Goal: Answer question/provide support: Share knowledge or assist other users

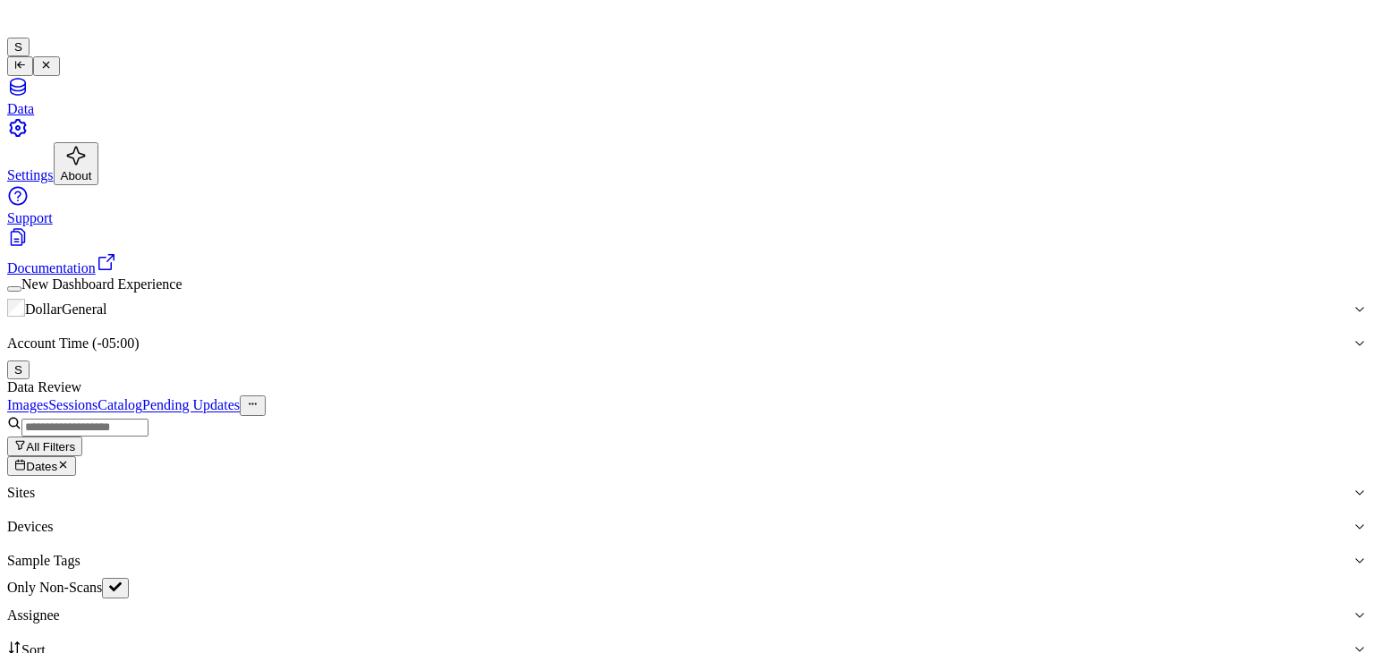
click at [928, 379] on div "Data Review" at bounding box center [687, 387] width 1360 height 16
click at [82, 437] on button "All Filters" at bounding box center [44, 447] width 75 height 20
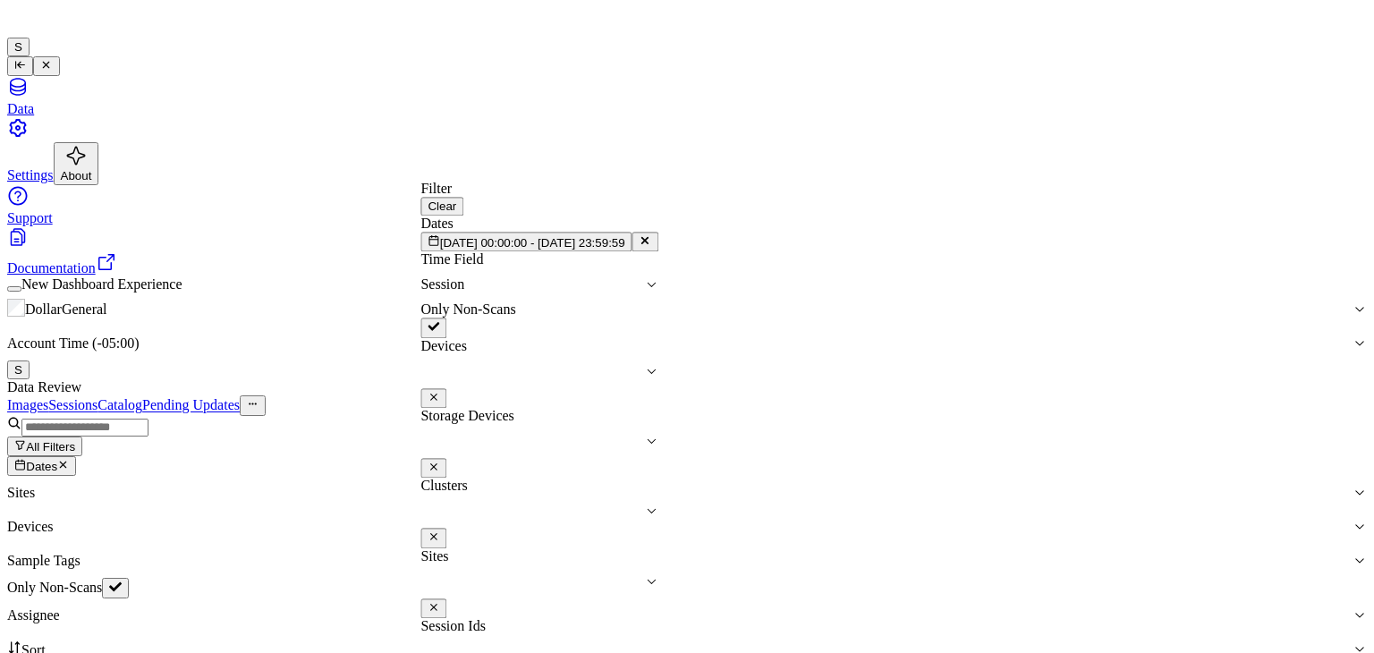
click at [649, 244] on icon at bounding box center [645, 241] width 6 height 6
click at [506, 251] on button "Pick a date" at bounding box center [463, 242] width 85 height 20
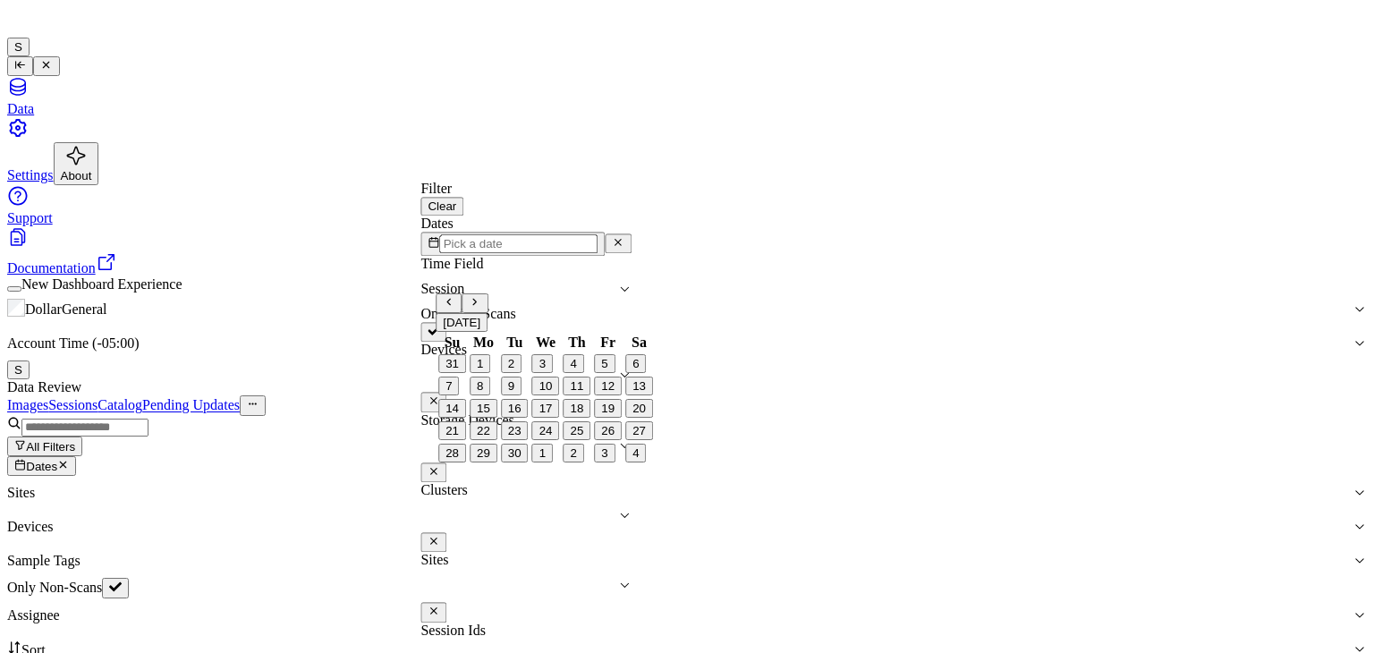
click at [490, 373] on button "1" at bounding box center [480, 363] width 21 height 19
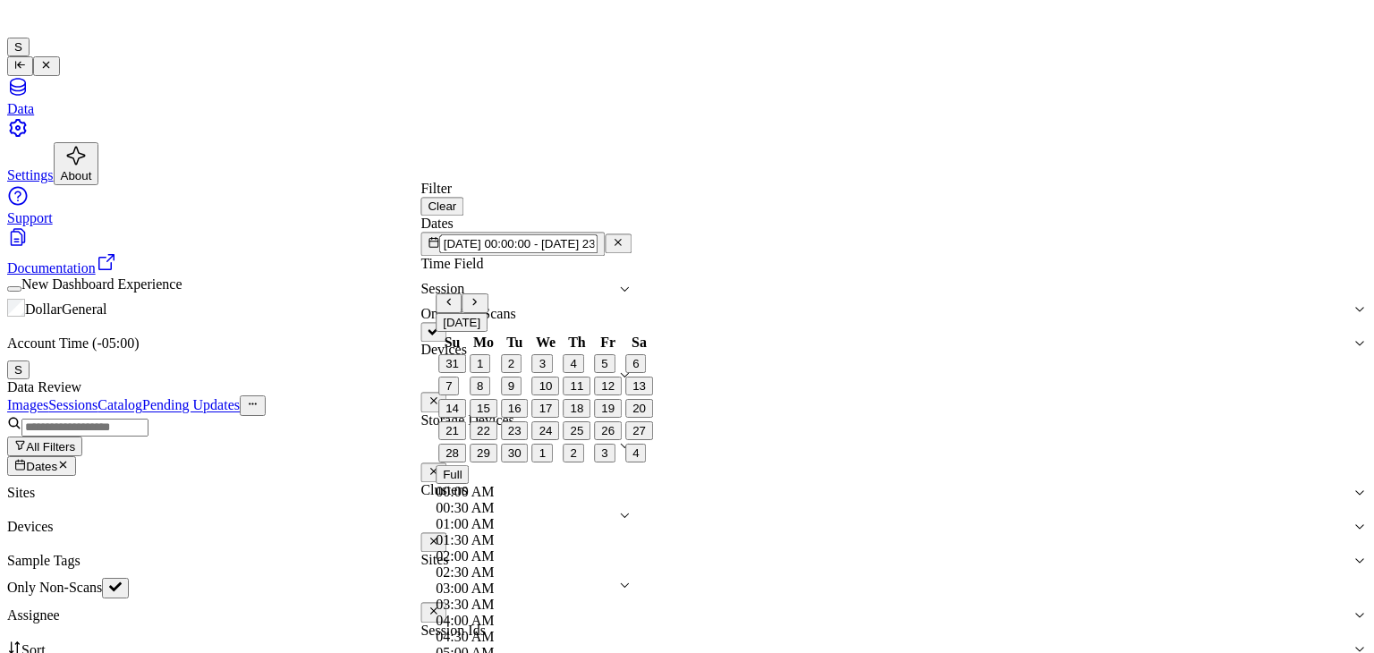
click at [459, 395] on button "7" at bounding box center [448, 386] width 21 height 19
type input "[DATE] 00:00:00 - [DATE] 23:59:59"
click at [632, 306] on div "Only Non-Scans" at bounding box center [526, 324] width 211 height 36
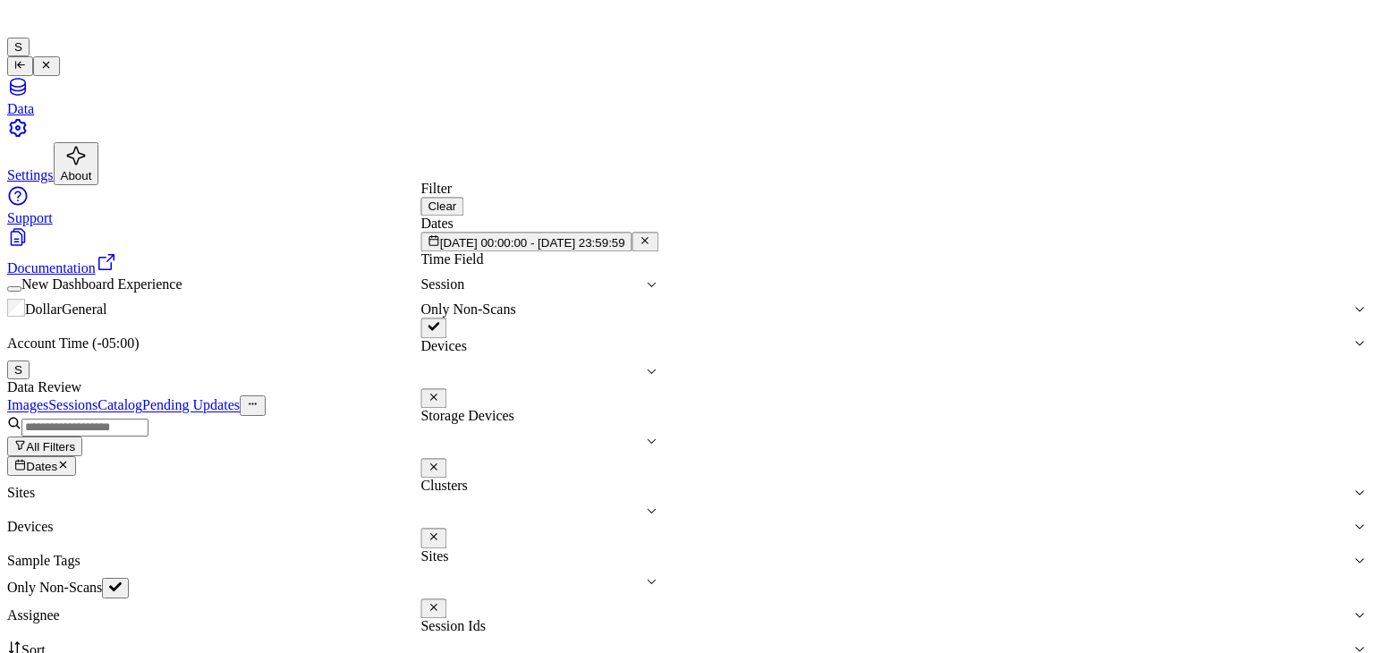
scroll to position [420, 0]
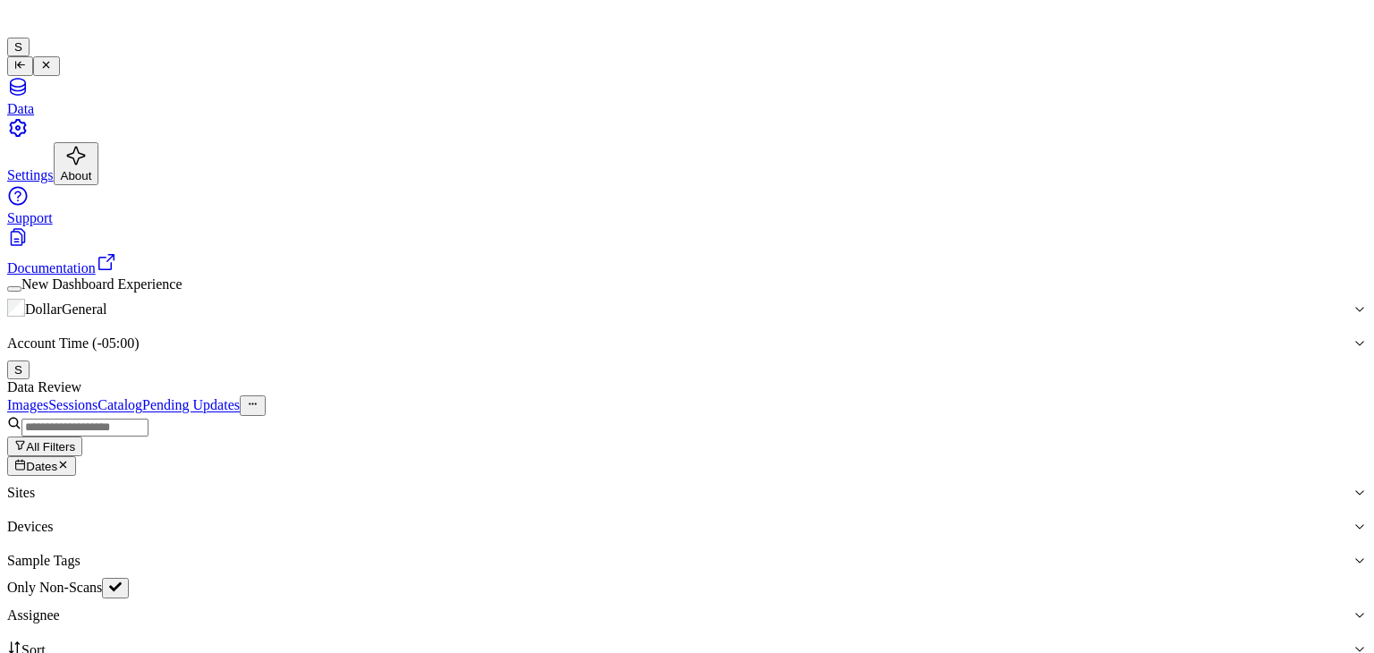
click at [1046, 608] on div at bounding box center [679, 616] width 1345 height 16
click at [1089, 226] on div "[PERSON_NAME]" at bounding box center [1065, 218] width 88 height 16
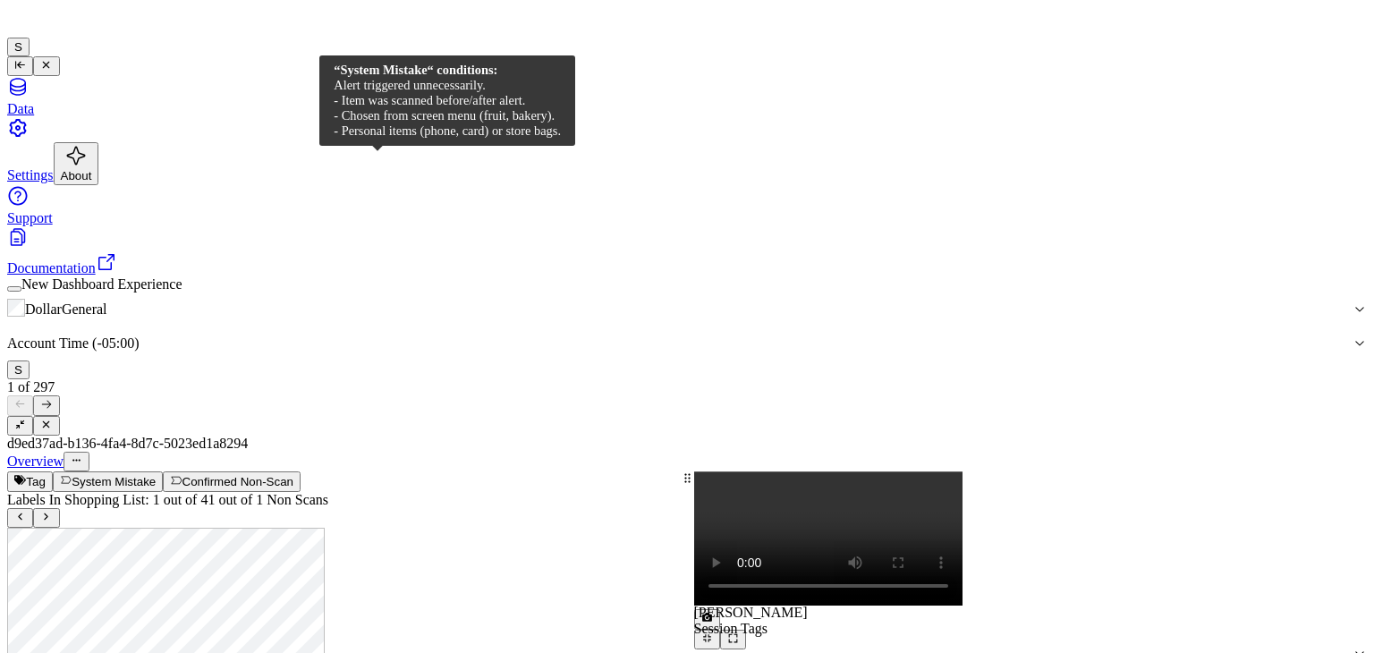
click at [163, 472] on button "System Mistake" at bounding box center [108, 482] width 110 height 20
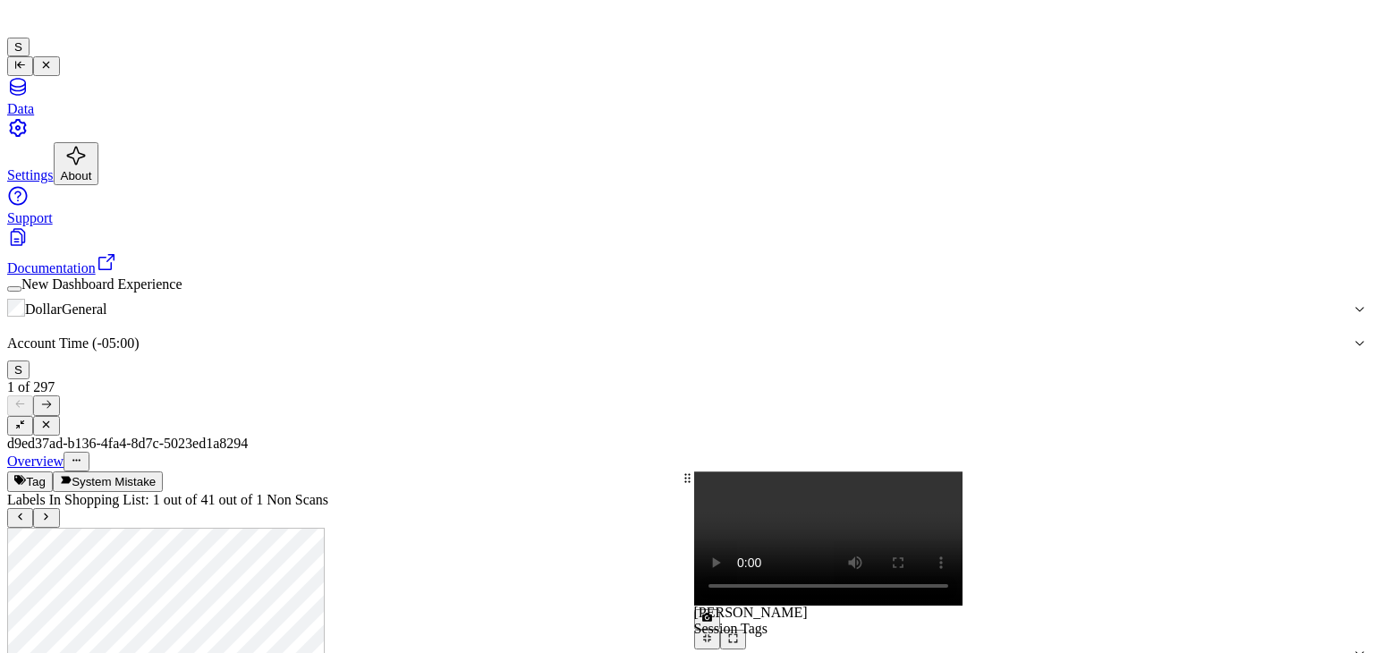
click at [52, 511] on icon at bounding box center [46, 517] width 12 height 12
click at [59, 508] on button at bounding box center [46, 518] width 26 height 20
click at [52, 511] on icon at bounding box center [46, 517] width 12 height 12
click at [52, 398] on icon at bounding box center [46, 404] width 12 height 12
click at [59, 508] on button at bounding box center [46, 518] width 26 height 20
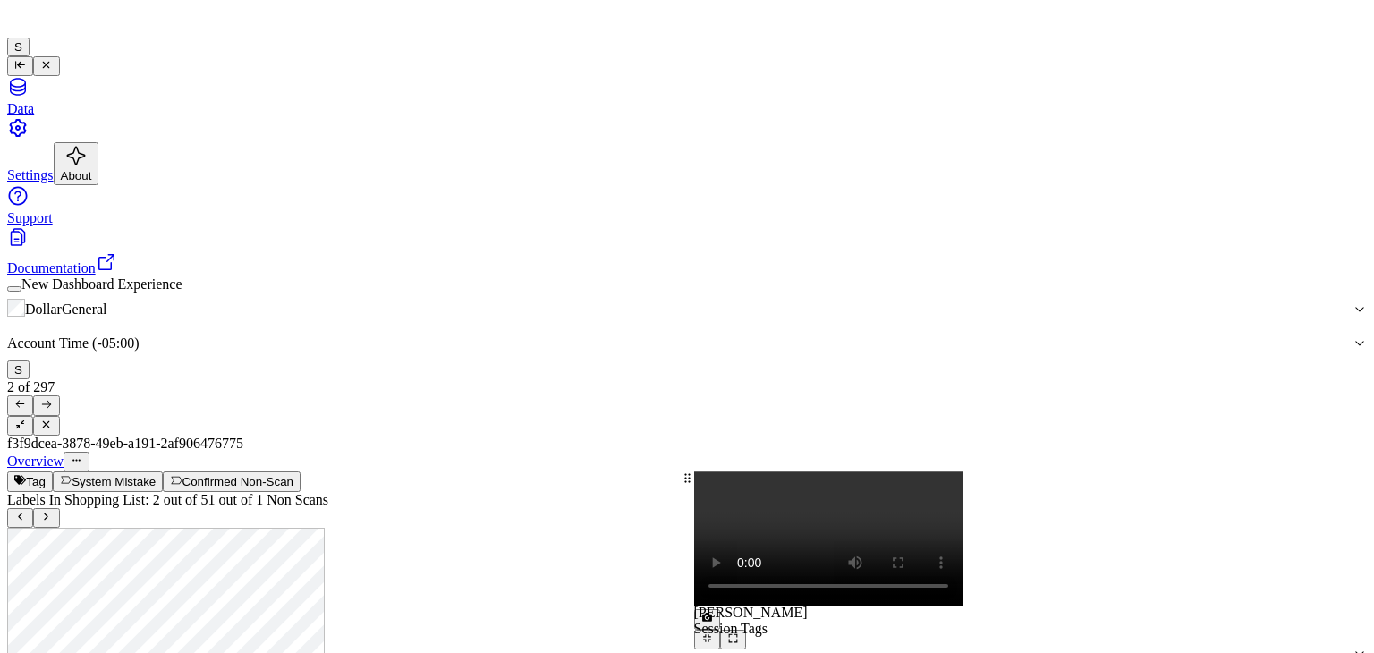
click at [963, 472] on video at bounding box center [828, 539] width 268 height 134
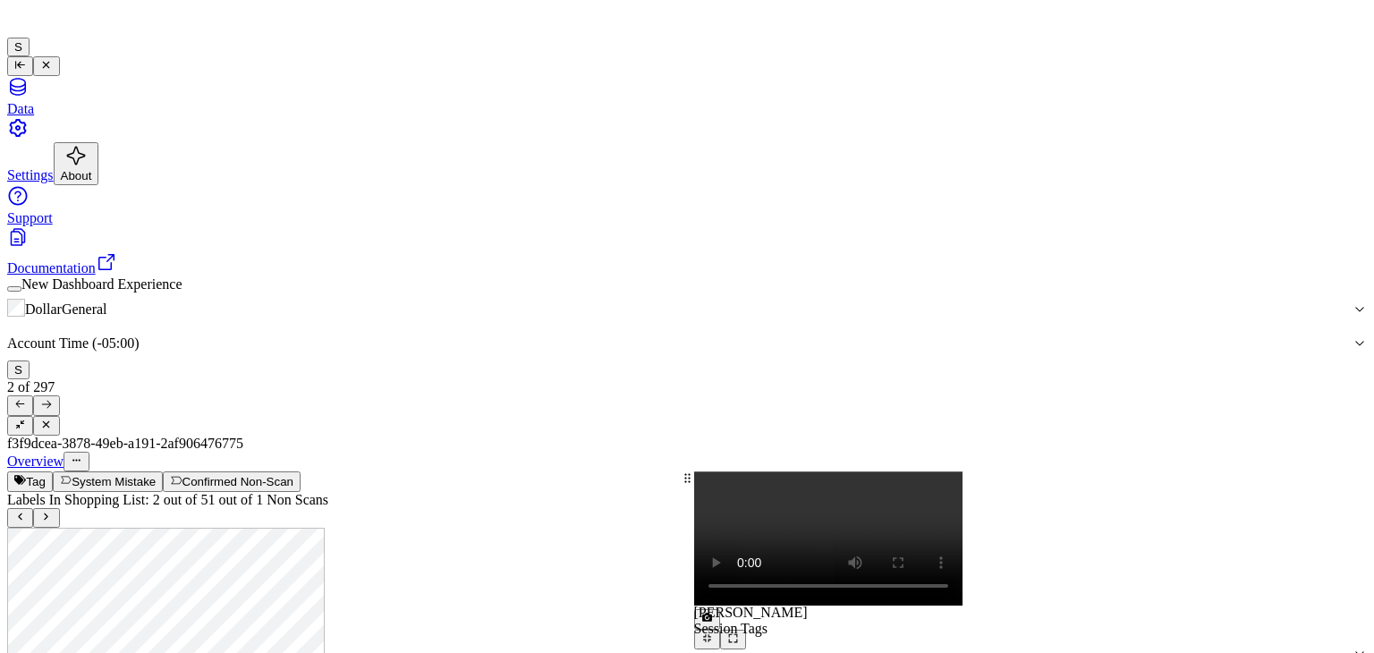
click at [963, 472] on video at bounding box center [828, 539] width 268 height 134
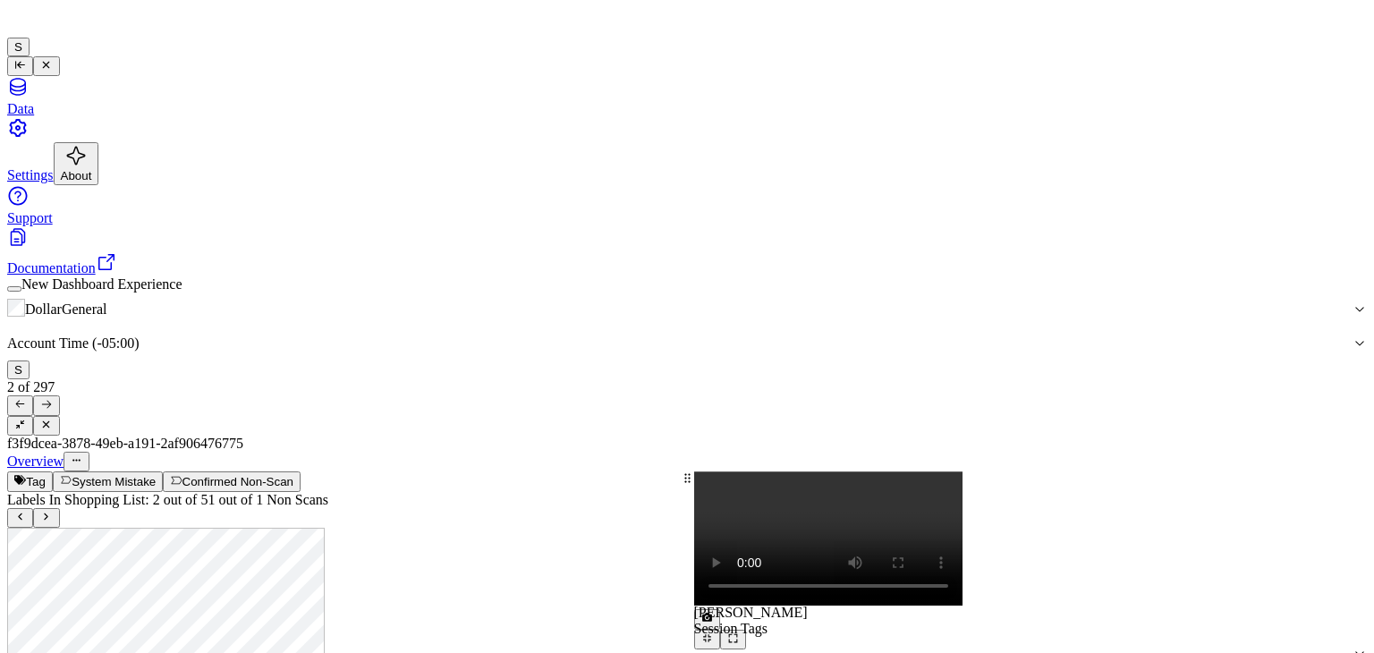
scroll to position [226, 0]
click at [373, 452] on div "Overview" at bounding box center [687, 462] width 1360 height 20
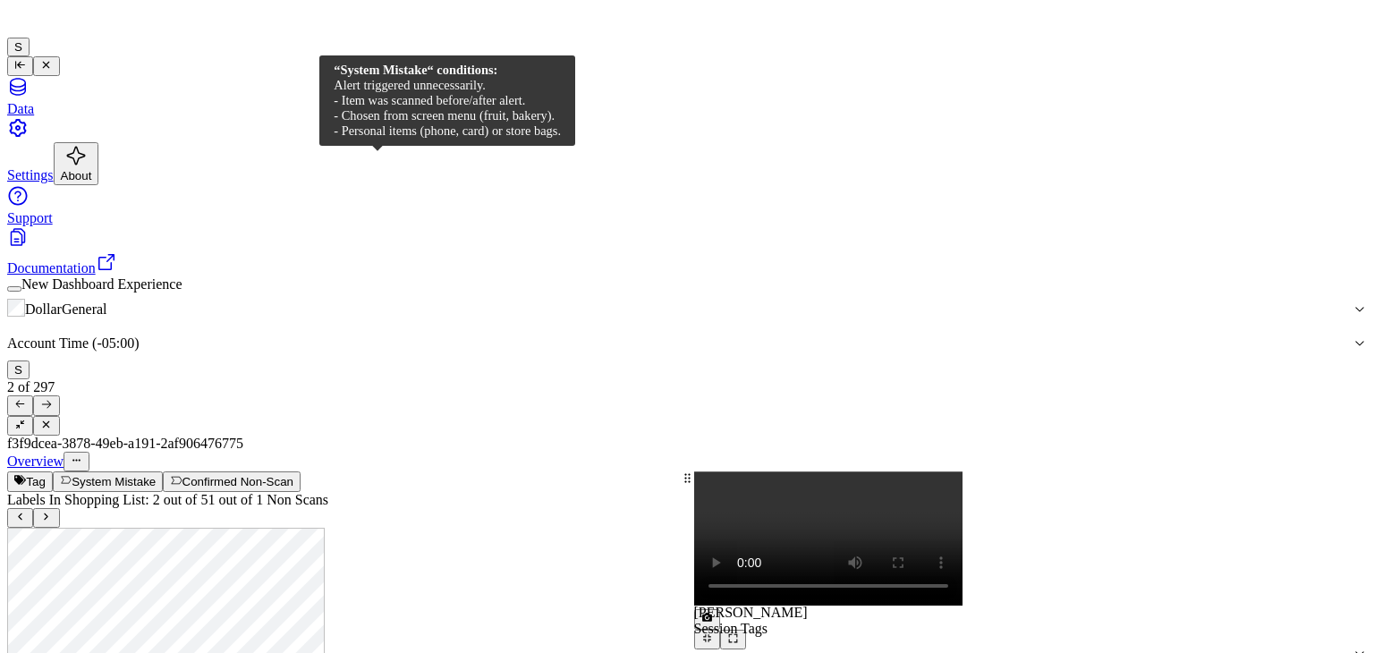
click at [163, 472] on button "System Mistake" at bounding box center [108, 482] width 110 height 20
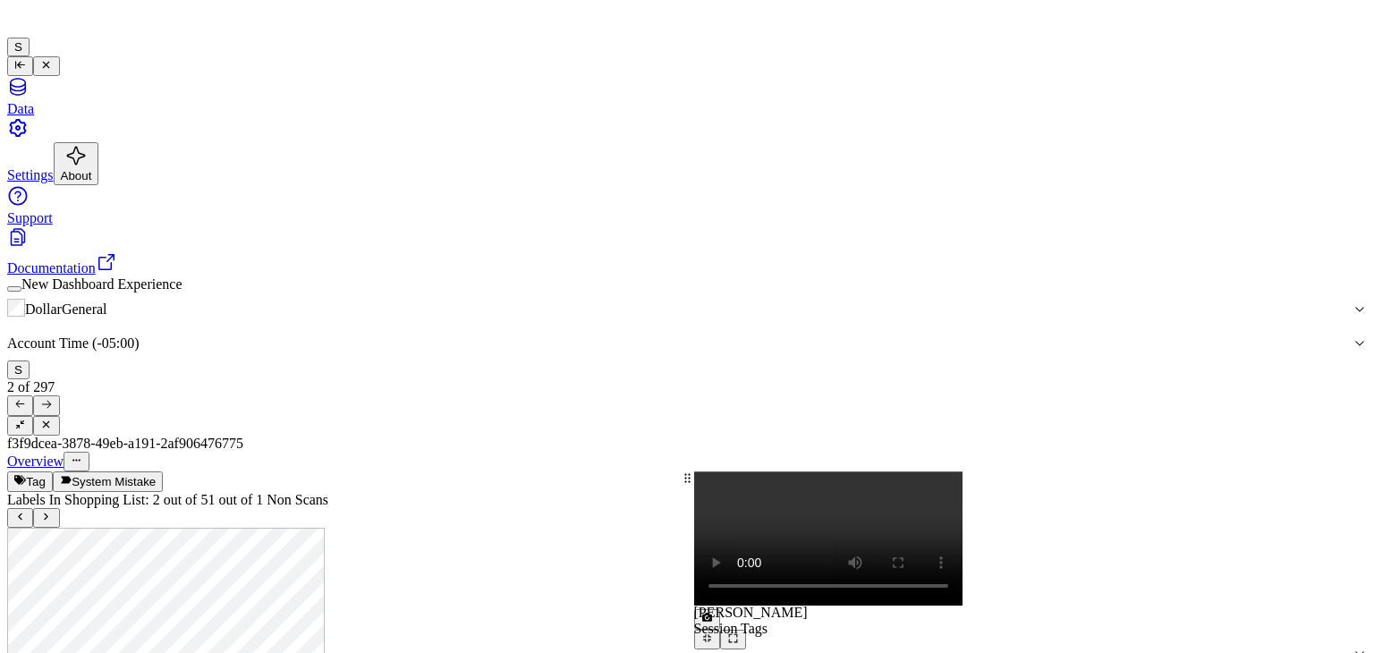
click at [950, 650] on div at bounding box center [1031, 650] width 674 height 0
click at [694, 650] on span at bounding box center [694, 650] width 0 height 0
click at [52, 398] on icon at bounding box center [46, 404] width 12 height 12
click at [52, 511] on icon at bounding box center [46, 517] width 12 height 12
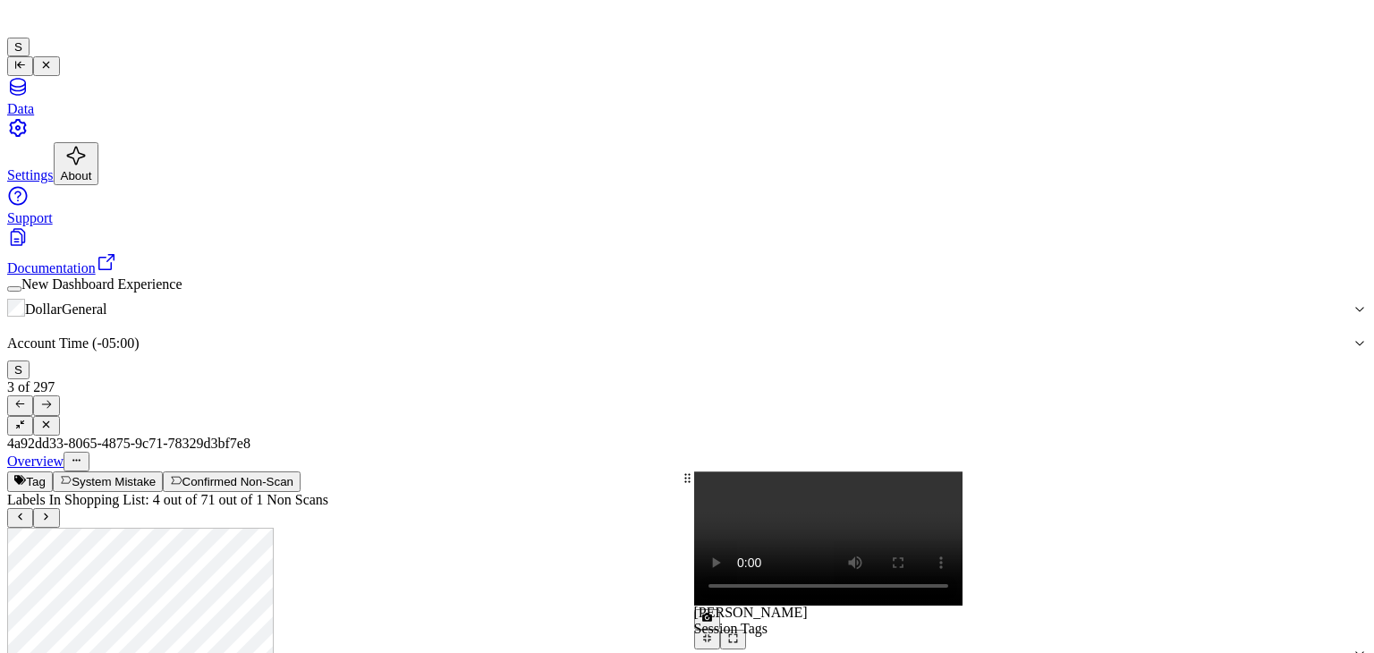
scroll to position [561, 0]
click at [708, 616] on icon at bounding box center [706, 617] width 3 height 3
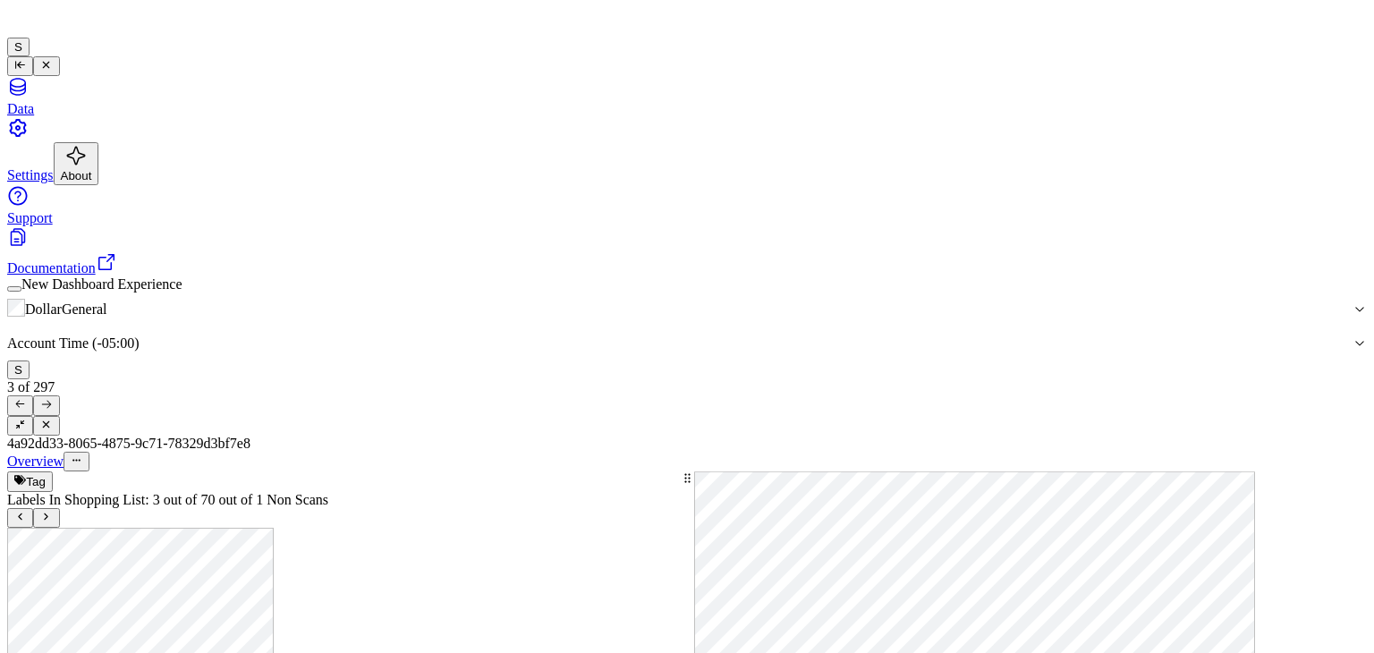
scroll to position [561, 0]
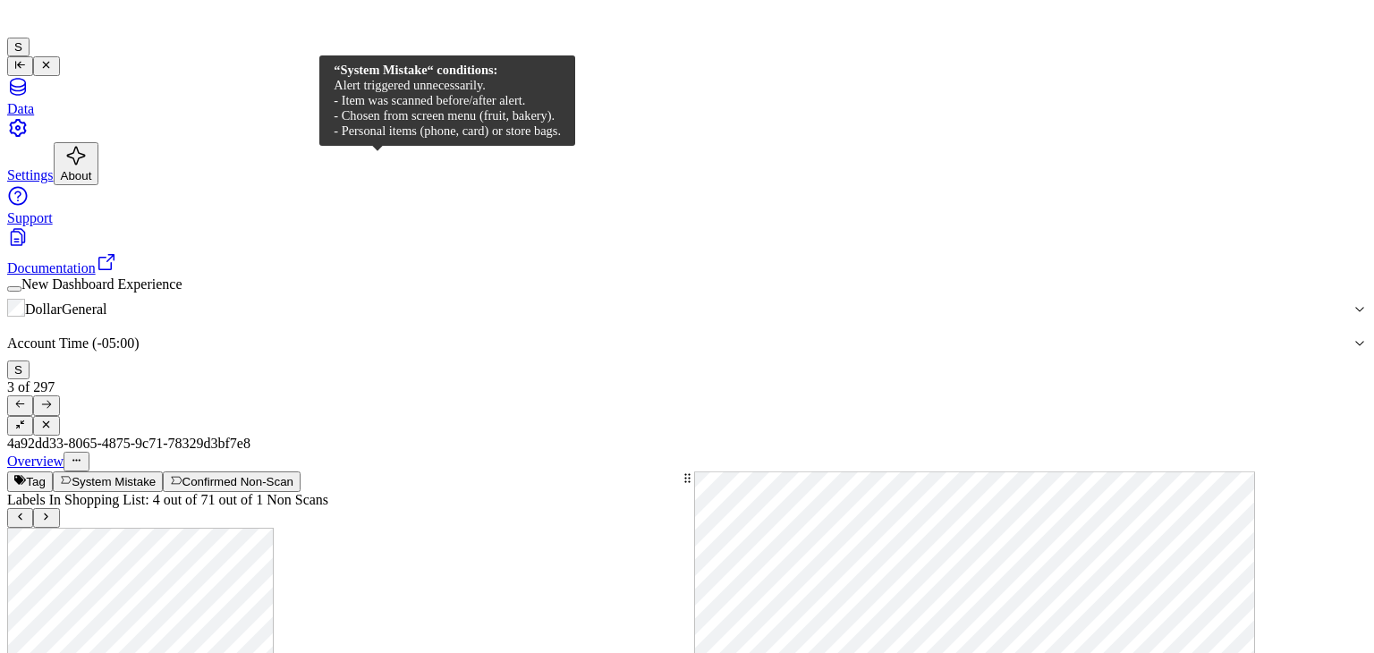
click at [163, 472] on button "System Mistake" at bounding box center [108, 482] width 110 height 20
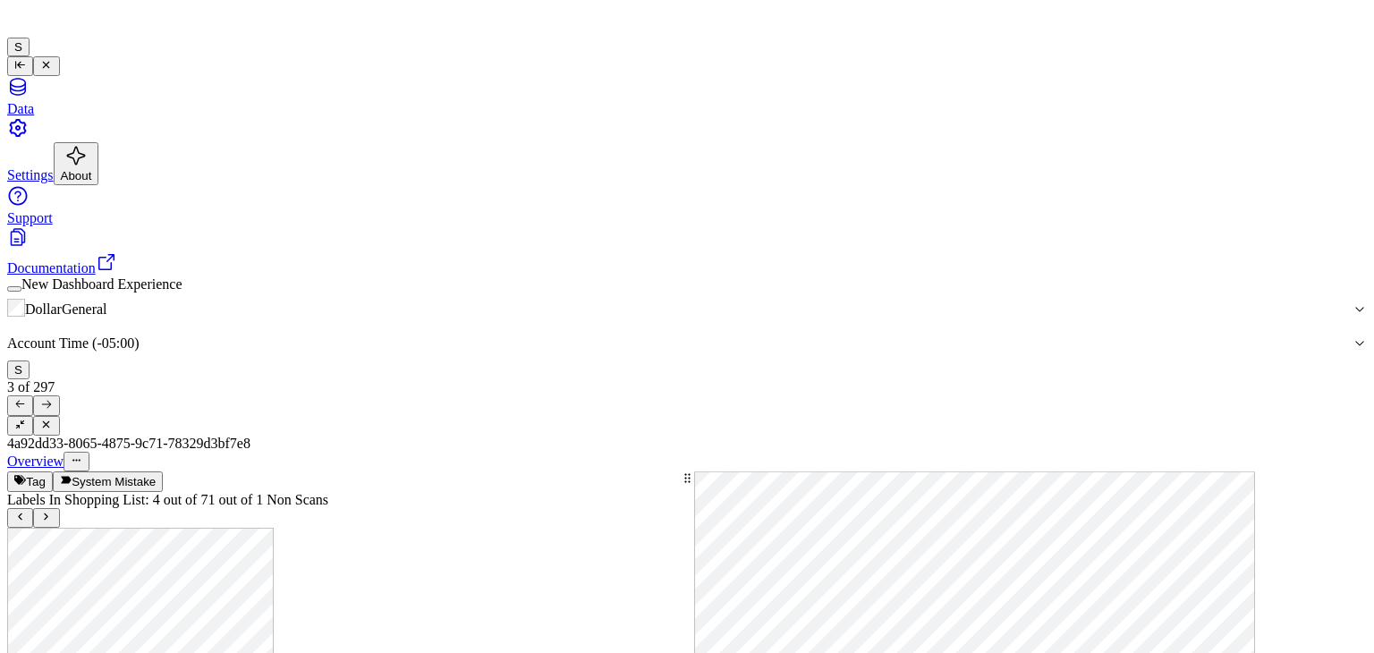
scroll to position [580, 0]
click at [1362, 472] on div at bounding box center [1031, 472] width 674 height 0
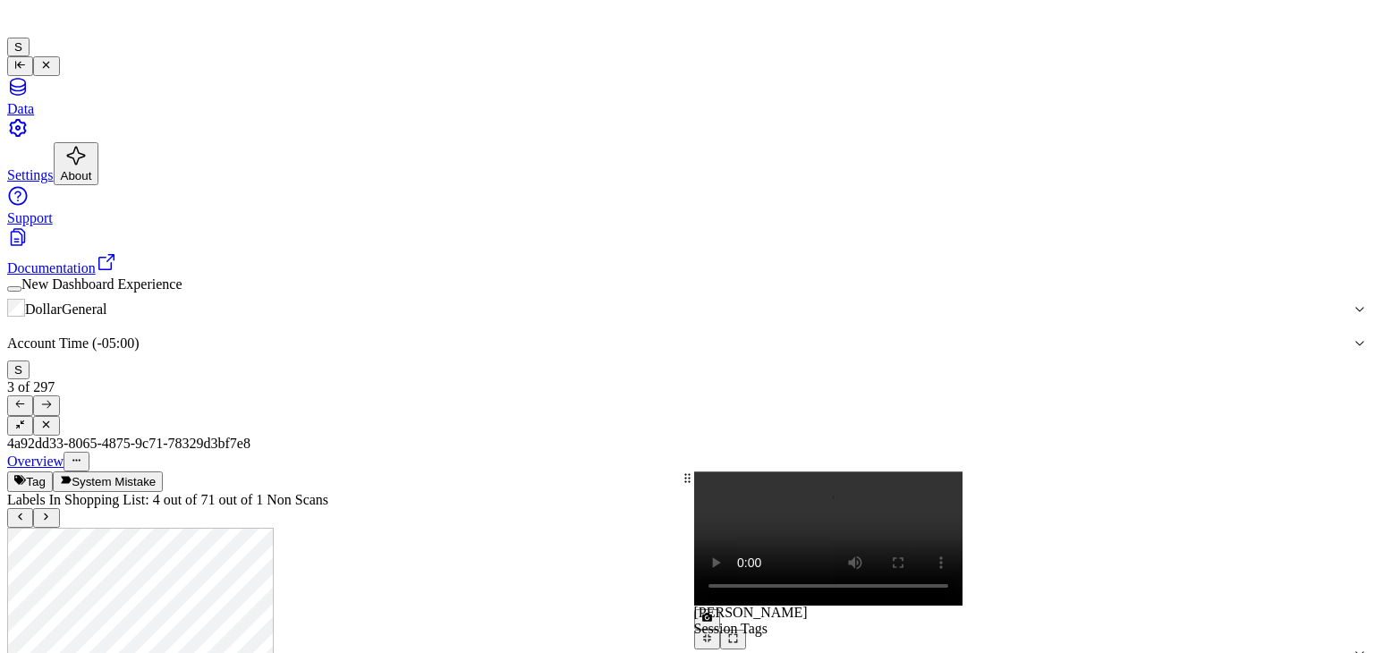
scroll to position [669, 0]
click at [52, 398] on icon at bounding box center [46, 404] width 12 height 12
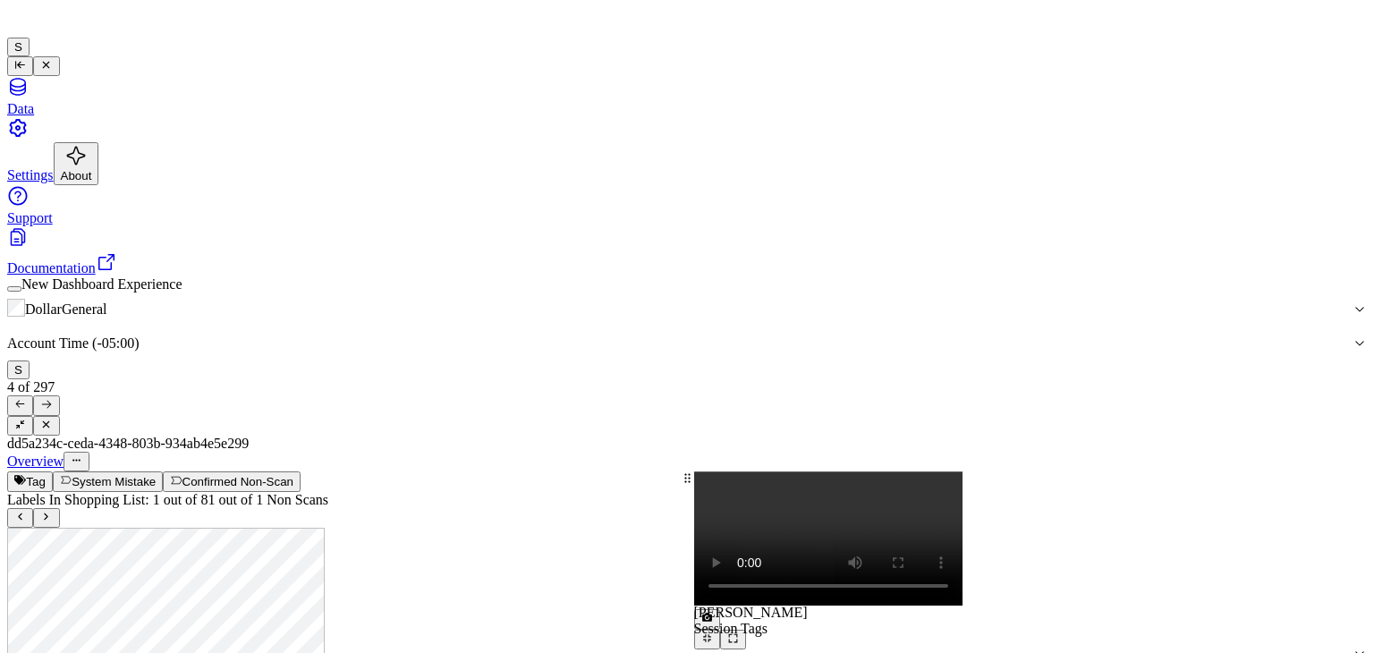
click at [389, 452] on div "Overview" at bounding box center [687, 462] width 1360 height 20
click at [163, 472] on button "System Mistake" at bounding box center [108, 482] width 110 height 20
click at [59, 395] on button at bounding box center [46, 405] width 26 height 20
click at [713, 612] on icon at bounding box center [707, 618] width 12 height 12
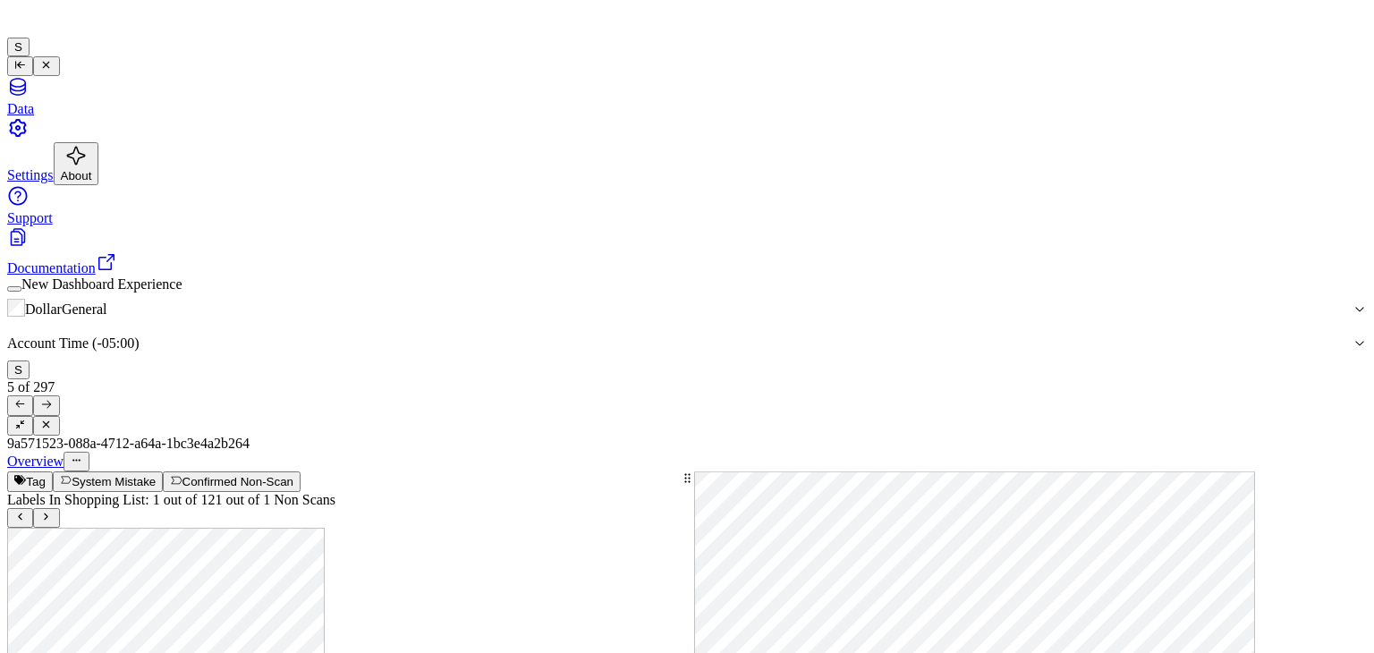
click at [422, 452] on div "Overview" at bounding box center [687, 462] width 1360 height 20
click at [163, 472] on button "System Mistake" at bounding box center [108, 482] width 110 height 20
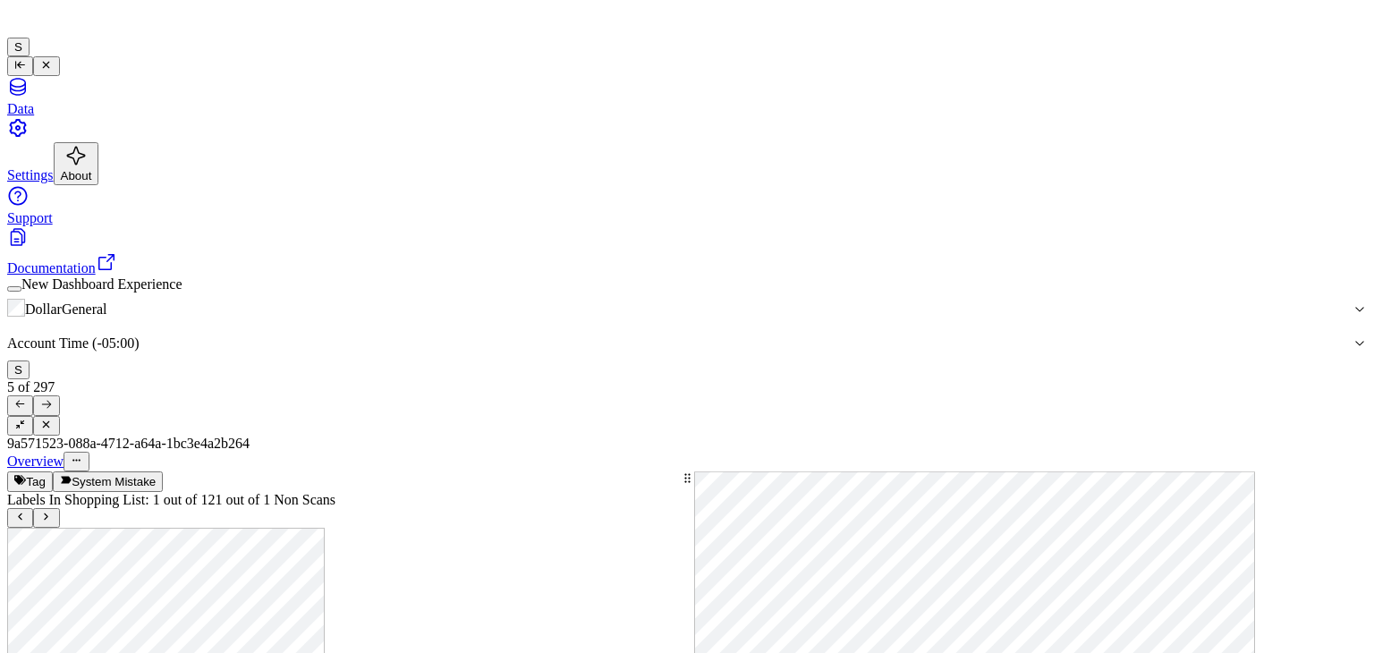
click at [59, 395] on button at bounding box center [46, 405] width 26 height 20
click at [163, 472] on button "System Mistake" at bounding box center [108, 482] width 110 height 20
click at [52, 398] on icon at bounding box center [46, 404] width 12 height 12
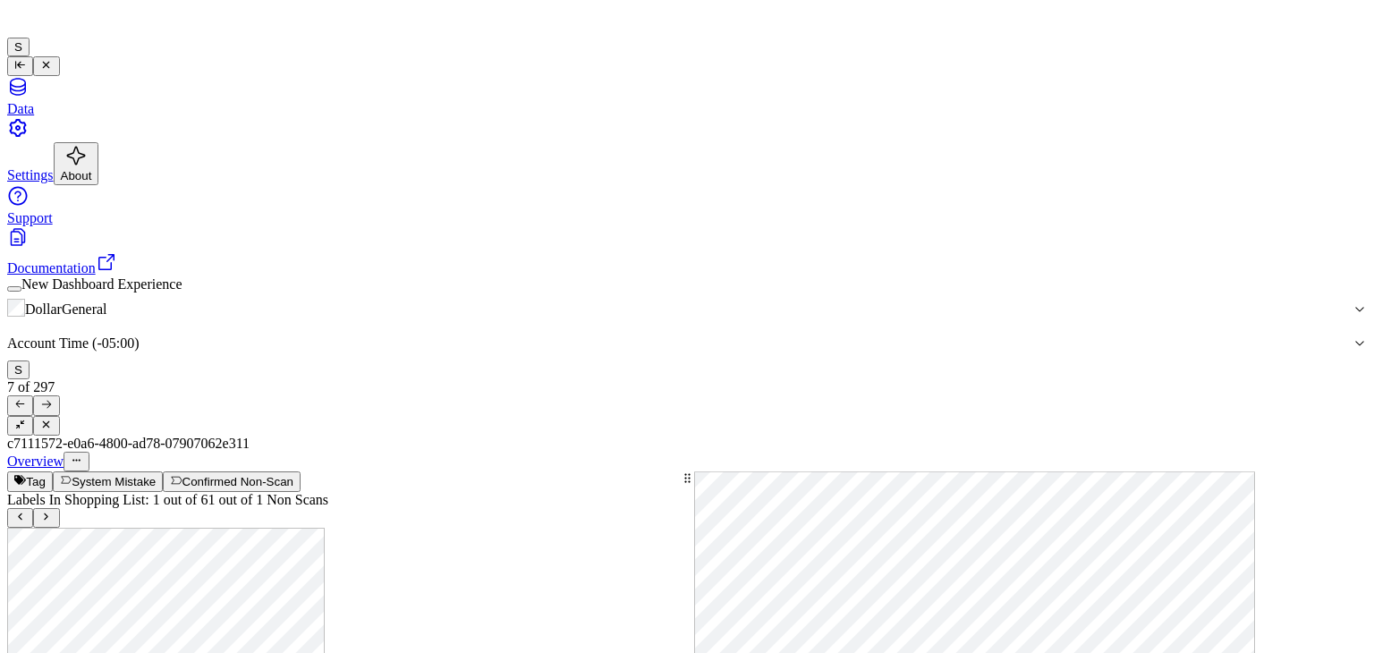
click at [163, 472] on button "System Mistake" at bounding box center [108, 482] width 110 height 20
click at [52, 398] on icon at bounding box center [46, 404] width 12 height 12
click at [52, 511] on icon at bounding box center [46, 517] width 12 height 12
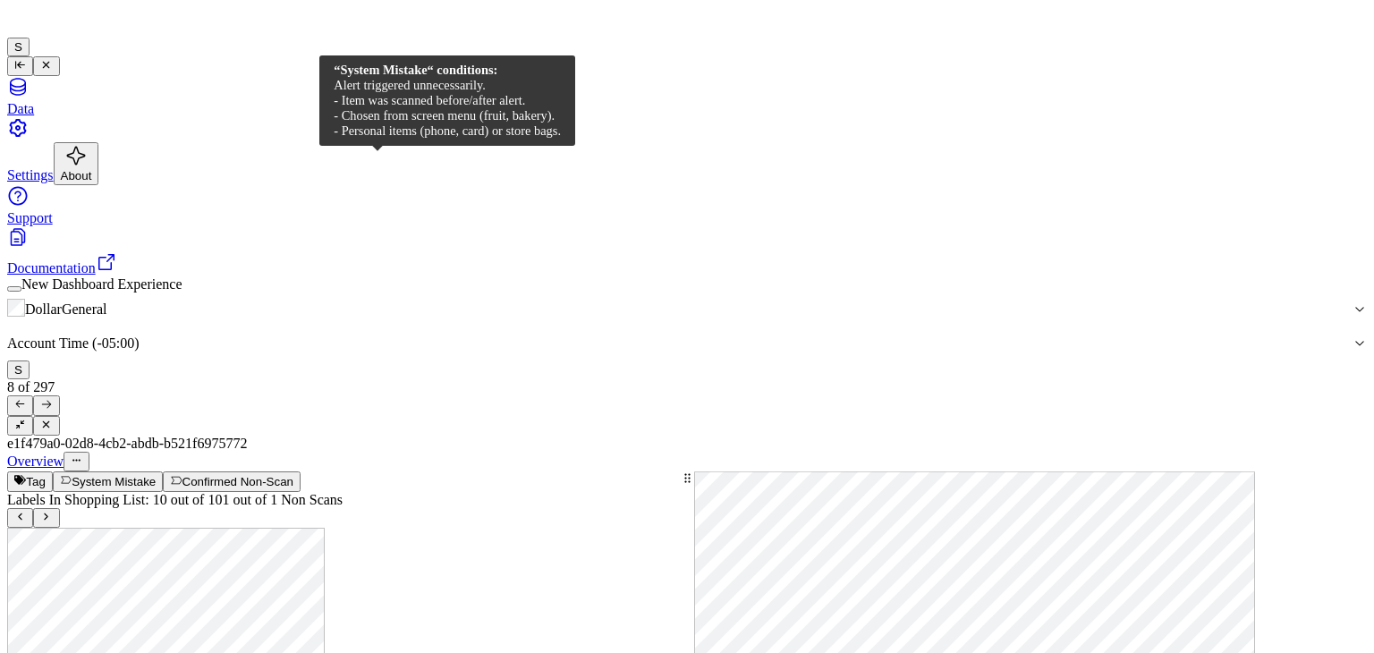
click at [163, 472] on button "System Mistake" at bounding box center [108, 482] width 110 height 20
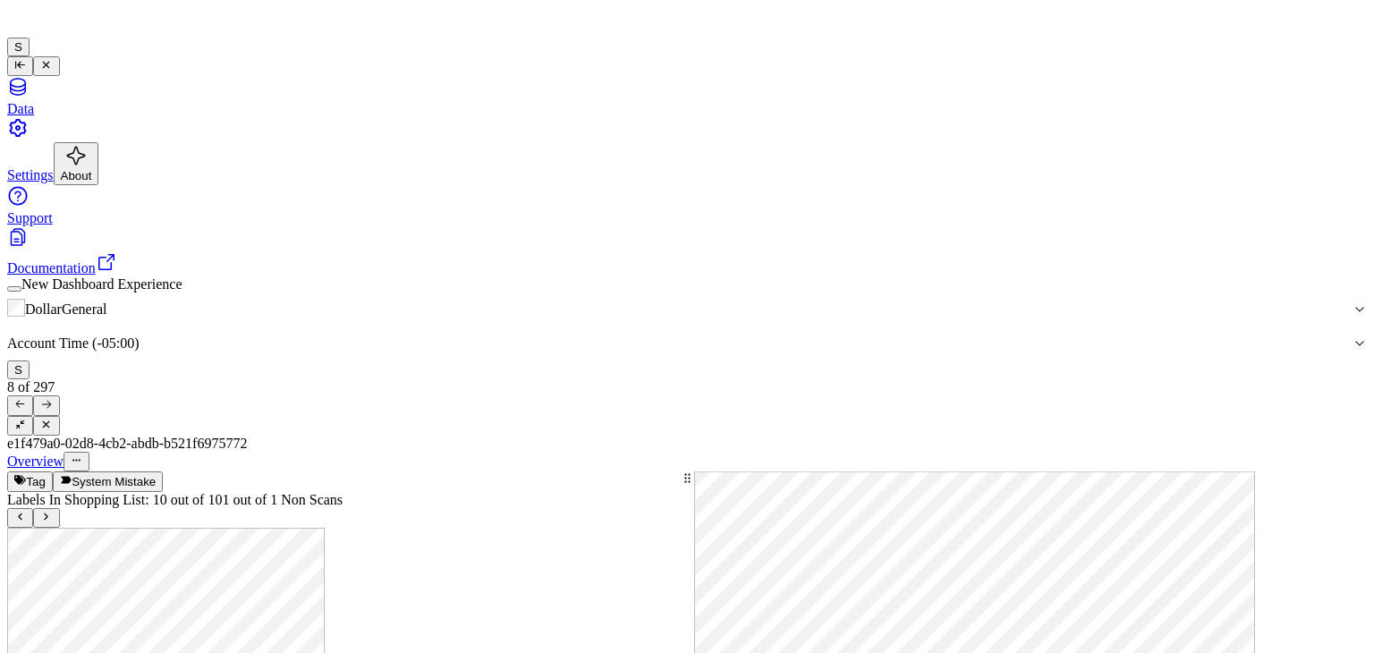
click at [52, 398] on icon at bounding box center [46, 404] width 12 height 12
click at [52, 511] on icon at bounding box center [46, 517] width 12 height 12
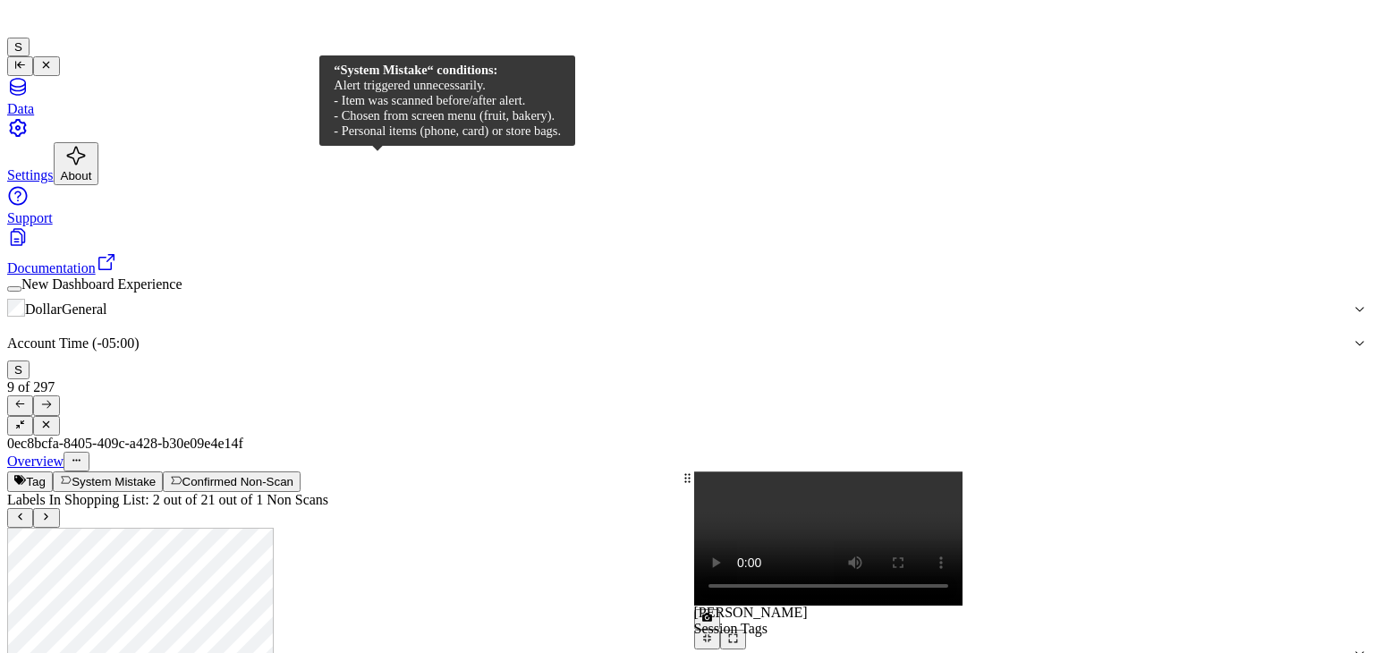
click at [163, 472] on button "System Mistake" at bounding box center [108, 482] width 110 height 20
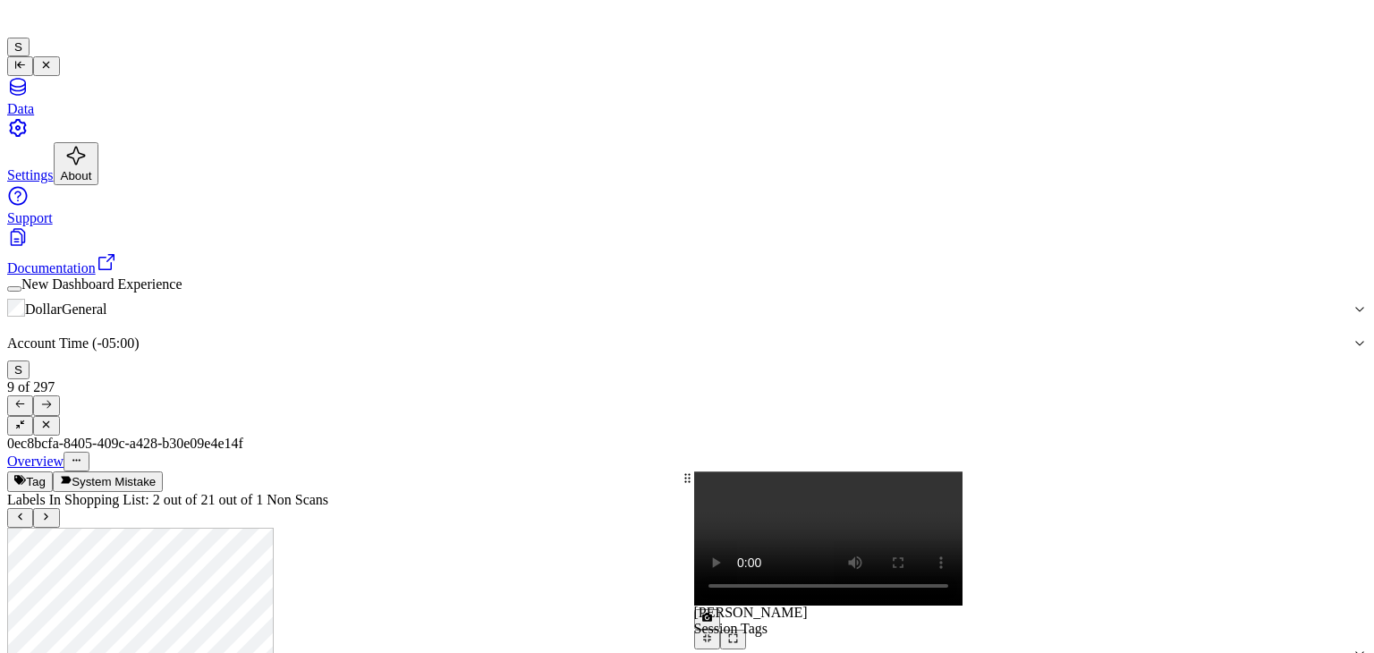
click at [52, 398] on icon at bounding box center [46, 404] width 12 height 12
click at [52, 511] on icon at bounding box center [46, 517] width 12 height 12
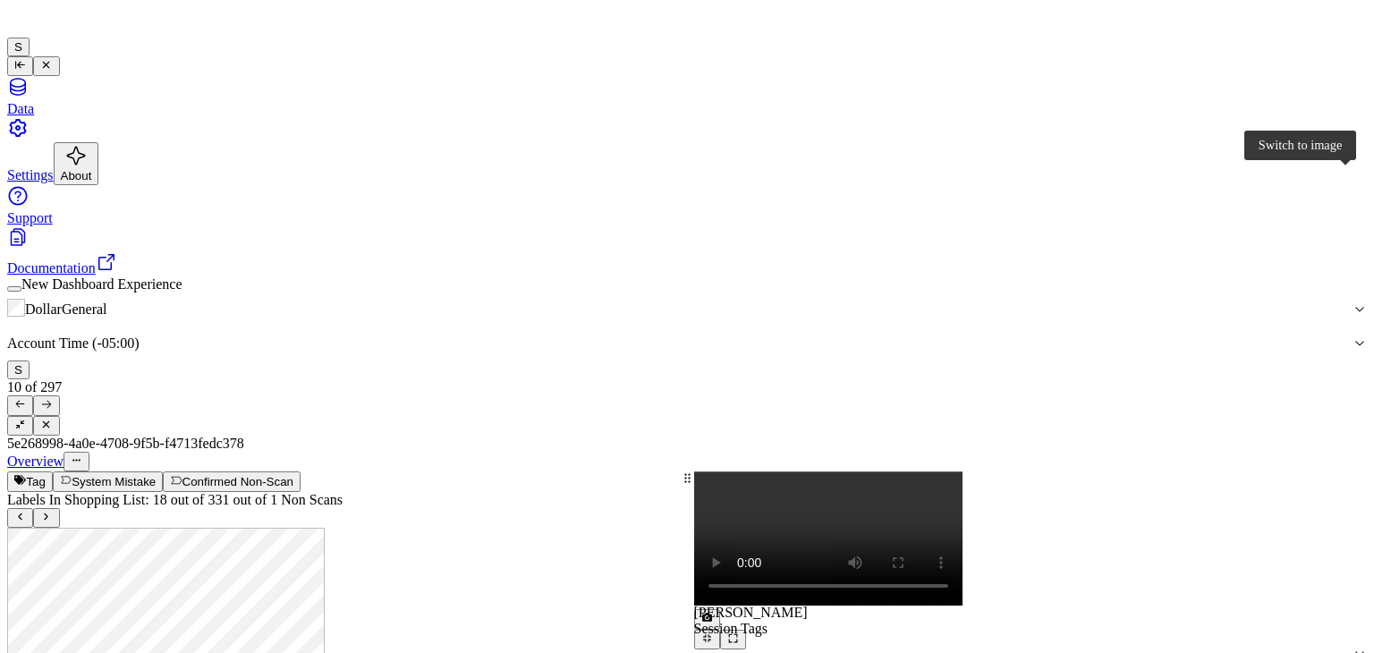
click at [720, 609] on button at bounding box center [707, 619] width 26 height 20
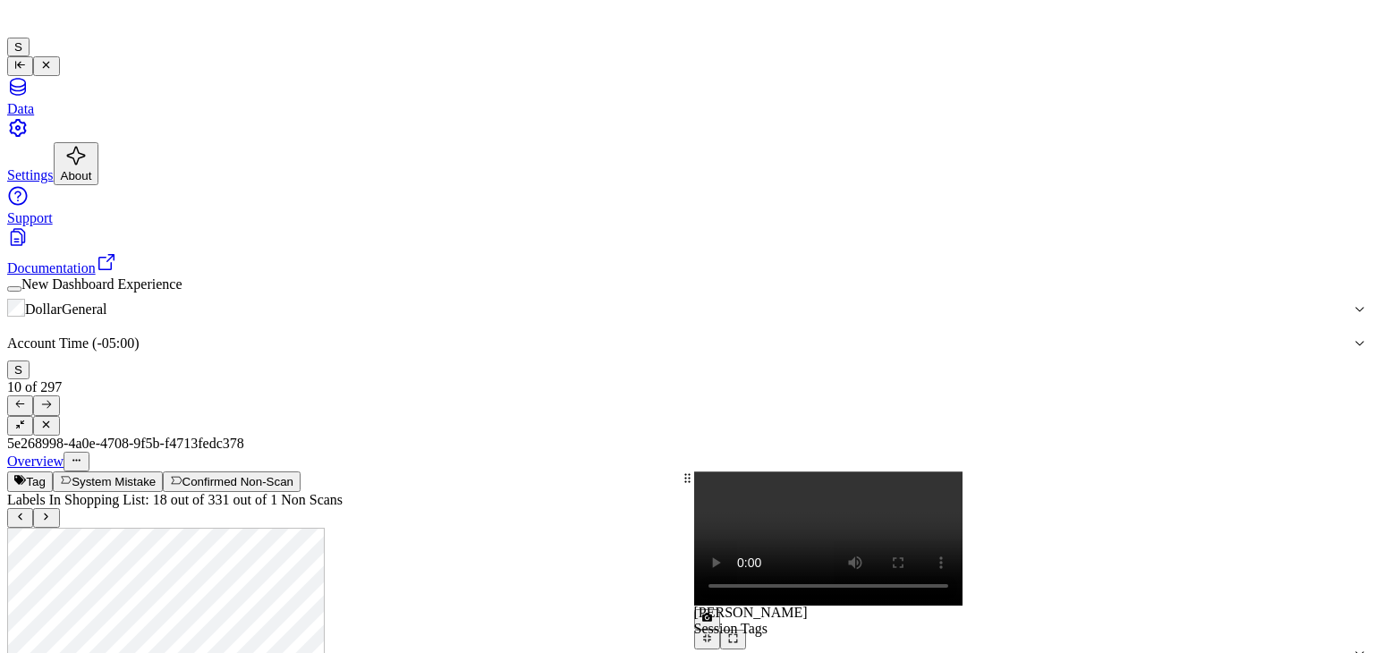
scroll to position [4816, 0]
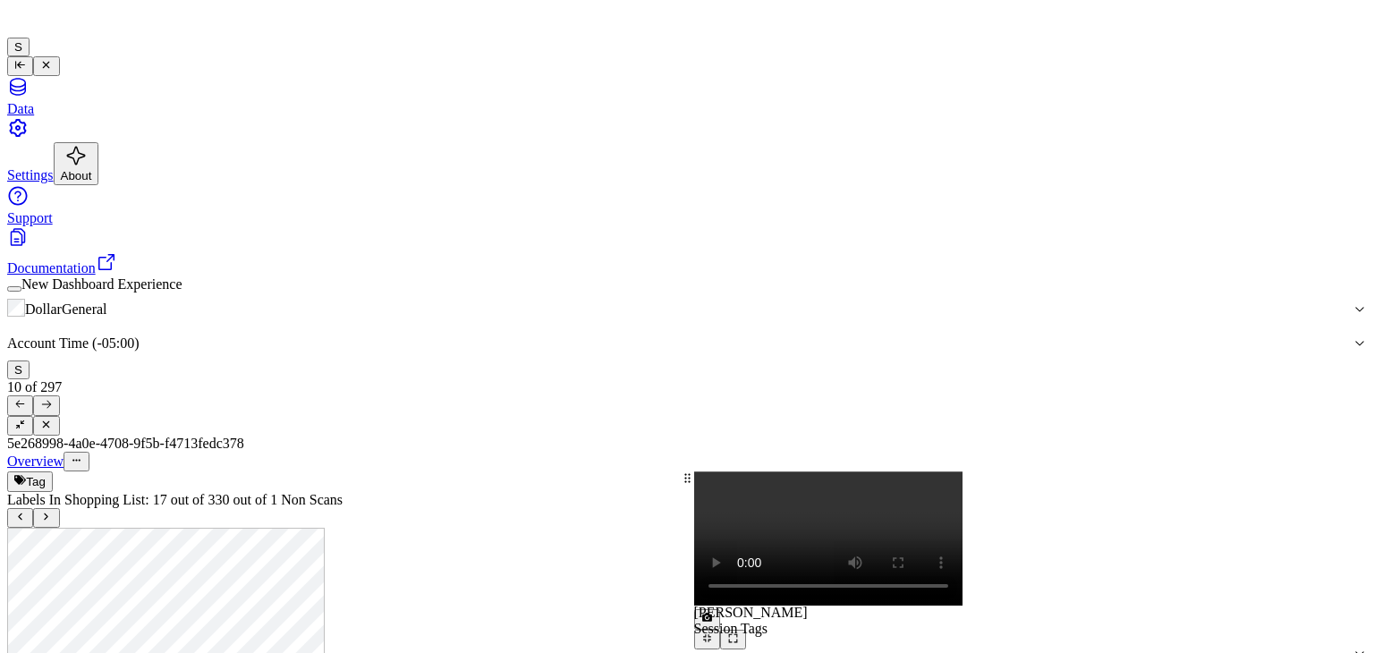
click at [52, 511] on icon at bounding box center [46, 517] width 12 height 12
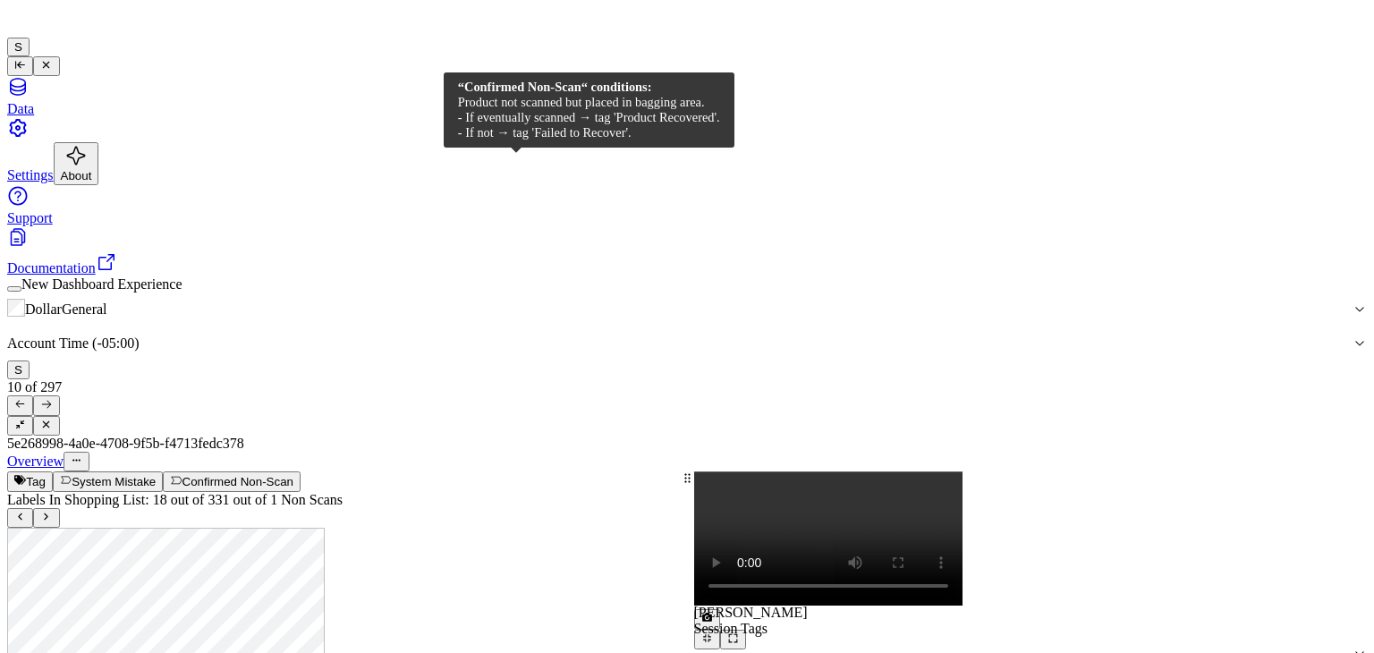
click at [301, 472] on button "Confirmed Non-Scan" at bounding box center [232, 482] width 138 height 20
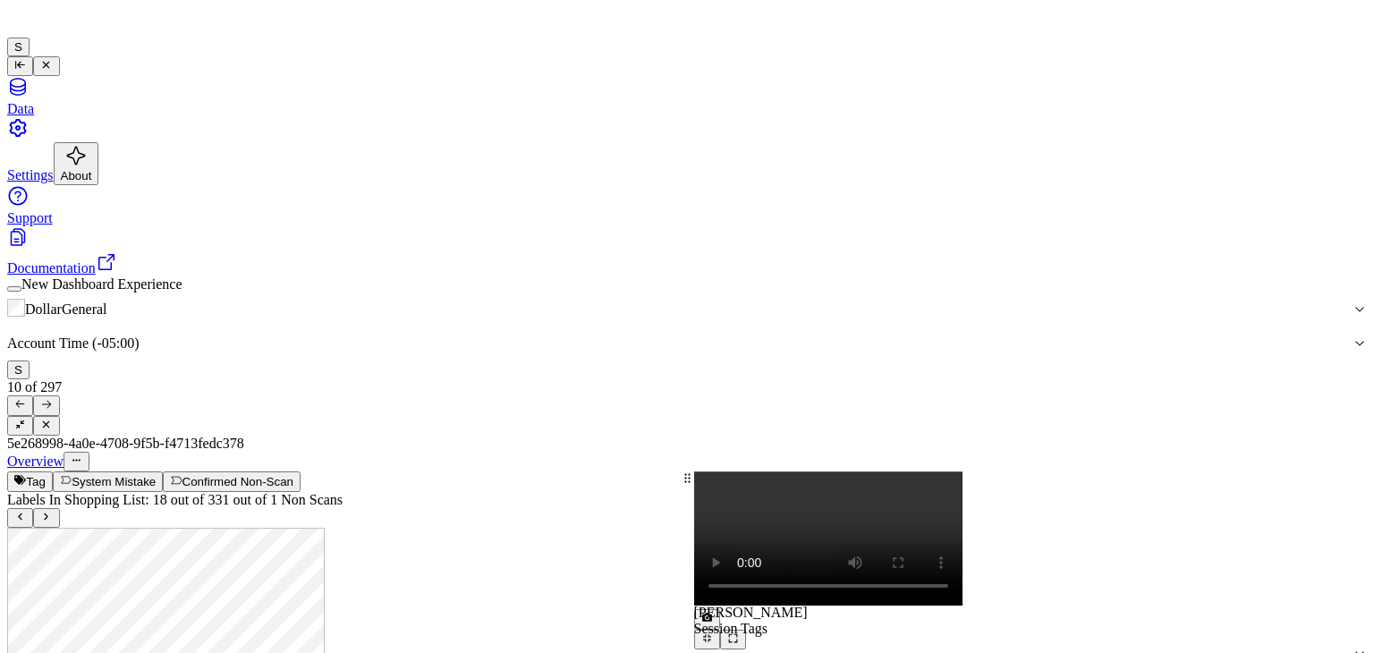
scroll to position [5372, 0]
click at [52, 398] on icon at bounding box center [46, 404] width 12 height 12
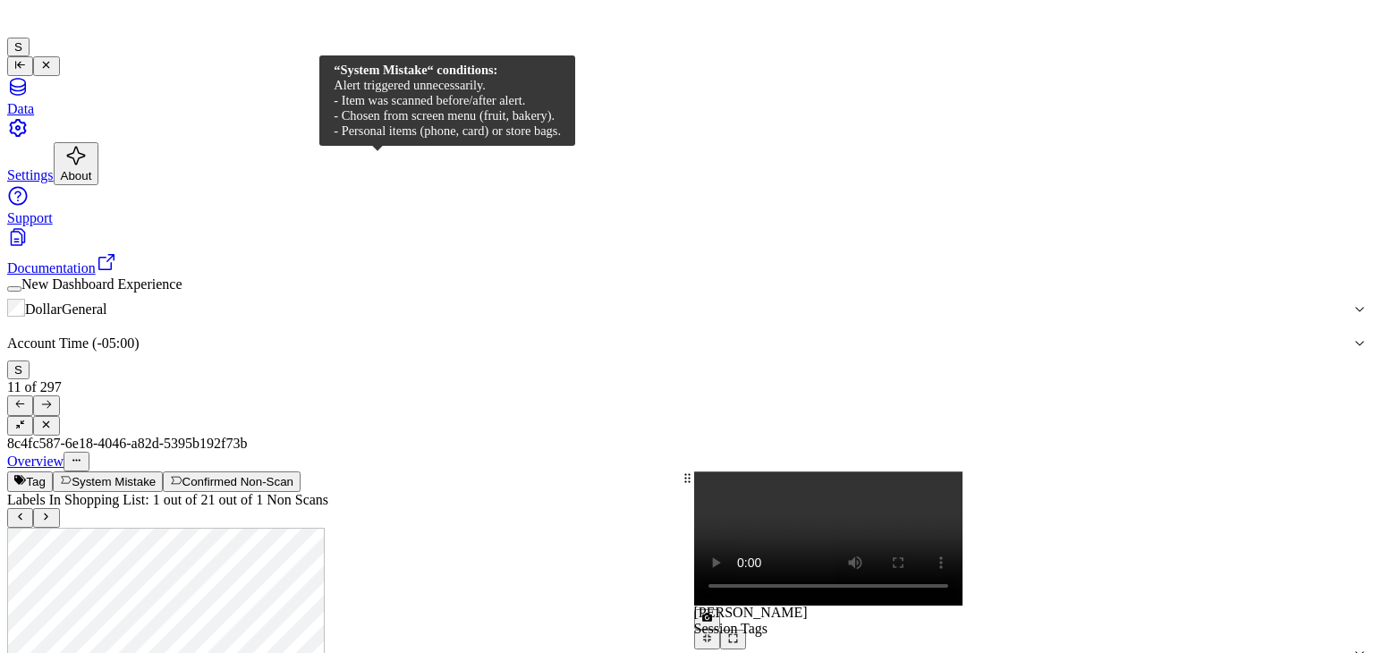
click at [163, 472] on button "System Mistake" at bounding box center [108, 482] width 110 height 20
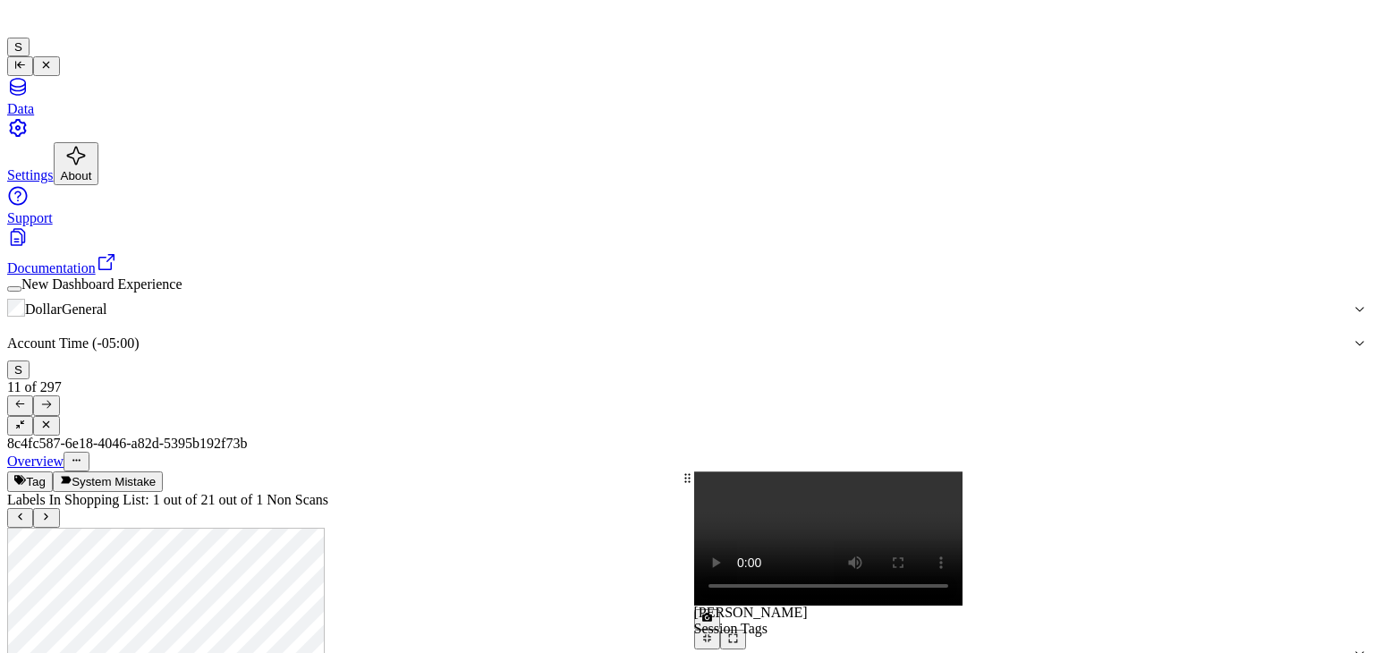
click at [52, 398] on icon at bounding box center [46, 404] width 12 height 12
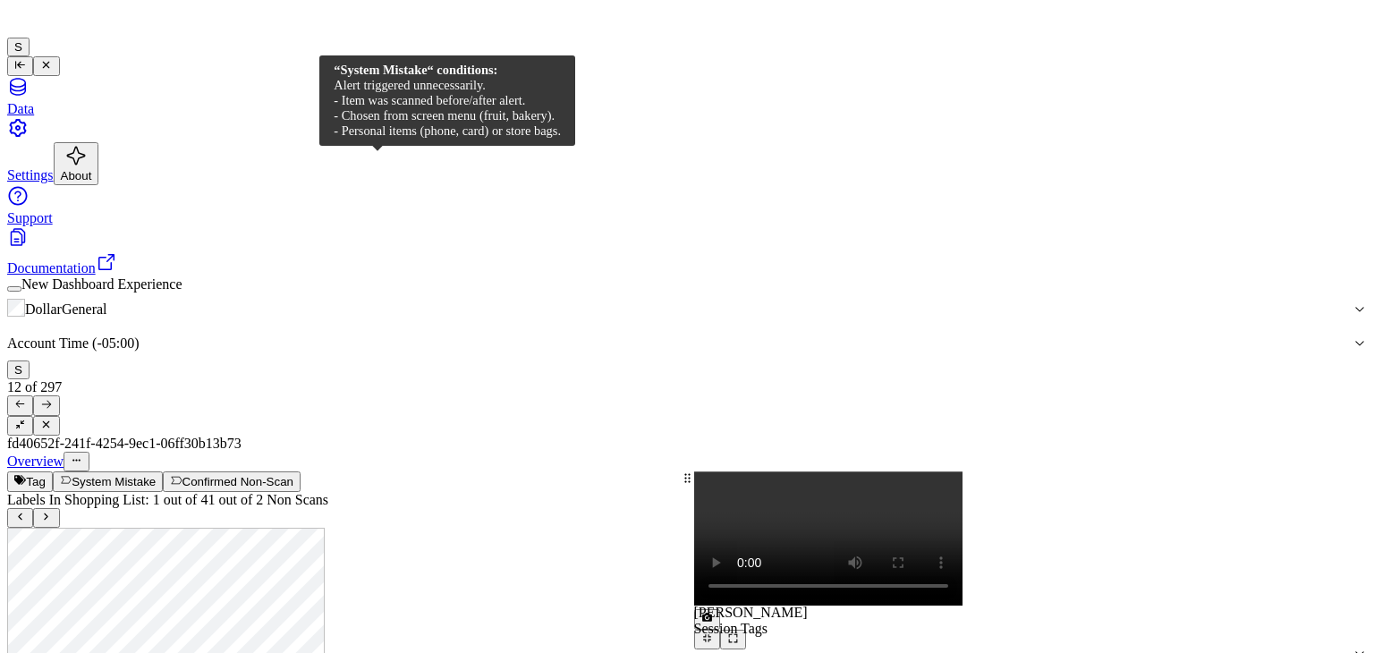
click at [369, 452] on div "Overview" at bounding box center [687, 462] width 1360 height 20
click at [163, 472] on button "System Mistake" at bounding box center [108, 482] width 110 height 20
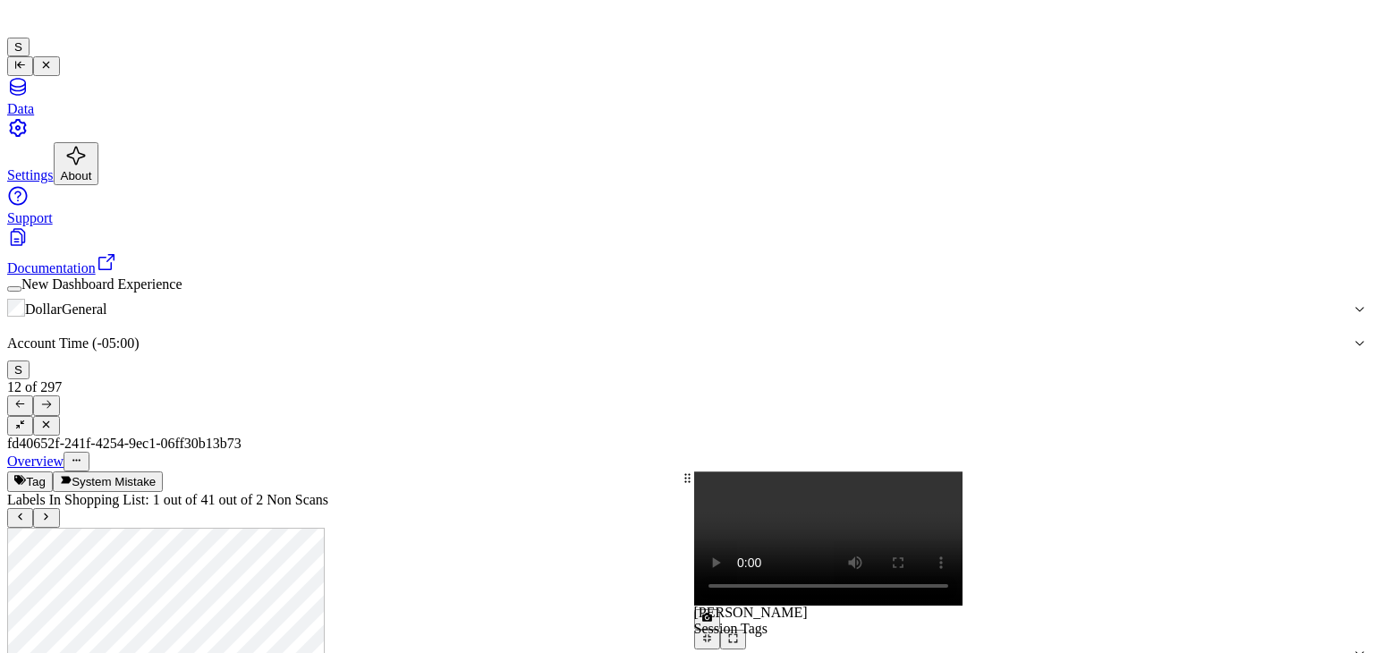
click at [52, 511] on icon at bounding box center [46, 517] width 12 height 12
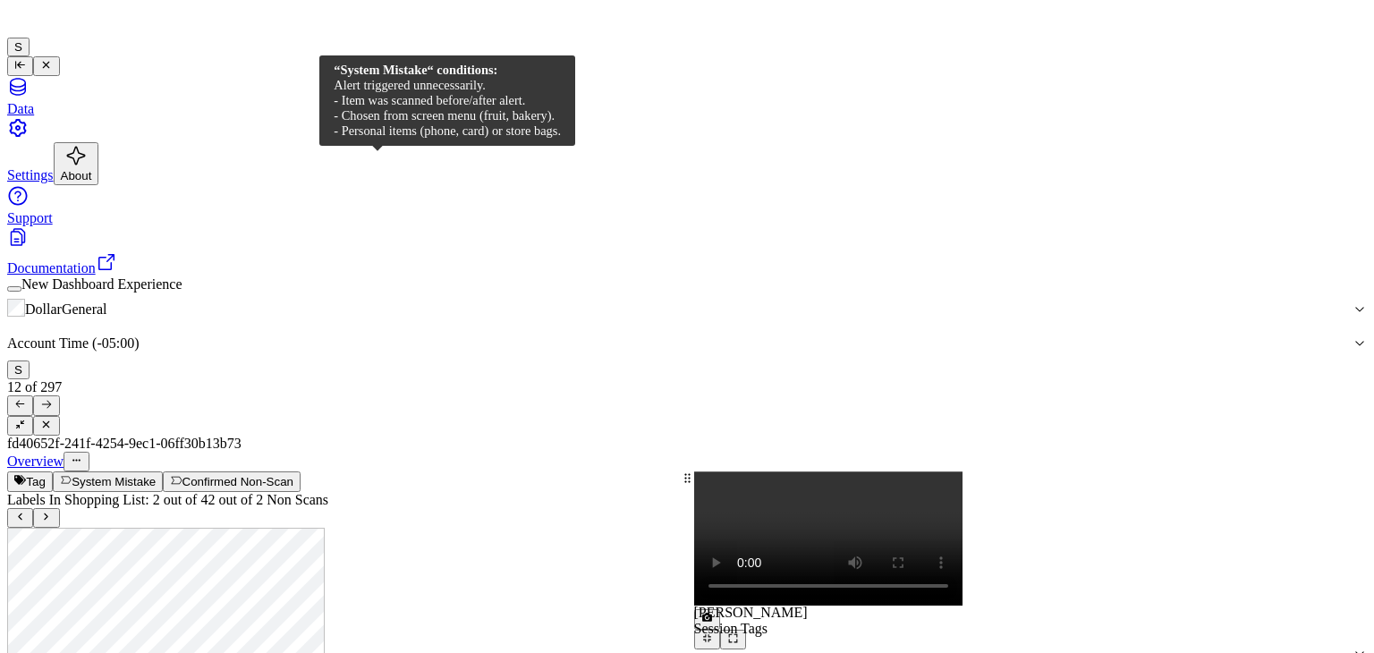
click at [163, 472] on button "System Mistake" at bounding box center [108, 482] width 110 height 20
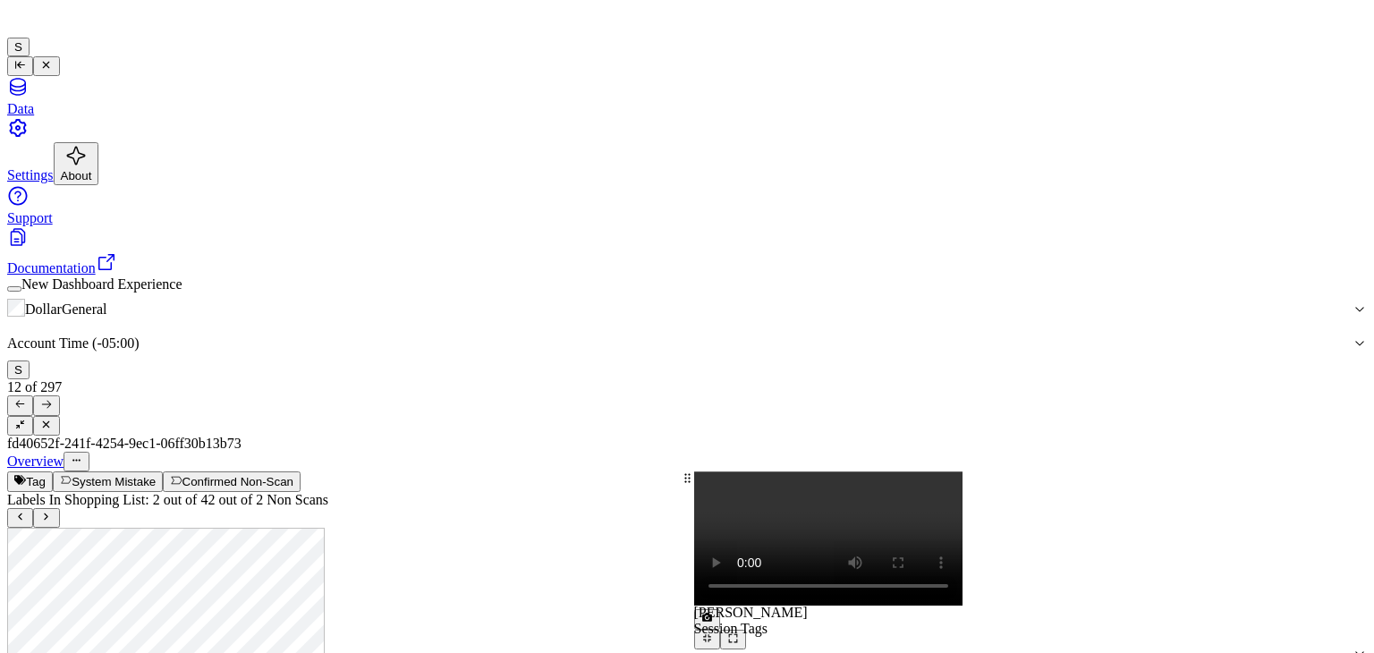
scroll to position [192, 0]
click at [52, 398] on icon at bounding box center [46, 404] width 12 height 12
click at [387, 452] on div "Overview" at bounding box center [687, 462] width 1360 height 20
click at [163, 472] on button "System Mistake" at bounding box center [108, 482] width 110 height 20
click at [59, 395] on button at bounding box center [46, 405] width 26 height 20
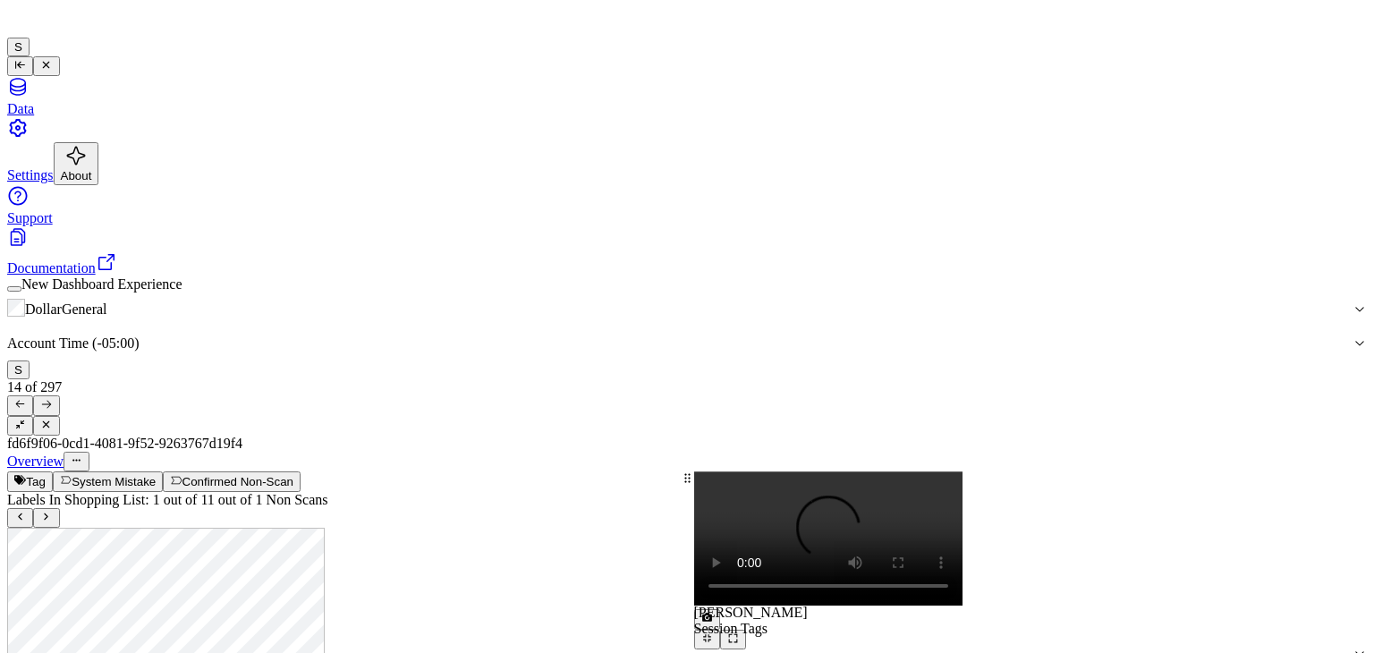
drag, startPoint x: 888, startPoint y: 384, endPoint x: 879, endPoint y: 385, distance: 9.9
click at [879, 650] on div at bounding box center [1031, 650] width 674 height 0
click at [163, 472] on button "System Mistake" at bounding box center [108, 482] width 110 height 20
click at [59, 395] on button at bounding box center [46, 405] width 26 height 20
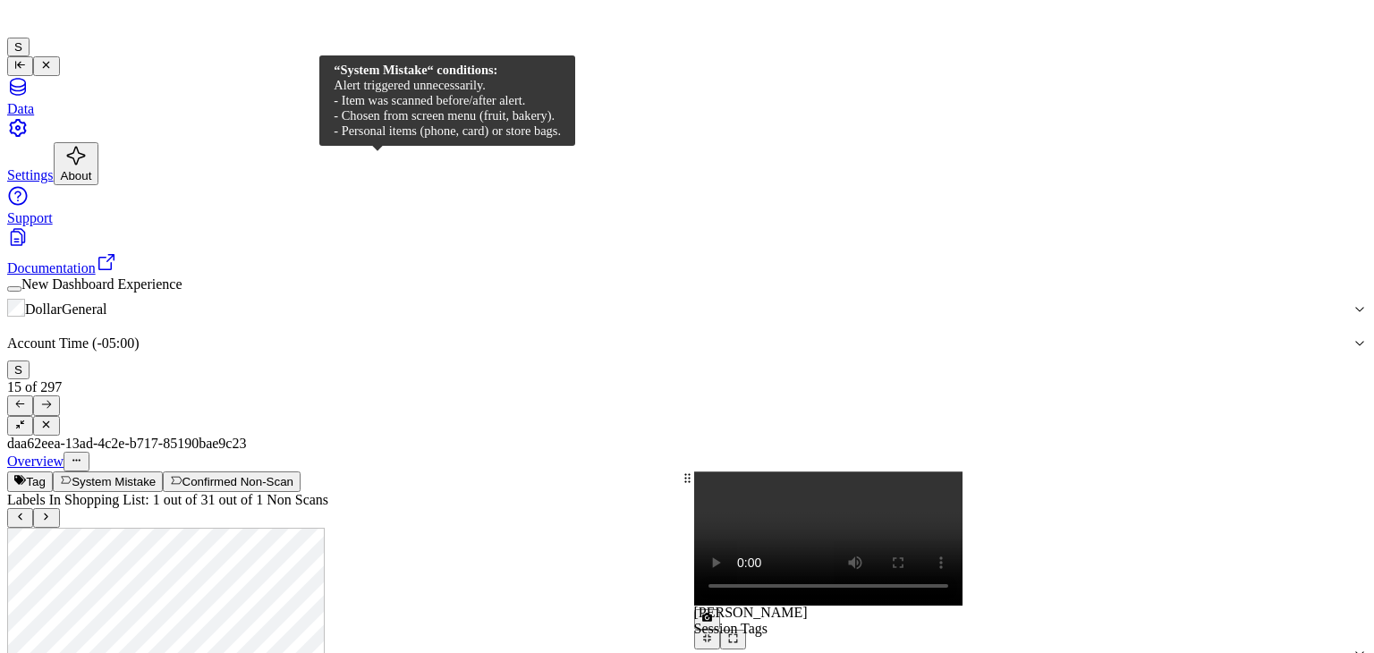
click at [163, 472] on button "System Mistake" at bounding box center [108, 482] width 110 height 20
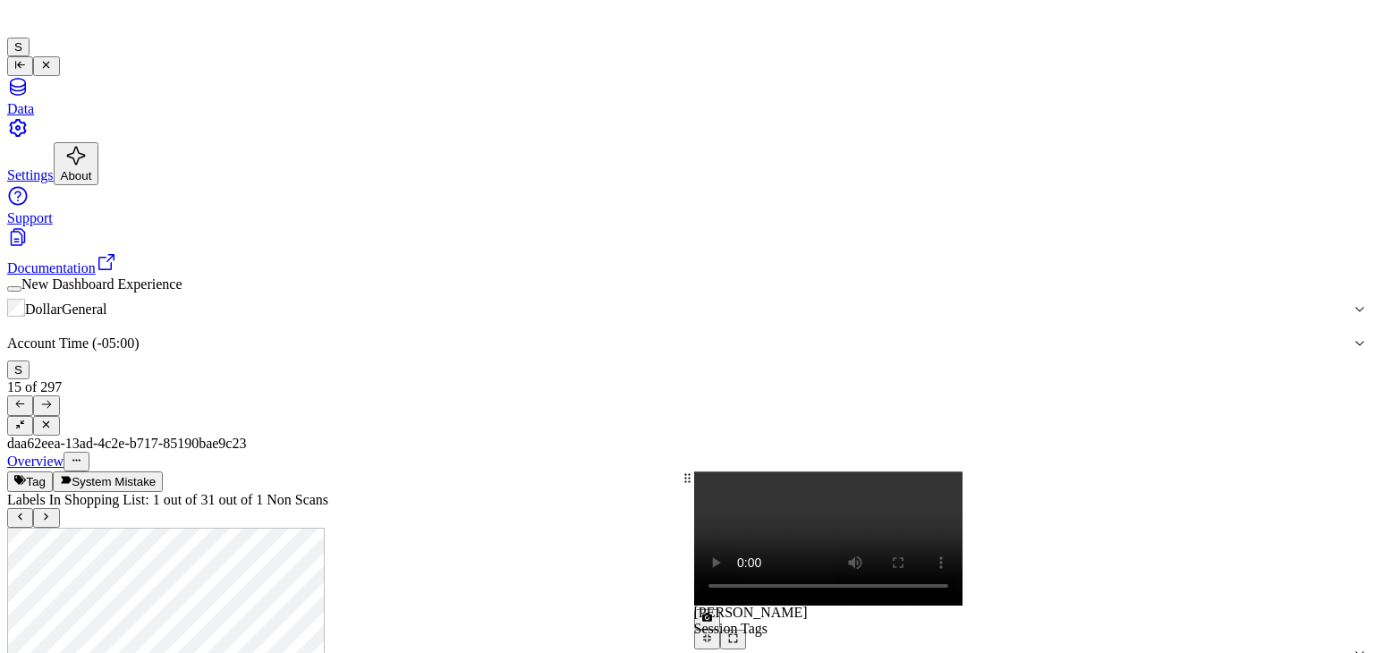
click at [52, 398] on icon at bounding box center [46, 404] width 12 height 12
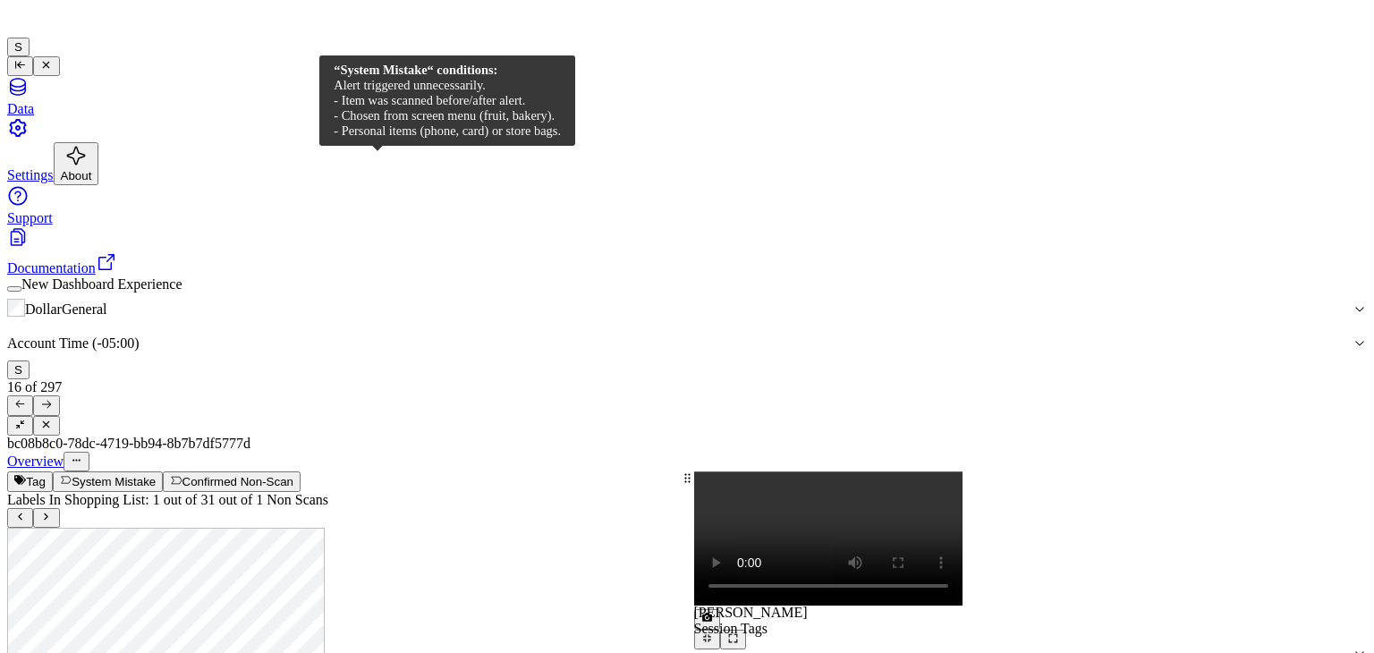
click at [163, 472] on button "System Mistake" at bounding box center [108, 482] width 110 height 20
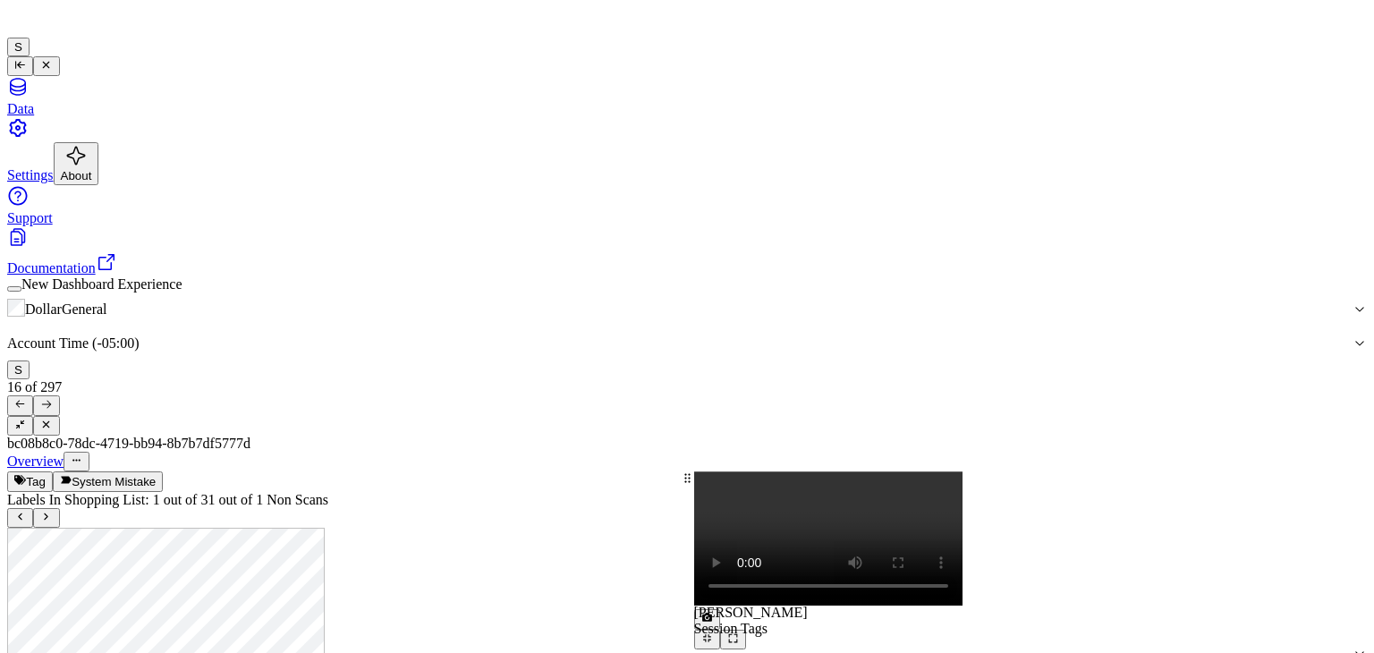
click at [52, 398] on icon at bounding box center [46, 404] width 12 height 12
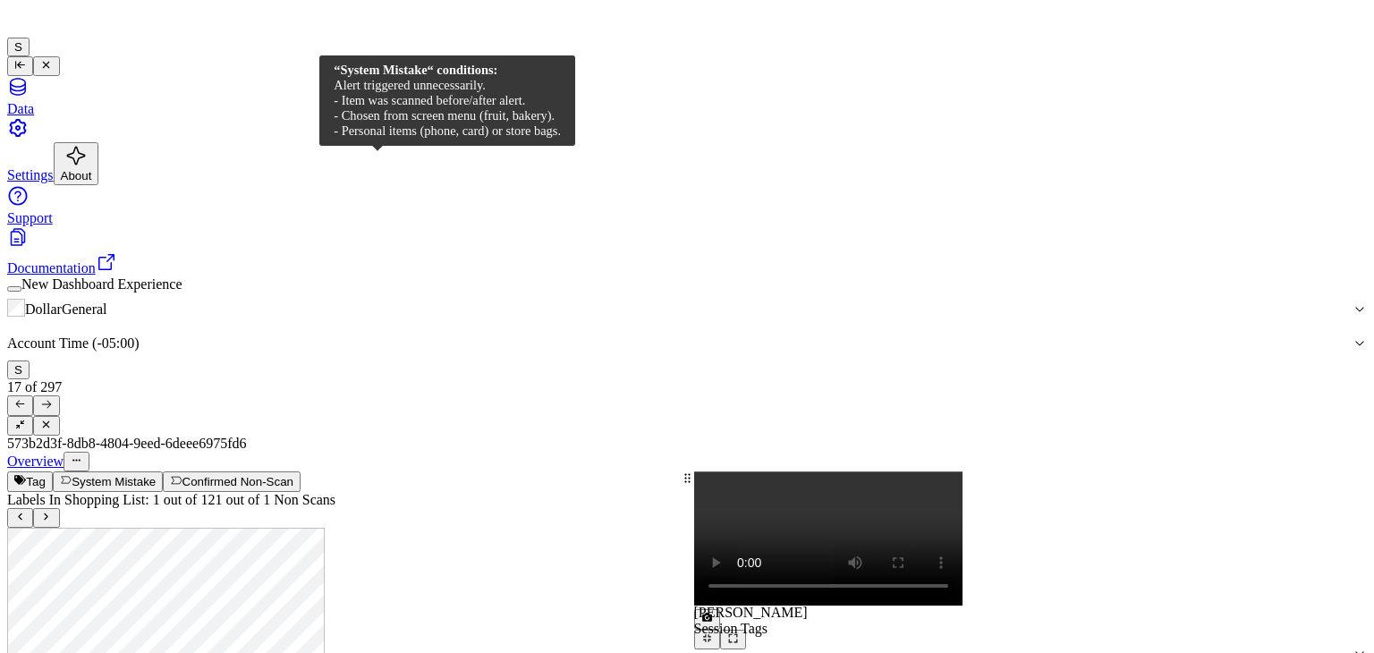
click at [163, 472] on button "System Mistake" at bounding box center [108, 482] width 110 height 20
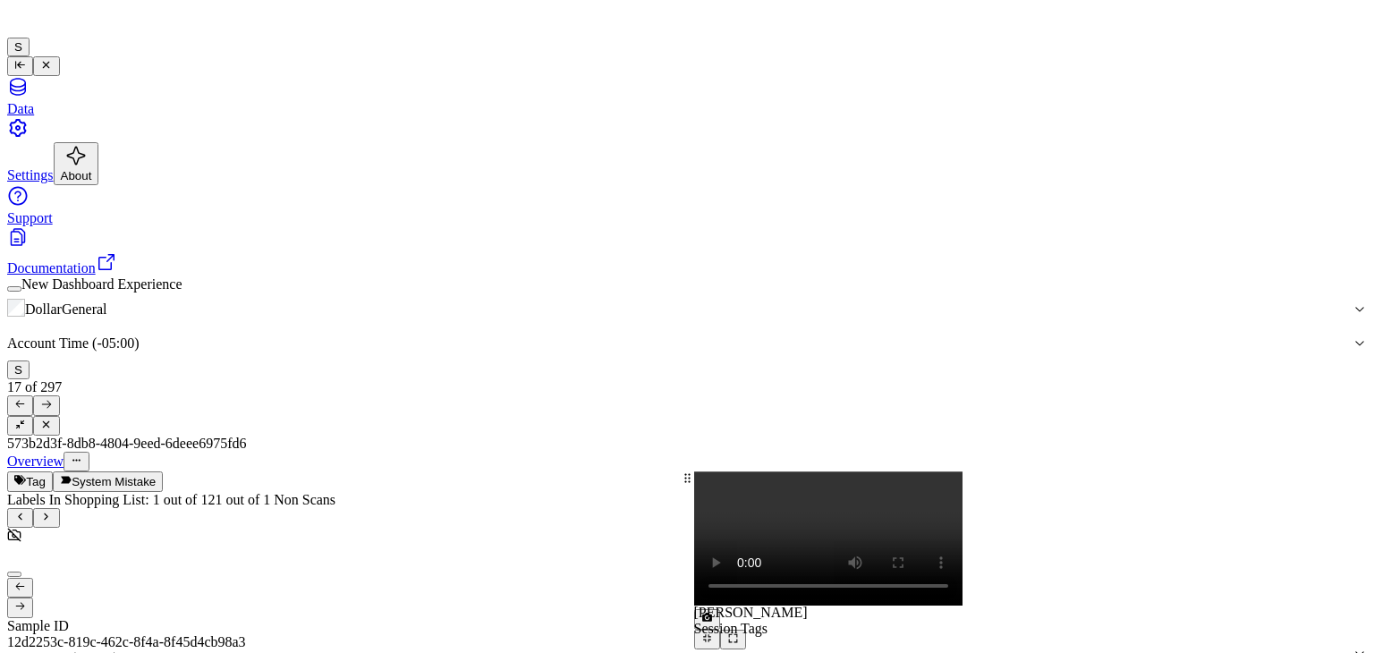
click at [53, 472] on button "Tag" at bounding box center [30, 482] width 46 height 20
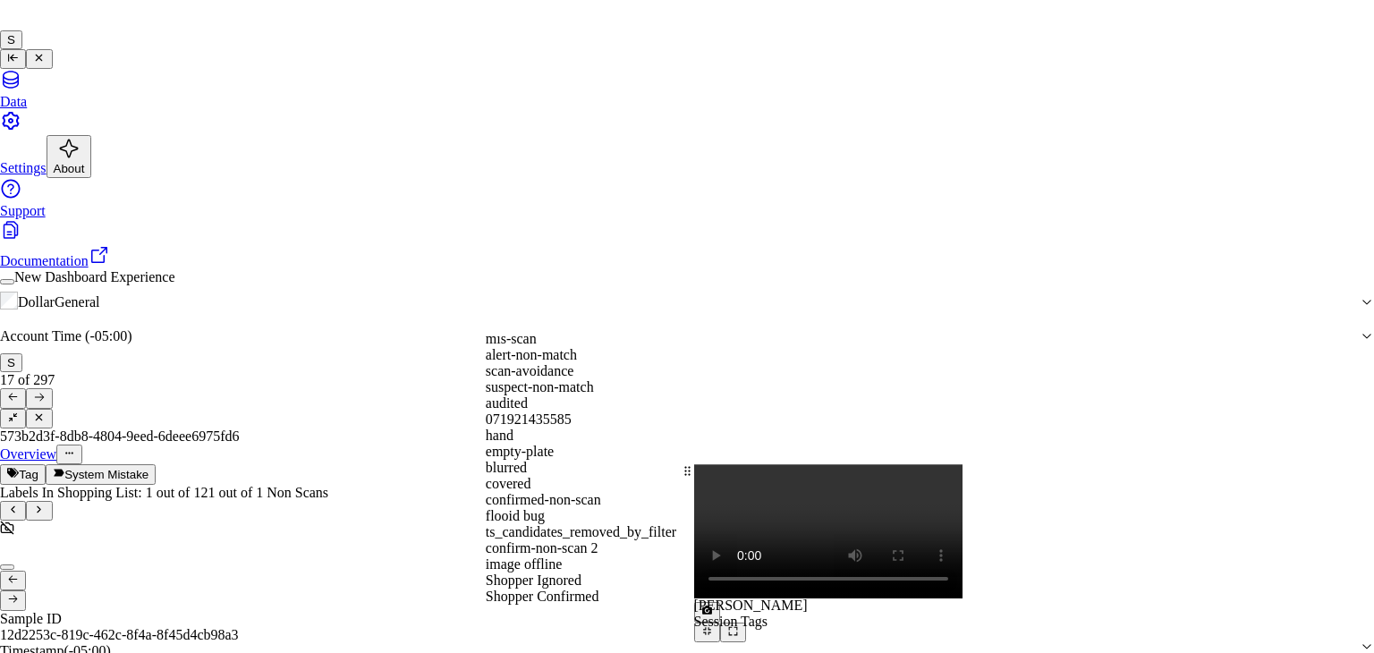
scroll to position [381, 0]
click at [589, 508] on div "flooid bug" at bounding box center [687, 516] width 403 height 16
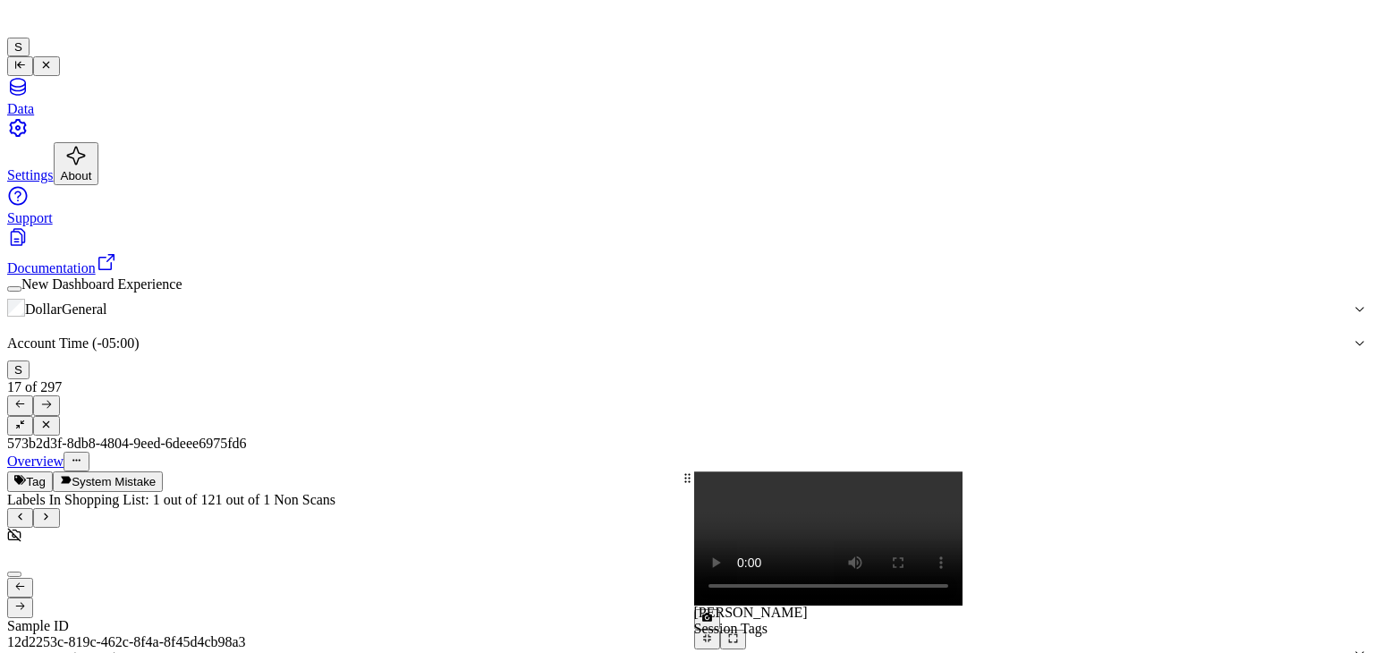
click at [52, 398] on icon at bounding box center [46, 404] width 12 height 12
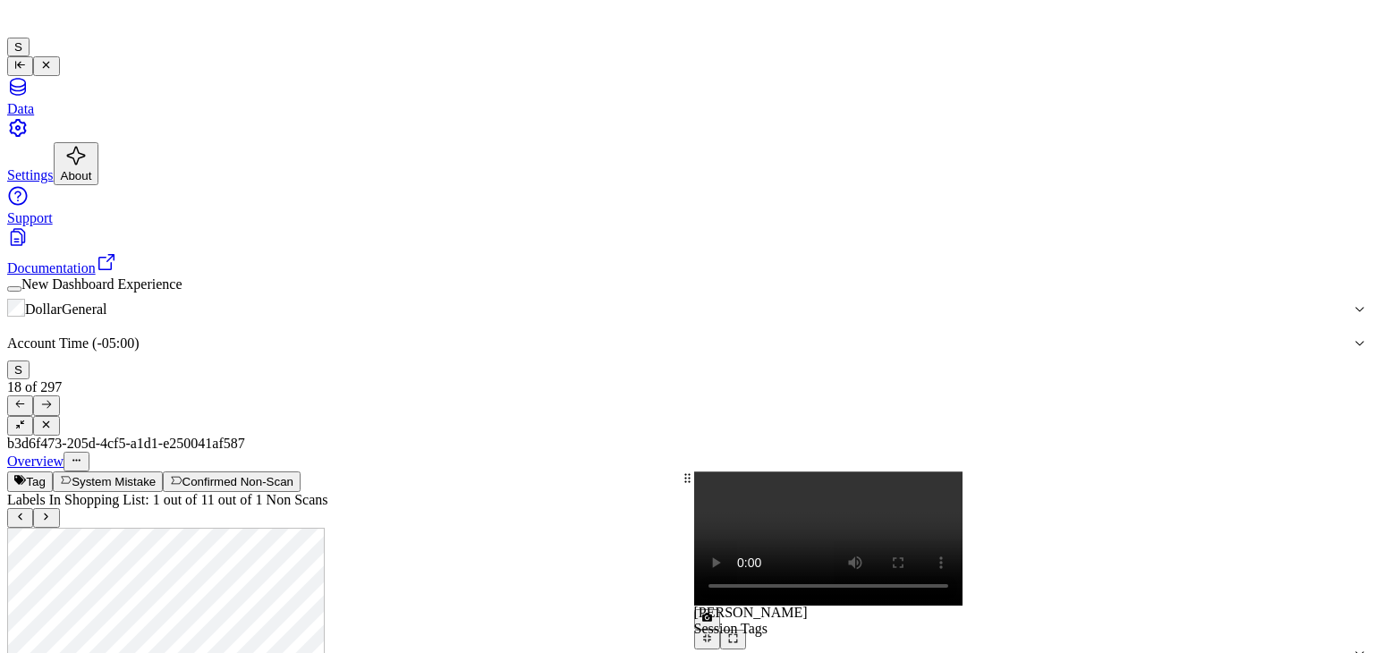
click at [963, 472] on video at bounding box center [828, 539] width 268 height 134
click at [889, 472] on div at bounding box center [1031, 472] width 674 height 0
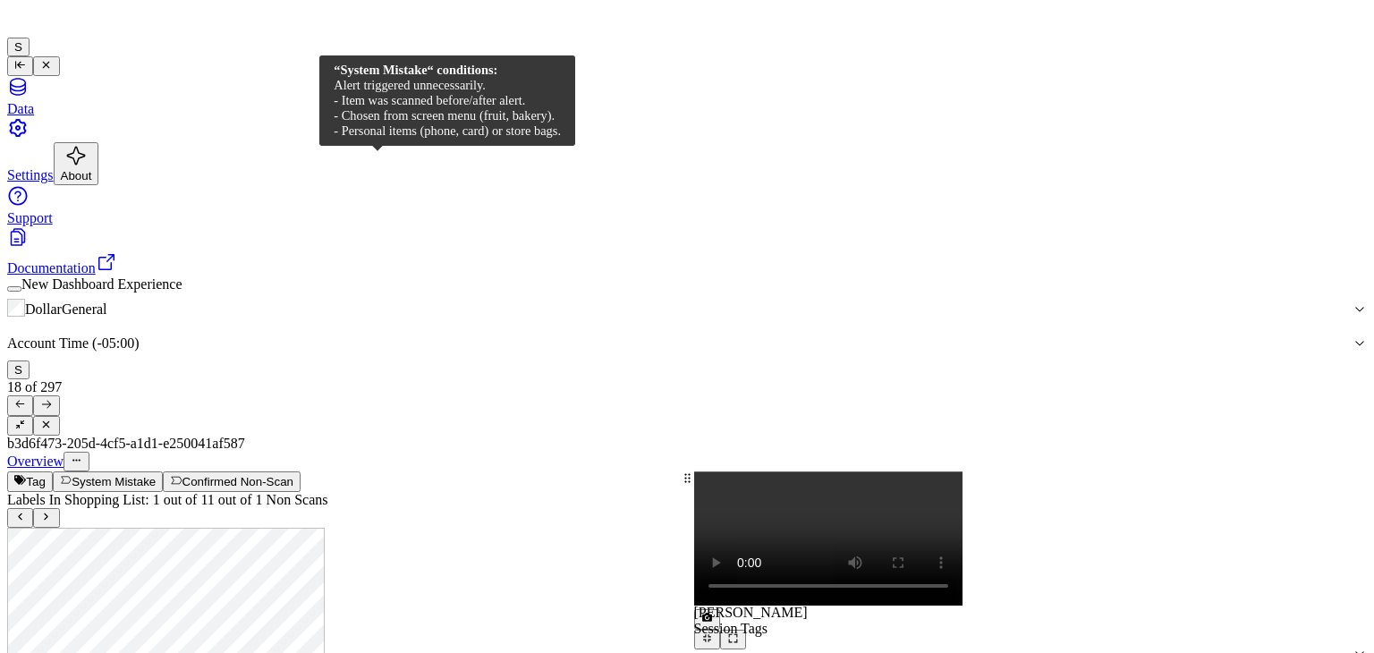
click at [163, 472] on button "System Mistake" at bounding box center [108, 482] width 110 height 20
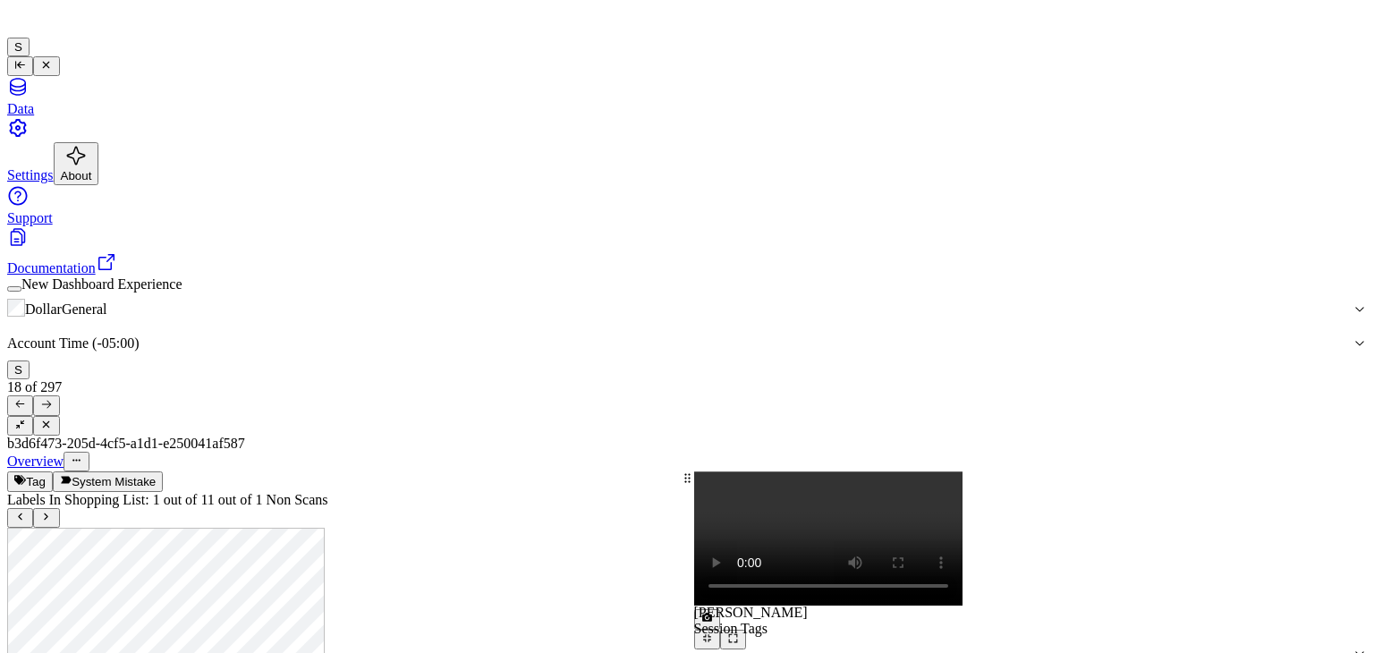
click at [53, 472] on button "Tag" at bounding box center [30, 482] width 46 height 20
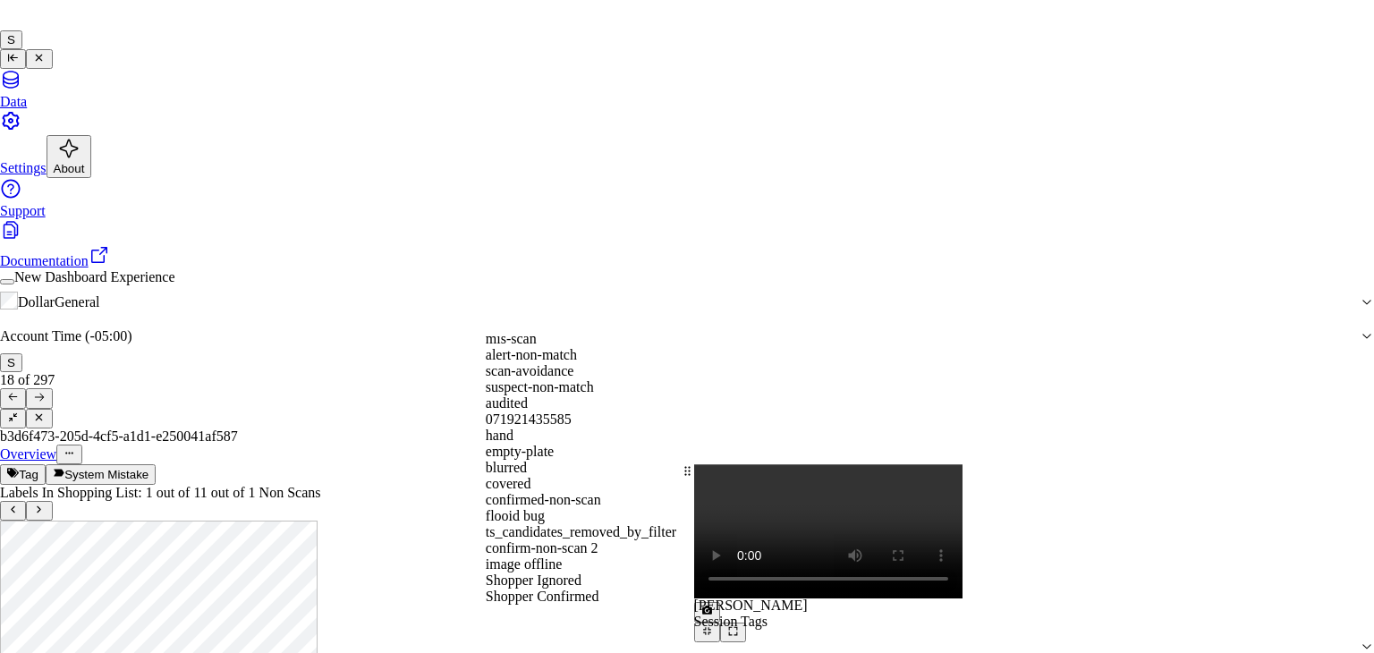
scroll to position [381, 0]
click at [548, 508] on div "flooid bug" at bounding box center [687, 516] width 403 height 16
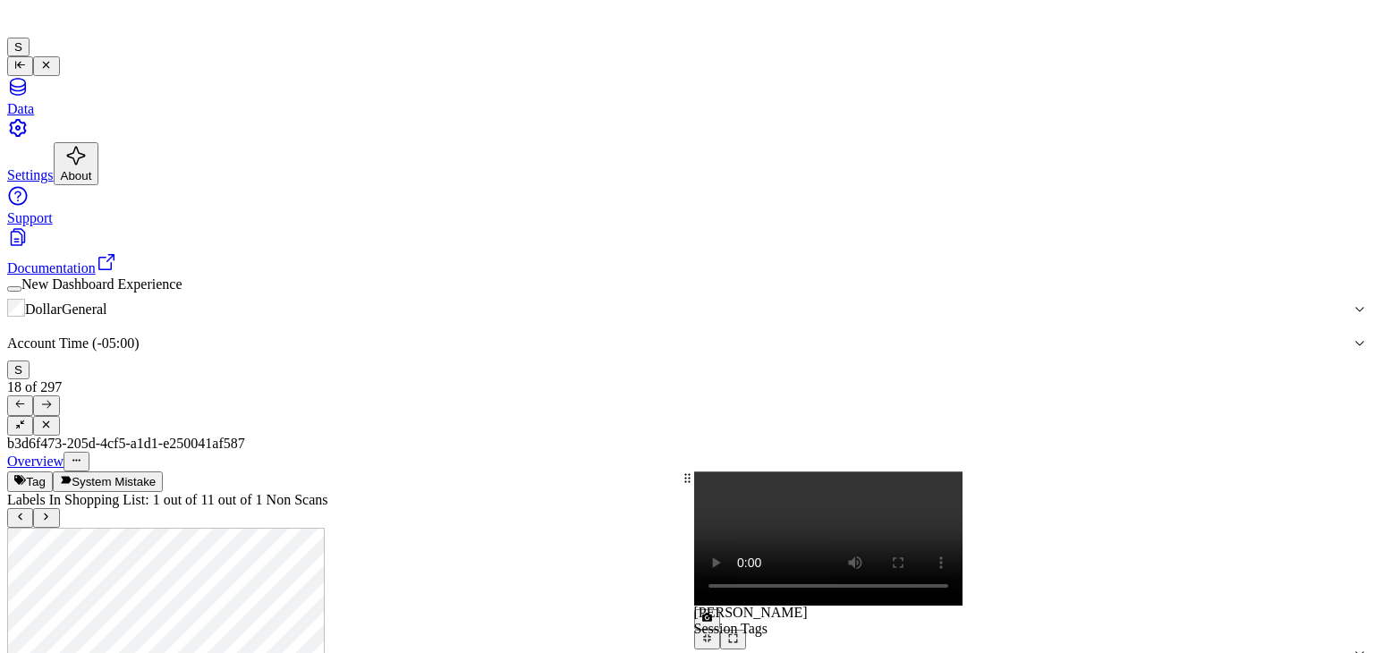
click at [53, 472] on button "Tag" at bounding box center [30, 482] width 46 height 20
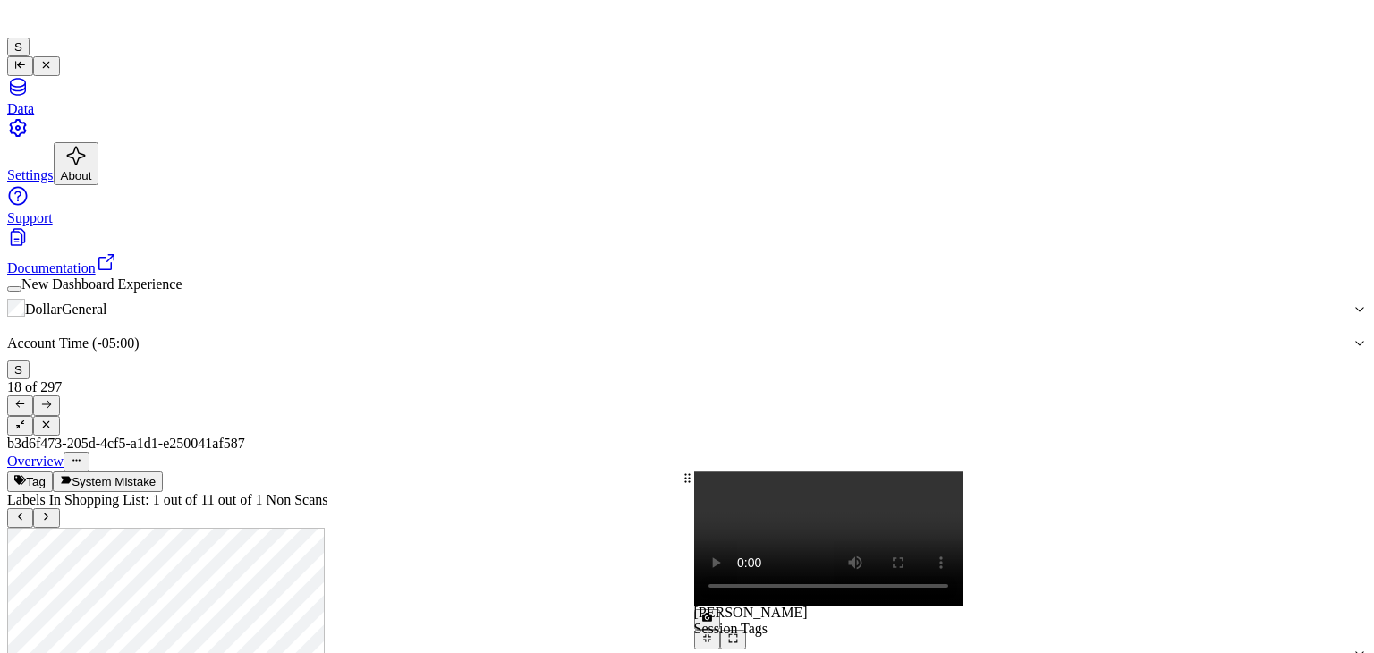
click at [52, 398] on icon at bounding box center [46, 404] width 12 height 12
click at [963, 472] on video at bounding box center [828, 539] width 268 height 134
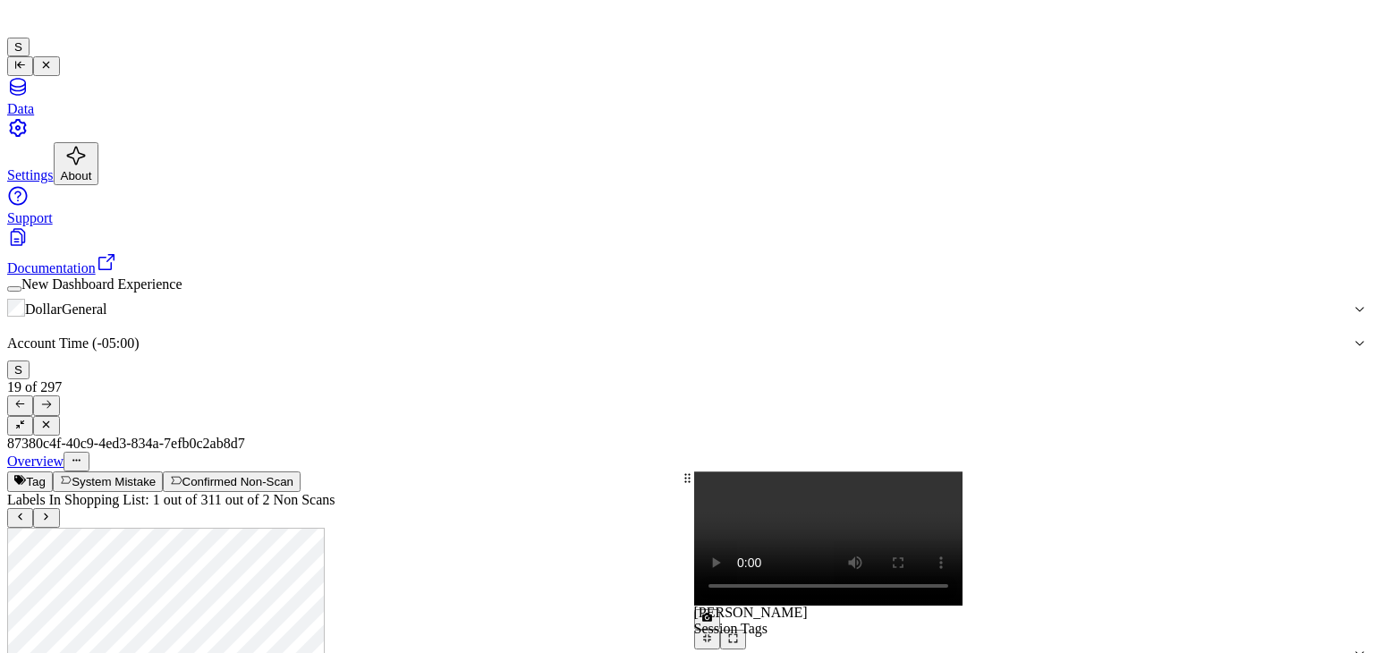
click at [404, 452] on div "Overview" at bounding box center [687, 462] width 1360 height 20
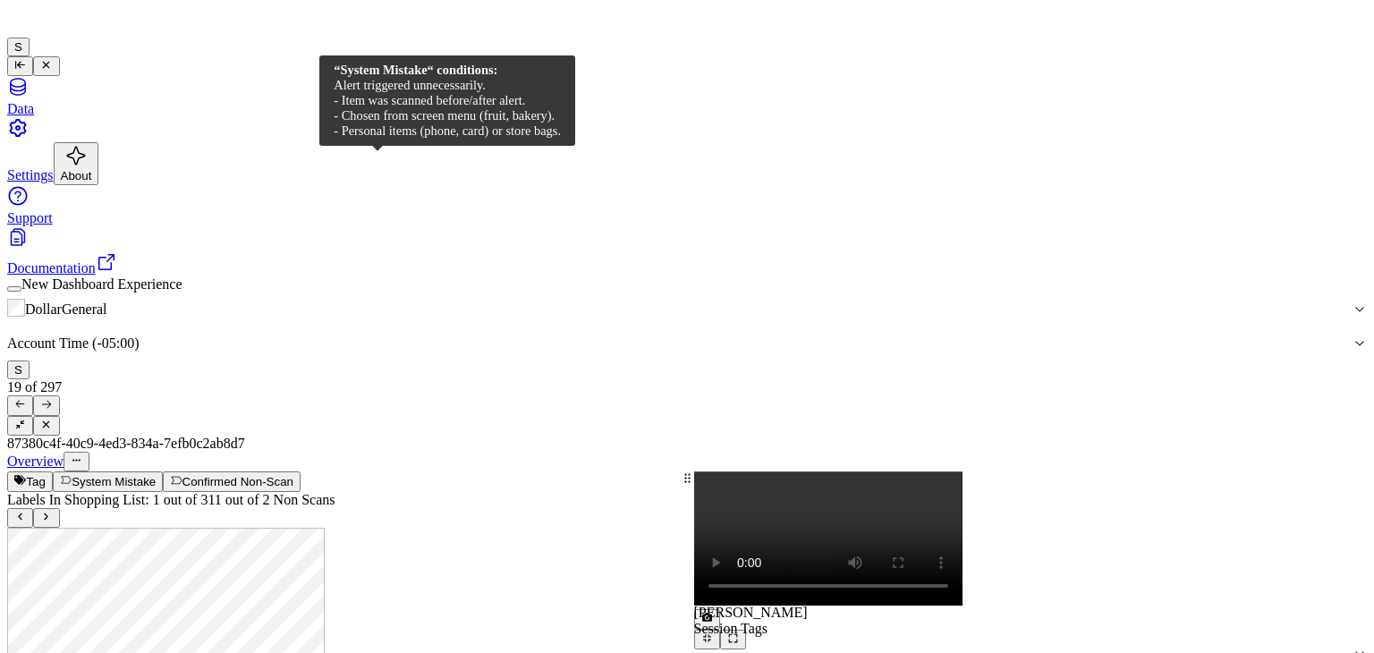
click at [163, 472] on button "System Mistake" at bounding box center [108, 482] width 110 height 20
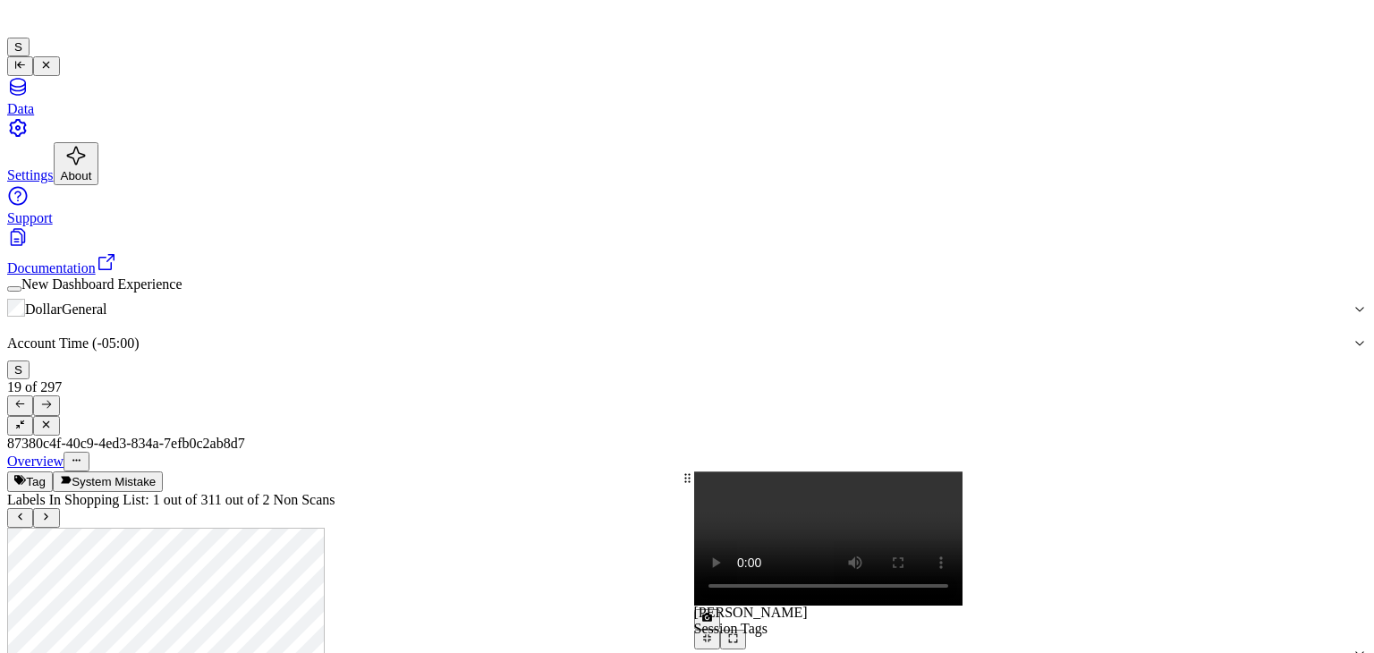
click at [52, 511] on icon at bounding box center [46, 517] width 12 height 12
click at [694, 650] on span at bounding box center [694, 650] width 0 height 0
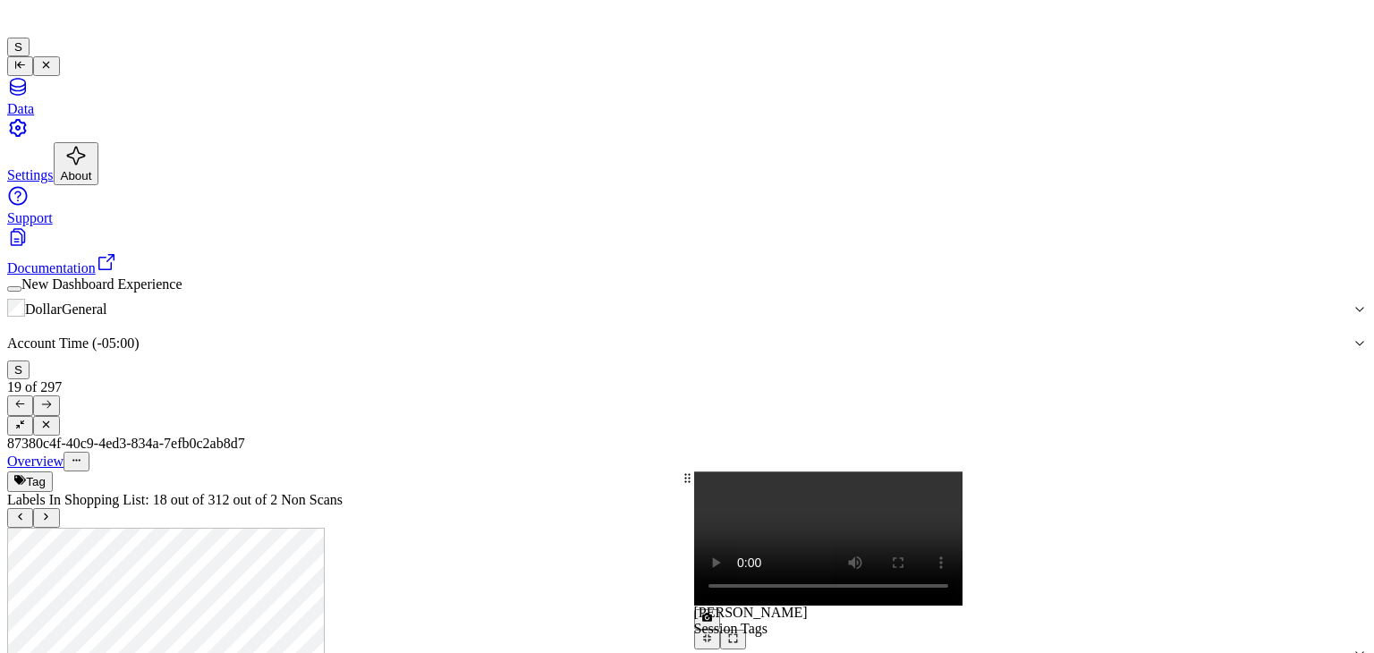
scroll to position [4377, 0]
click at [694, 650] on span at bounding box center [694, 650] width 0 height 0
click at [59, 508] on button at bounding box center [46, 518] width 26 height 20
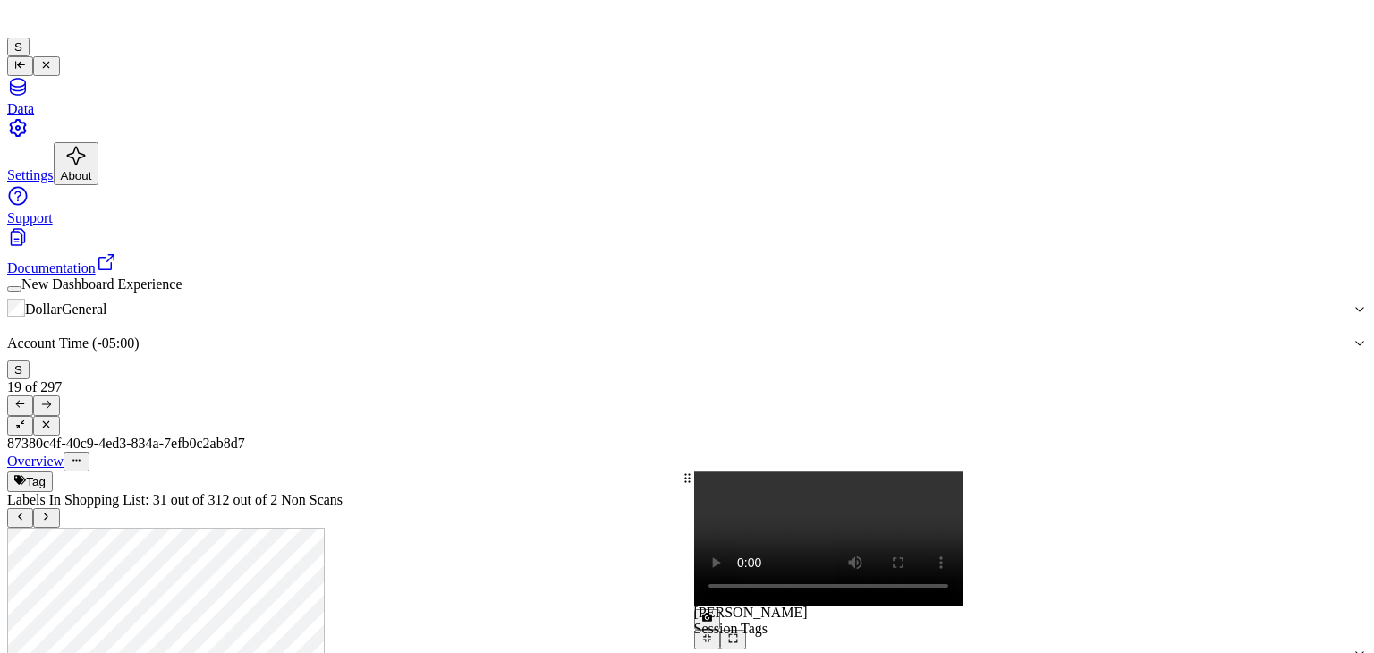
click at [33, 508] on button at bounding box center [20, 518] width 26 height 20
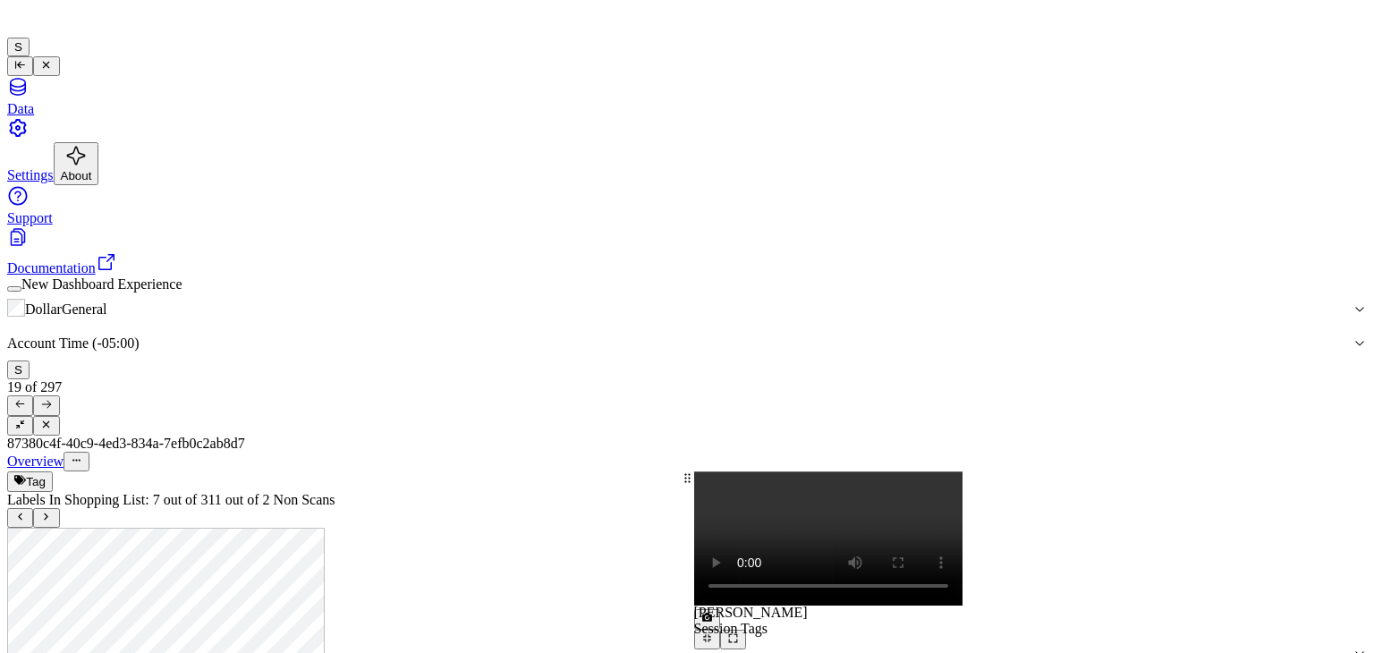
scroll to position [2058, 0]
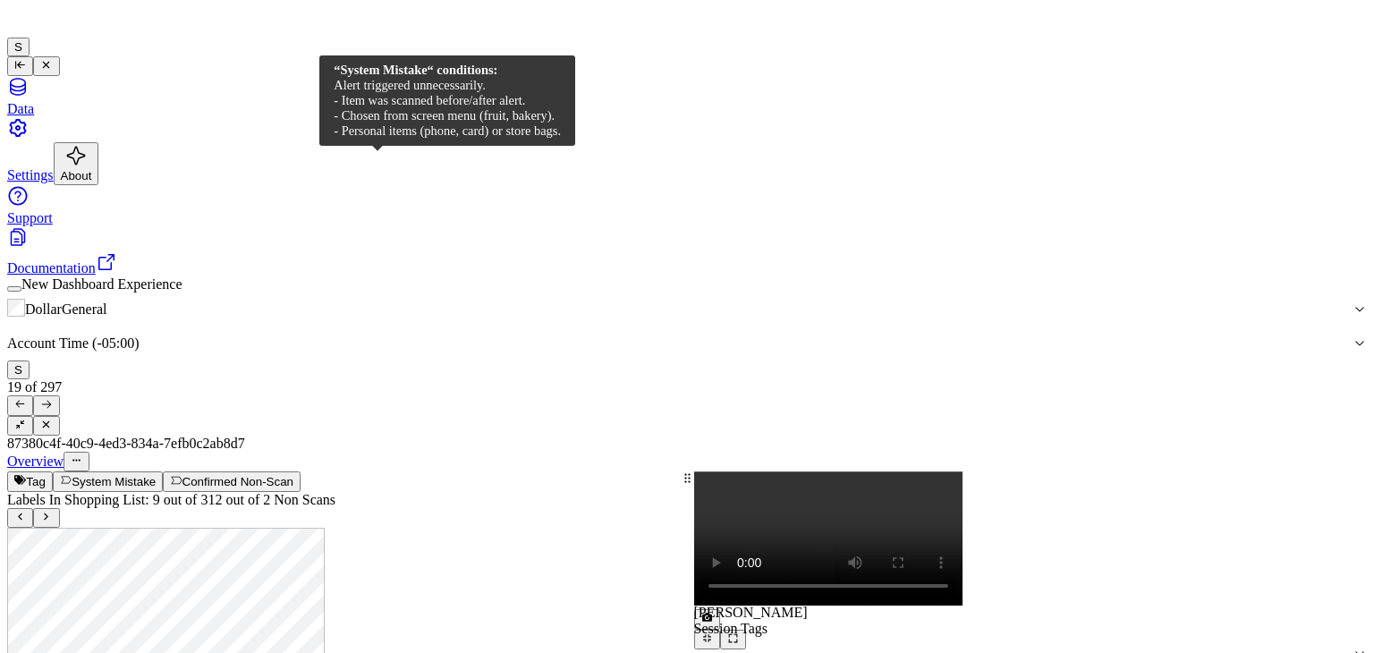
click at [163, 472] on button "System Mistake" at bounding box center [108, 482] width 110 height 20
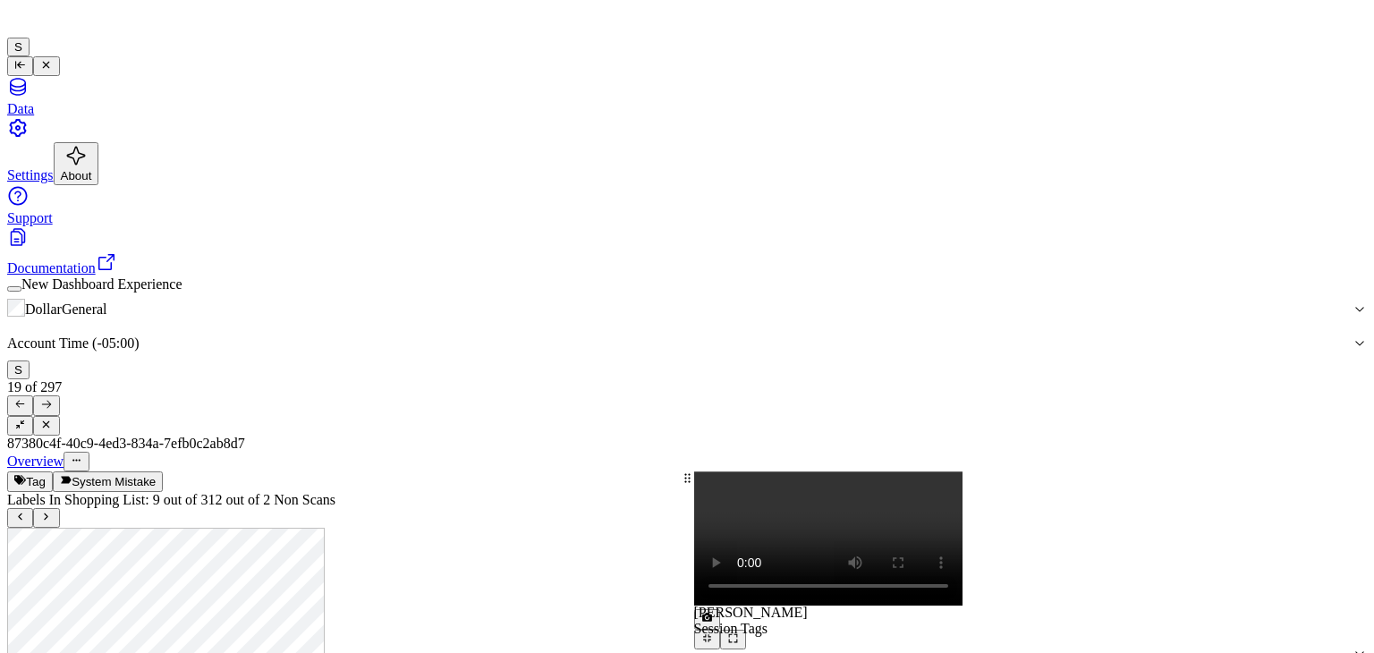
click at [59, 395] on button at bounding box center [46, 405] width 26 height 20
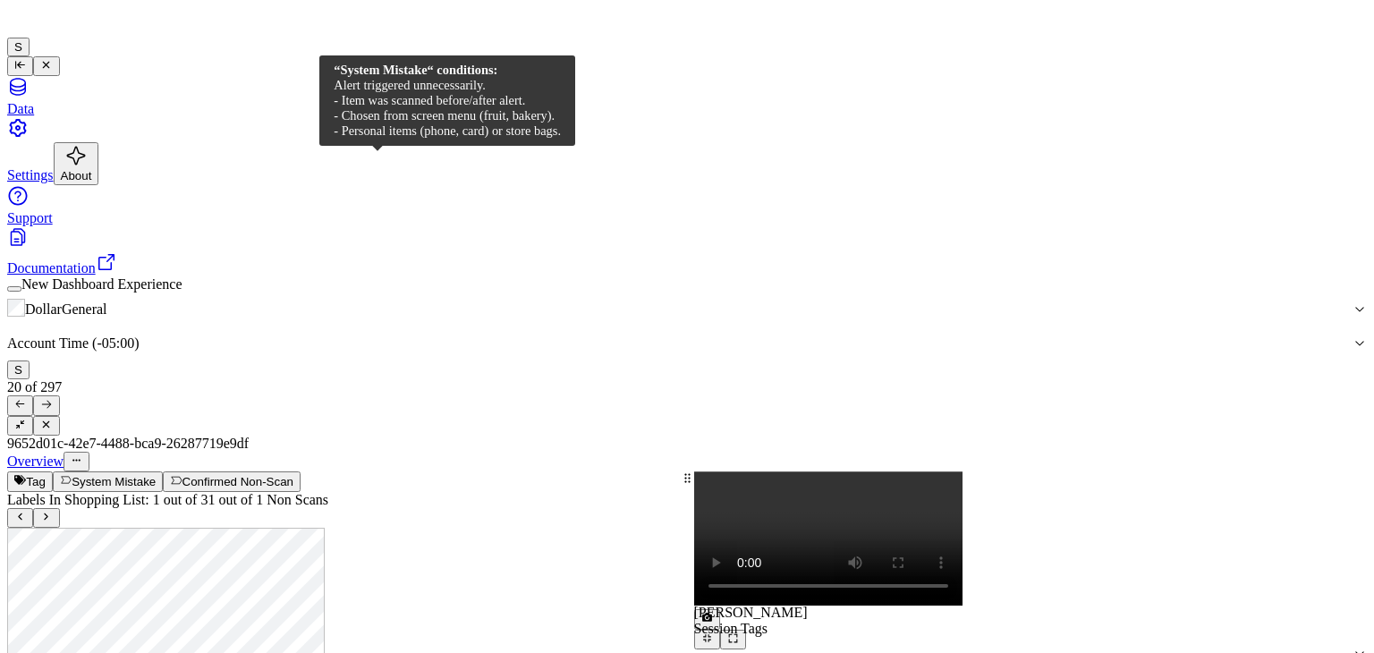
click at [163, 472] on button "System Mistake" at bounding box center [108, 482] width 110 height 20
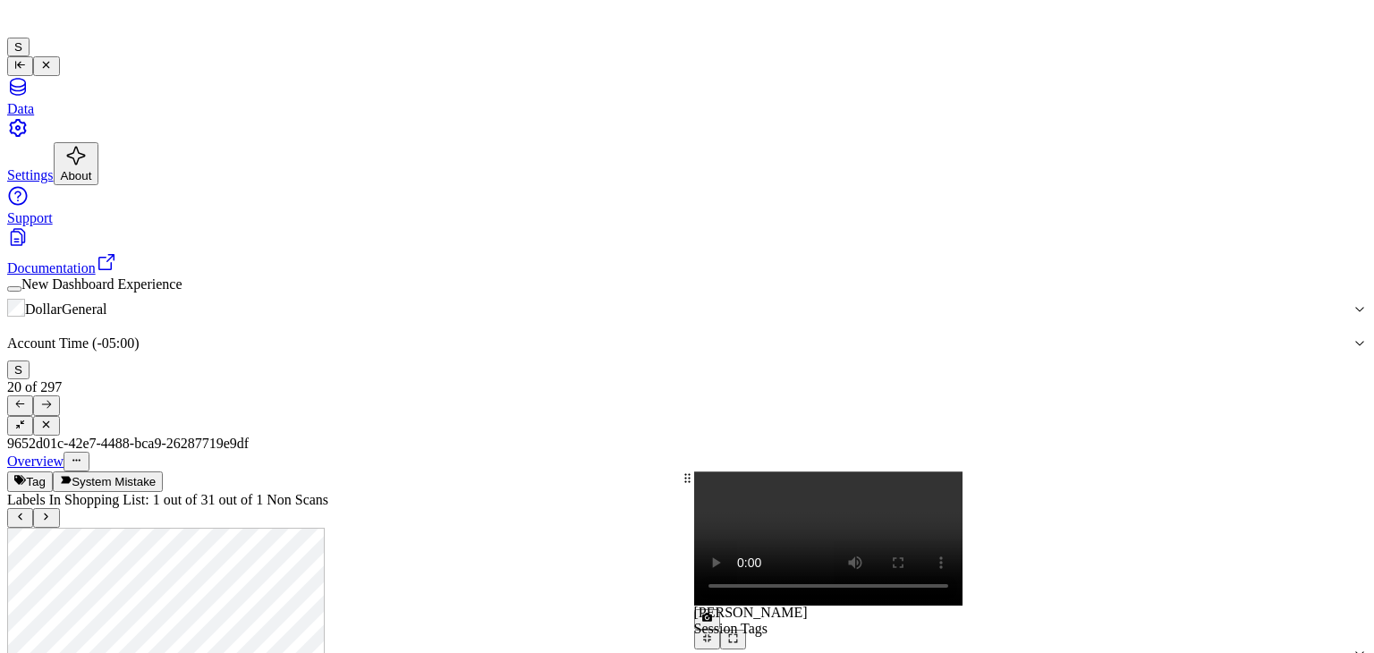
click at [51, 401] on icon at bounding box center [46, 404] width 9 height 7
click at [720, 609] on button at bounding box center [707, 619] width 26 height 20
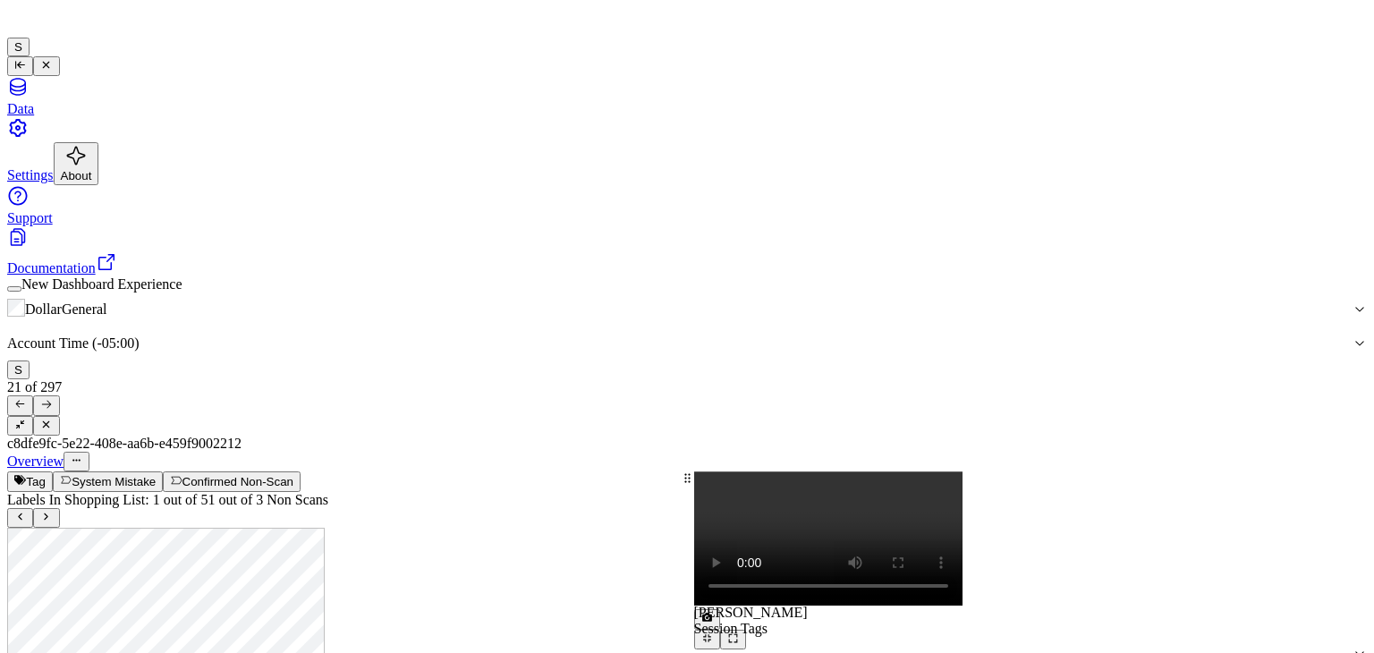
click at [383, 452] on div "Overview" at bounding box center [687, 462] width 1360 height 20
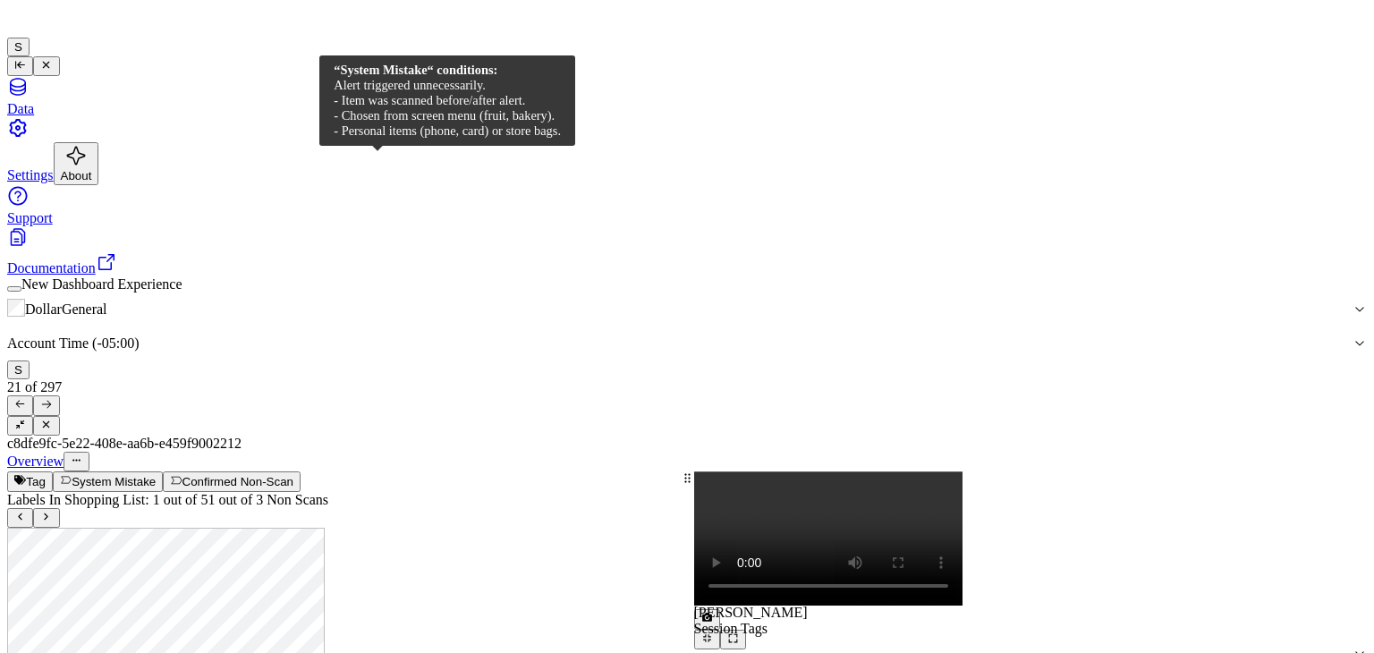
click at [163, 472] on button "System Mistake" at bounding box center [108, 482] width 110 height 20
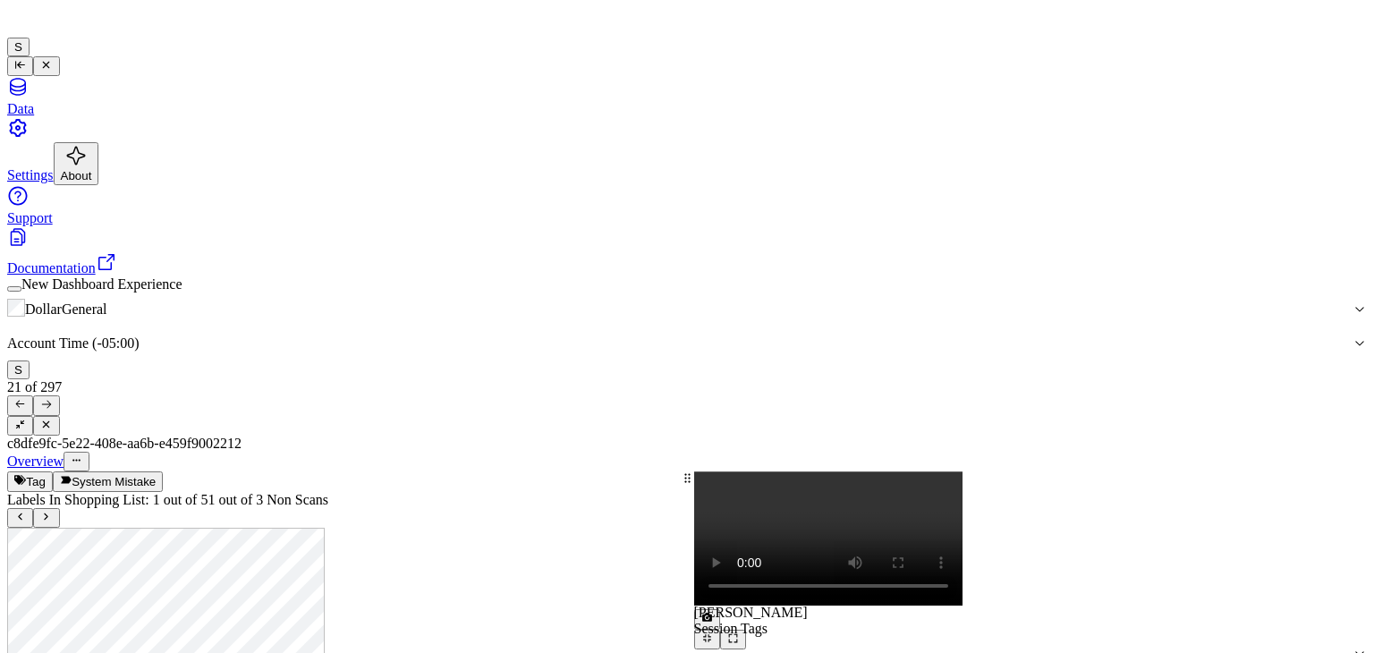
click at [59, 508] on button at bounding box center [46, 518] width 26 height 20
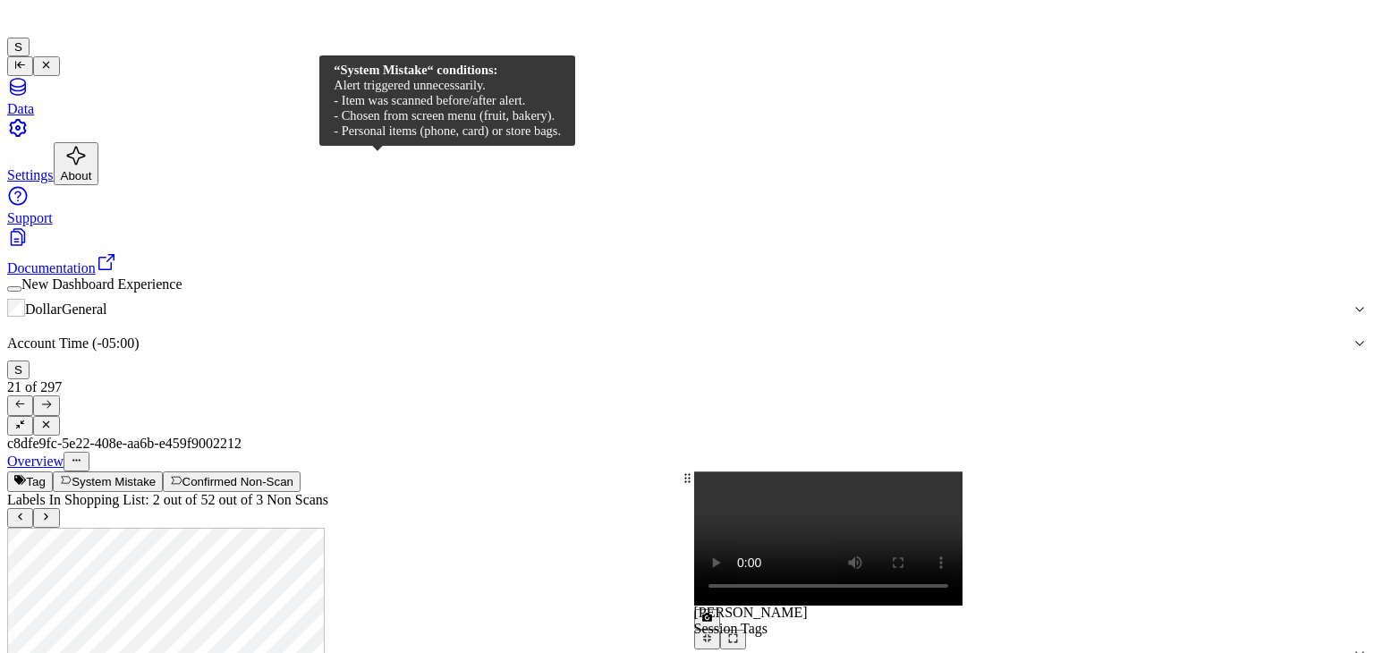
click at [163, 472] on button "System Mistake" at bounding box center [108, 482] width 110 height 20
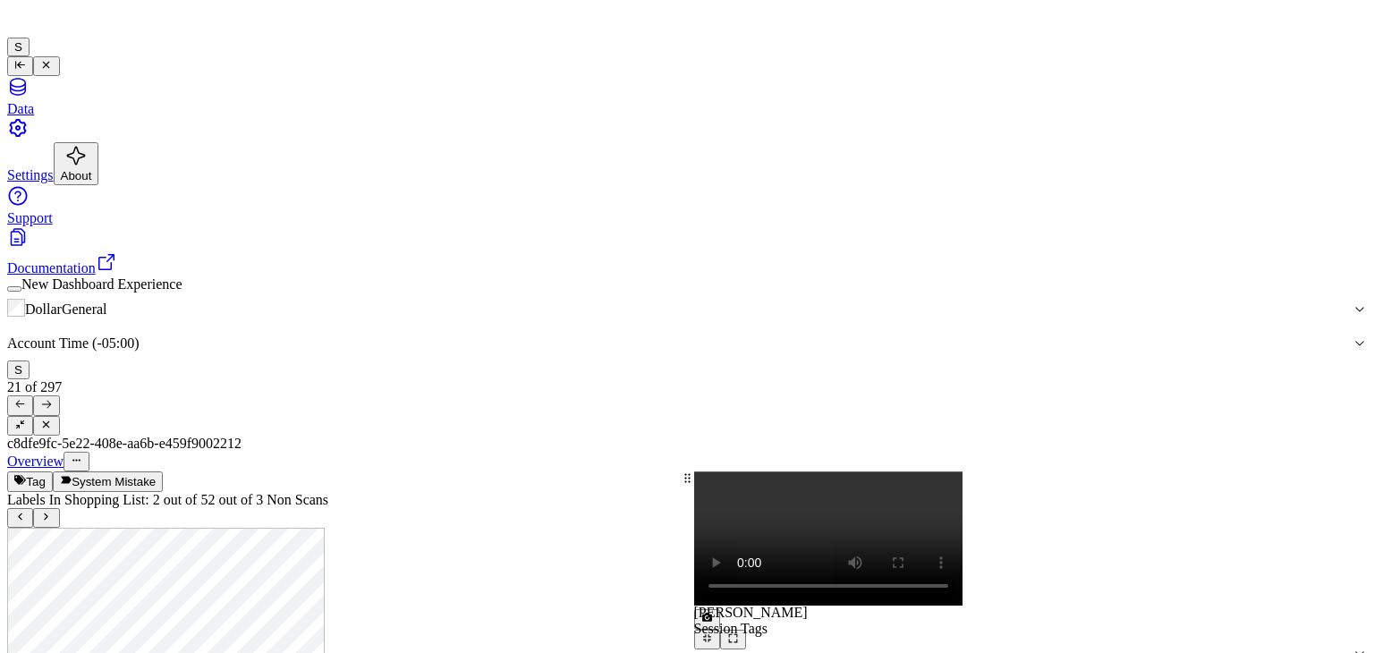
scroll to position [0, 0]
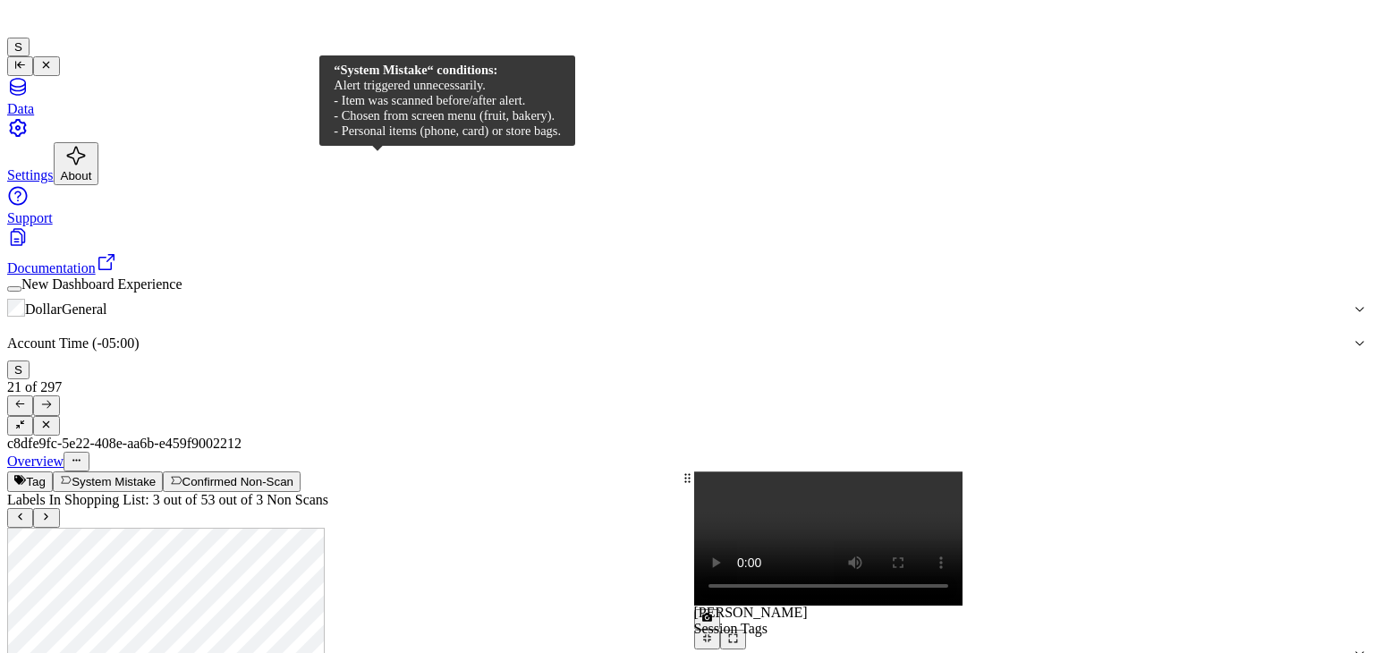
click at [163, 472] on button "System Mistake" at bounding box center [108, 482] width 110 height 20
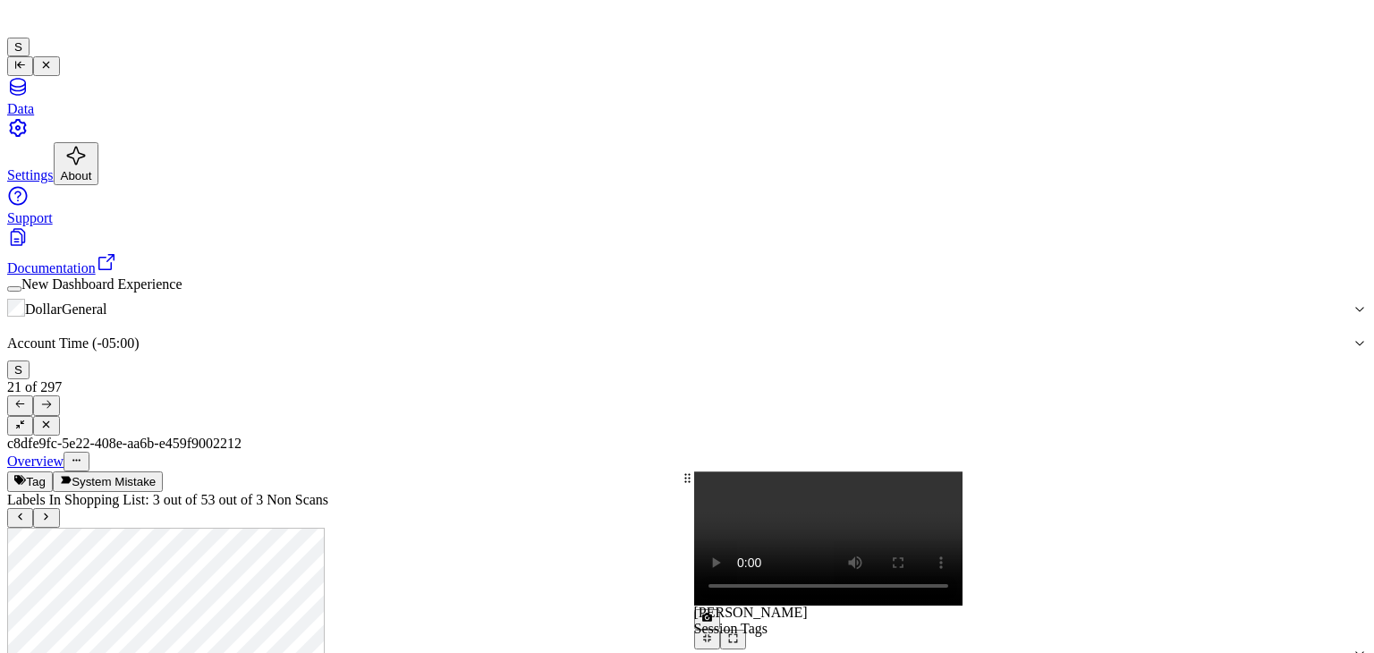
click at [52, 398] on icon at bounding box center [46, 404] width 12 height 12
click at [392, 452] on div "Overview" at bounding box center [687, 462] width 1360 height 20
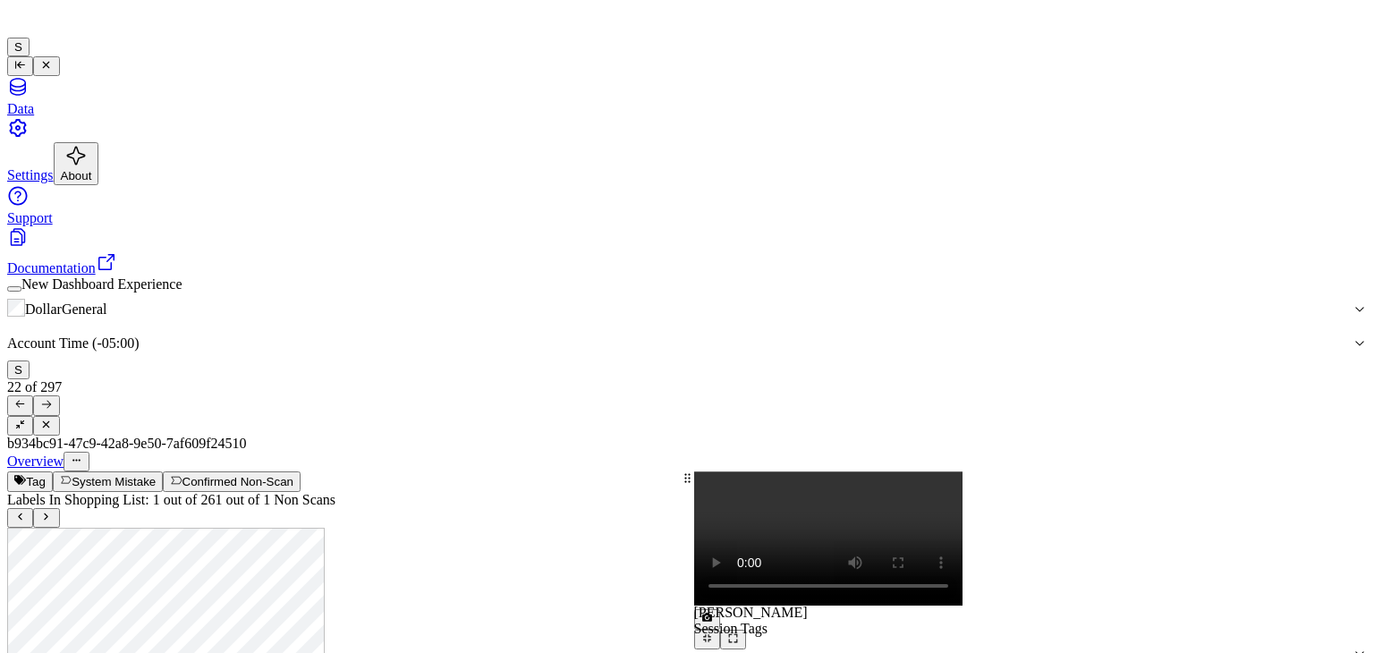
click at [163, 472] on button "System Mistake" at bounding box center [108, 482] width 110 height 20
click at [53, 472] on button "Tag" at bounding box center [30, 482] width 46 height 20
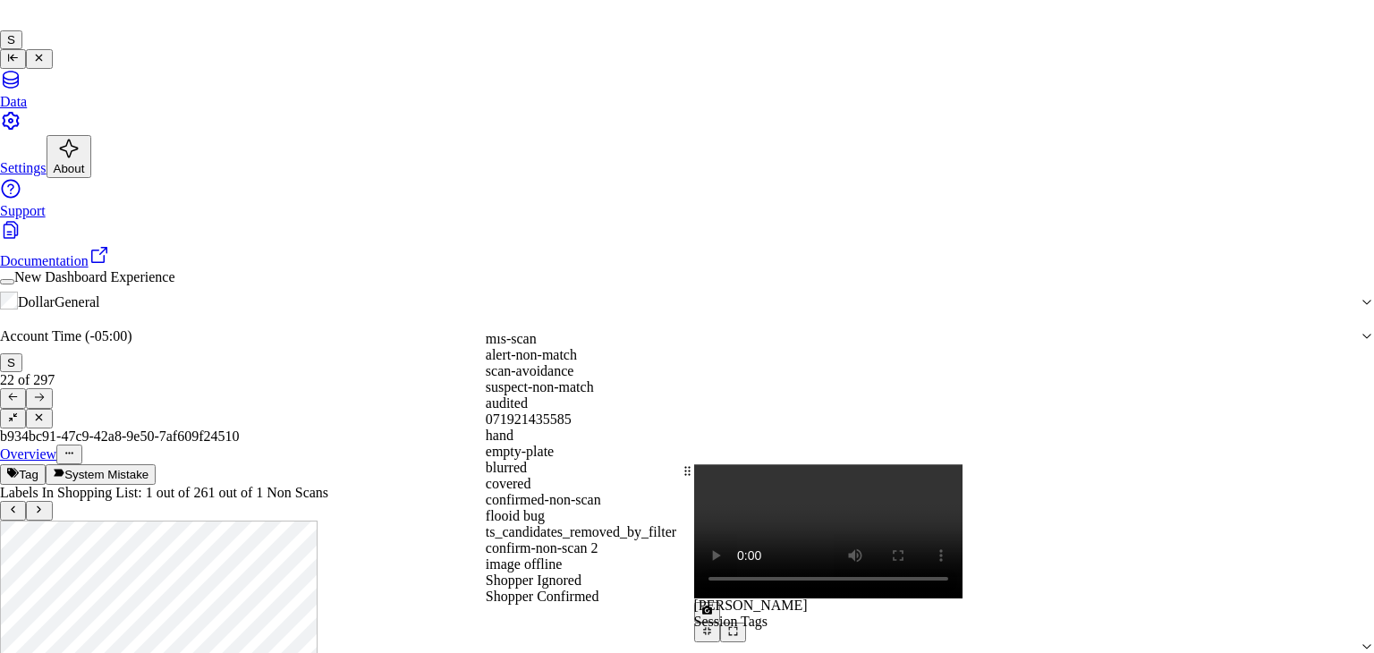
click at [561, 508] on div "flooid bug" at bounding box center [687, 516] width 403 height 16
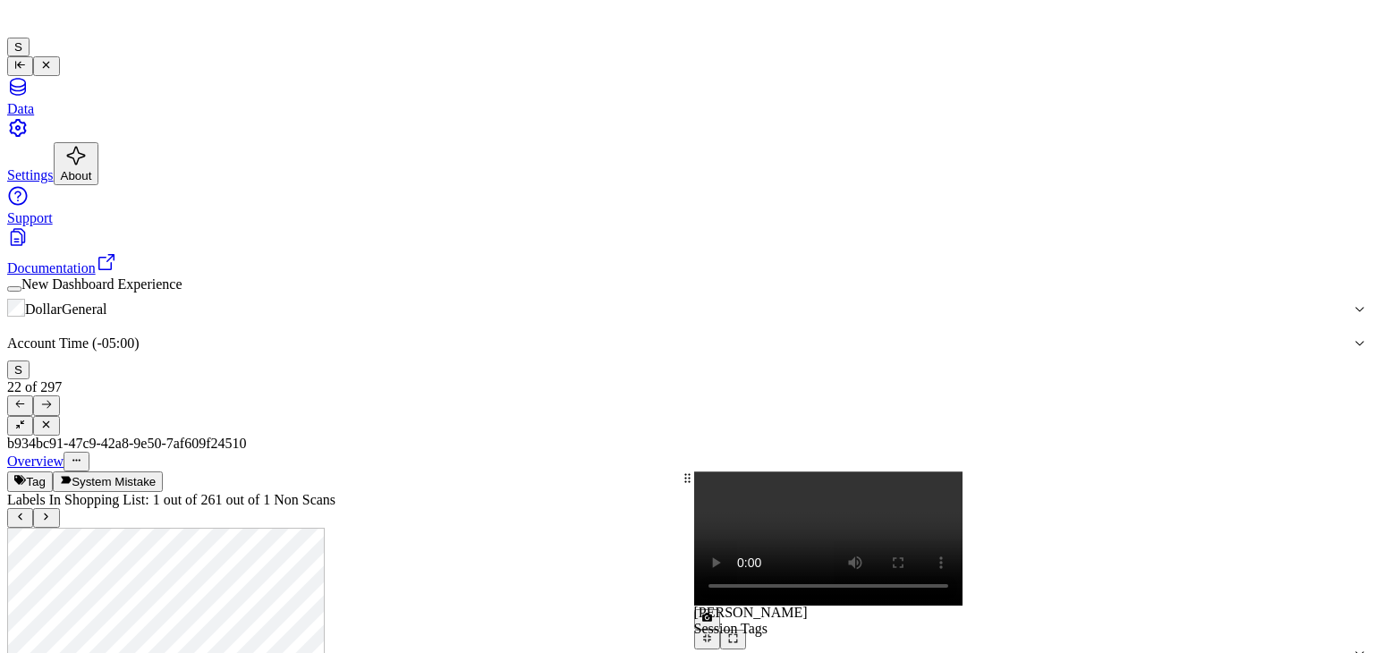
click at [52, 398] on icon at bounding box center [46, 404] width 12 height 12
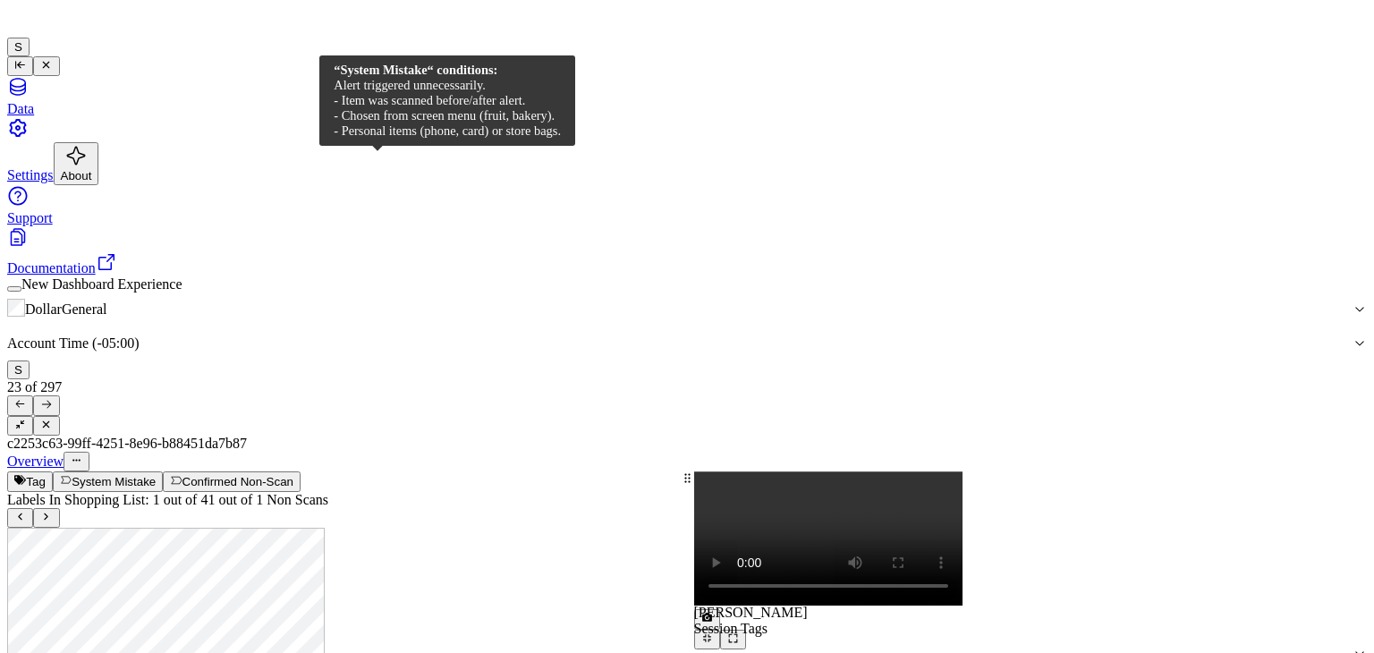
click at [163, 472] on button "System Mistake" at bounding box center [108, 482] width 110 height 20
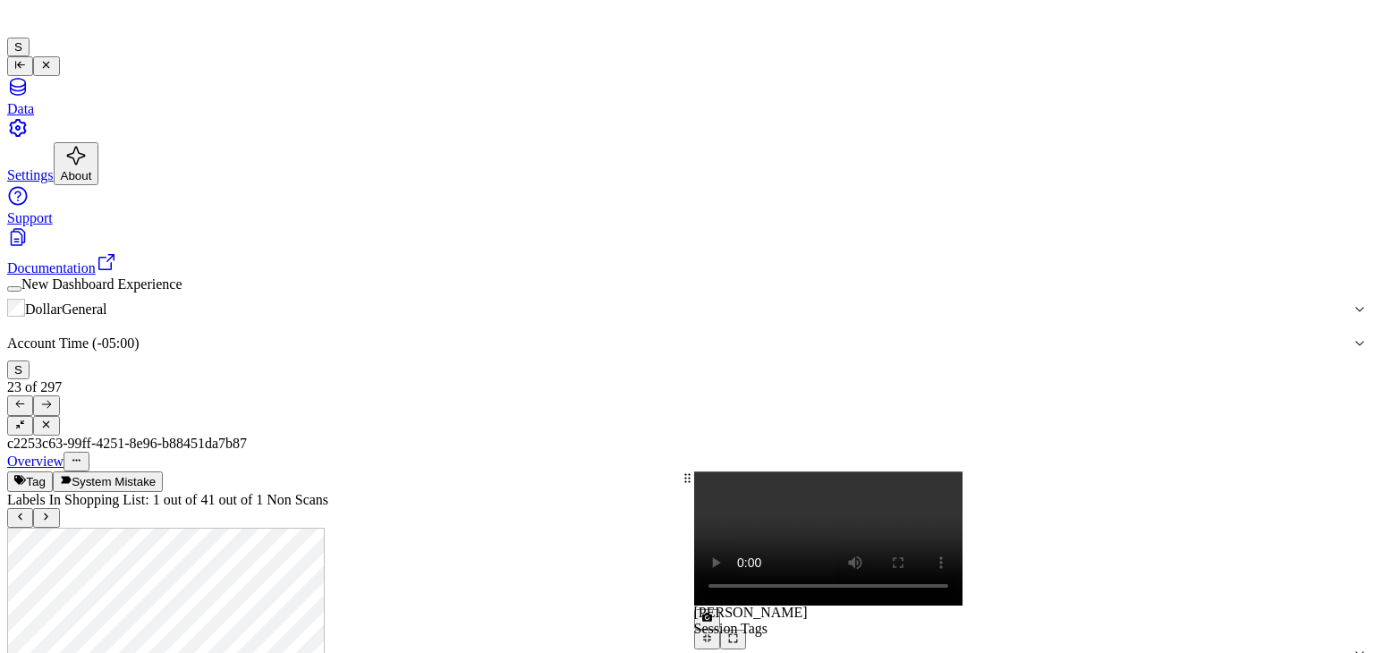
click at [52, 398] on icon at bounding box center [46, 404] width 12 height 12
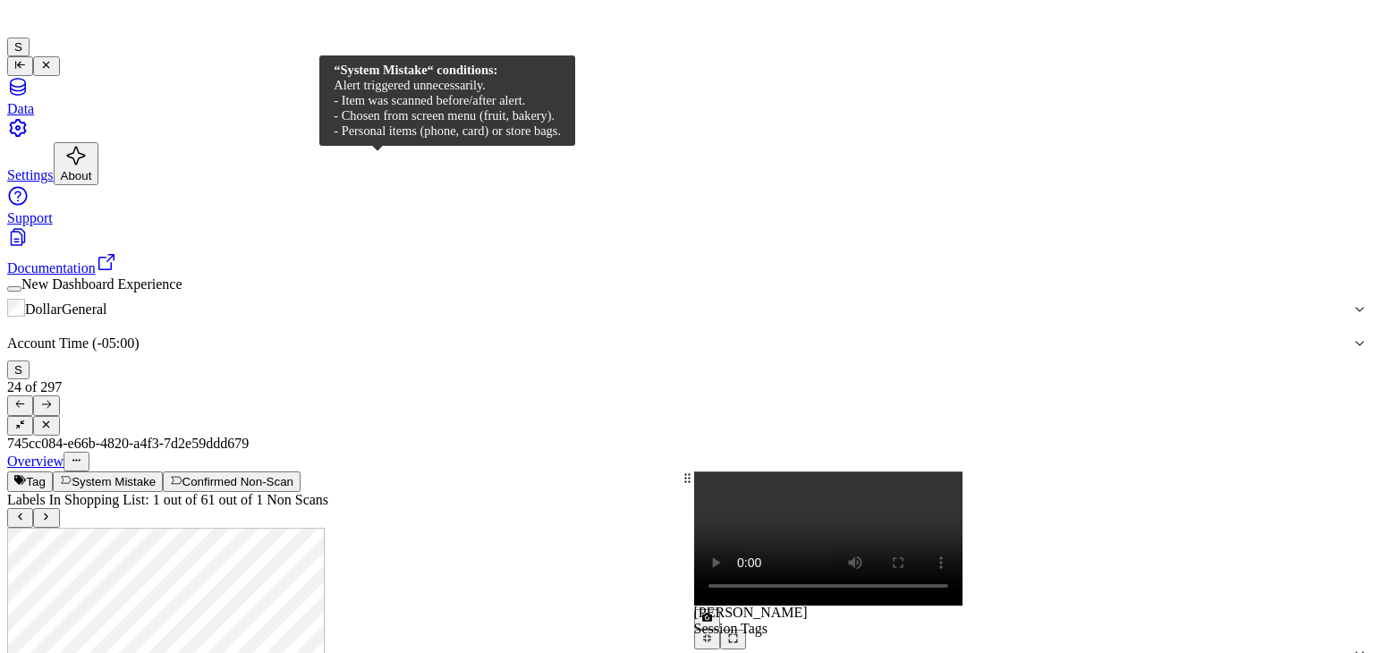
click at [163, 472] on button "System Mistake" at bounding box center [108, 482] width 110 height 20
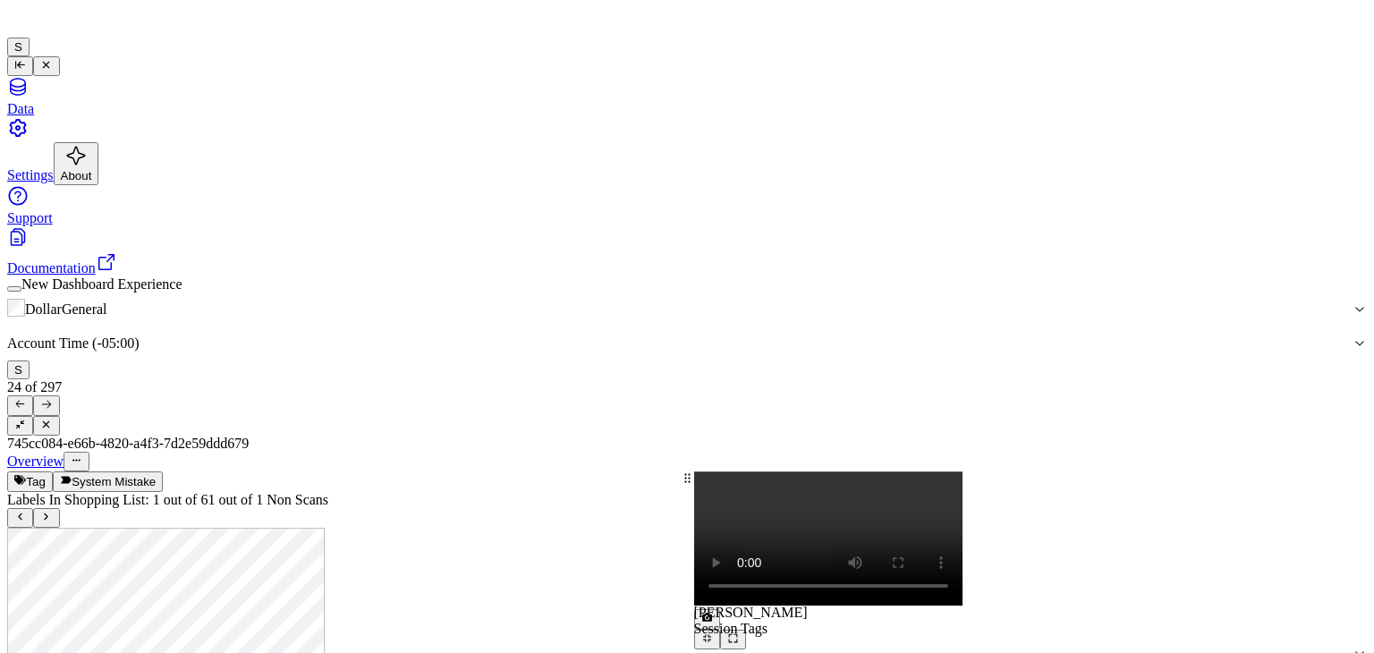
click at [291, 452] on div "Overview" at bounding box center [687, 462] width 1360 height 20
click at [53, 472] on button "Tag" at bounding box center [30, 482] width 46 height 20
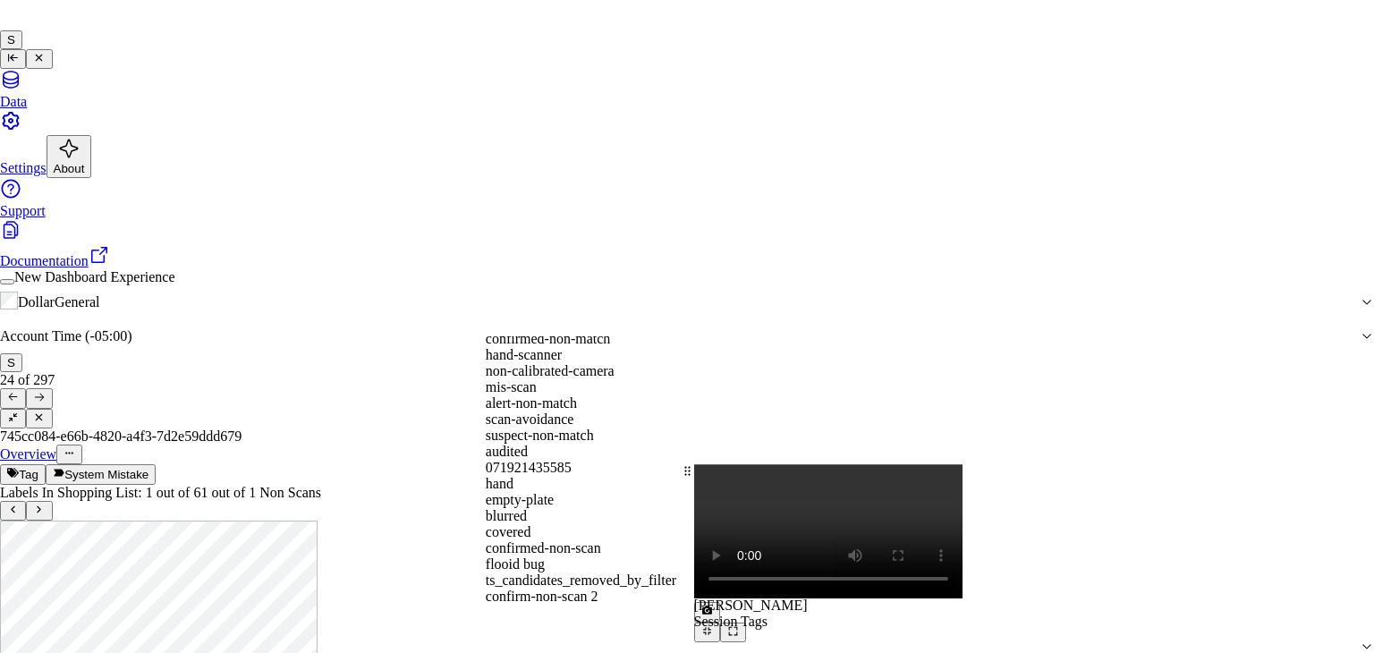
scroll to position [293, 0]
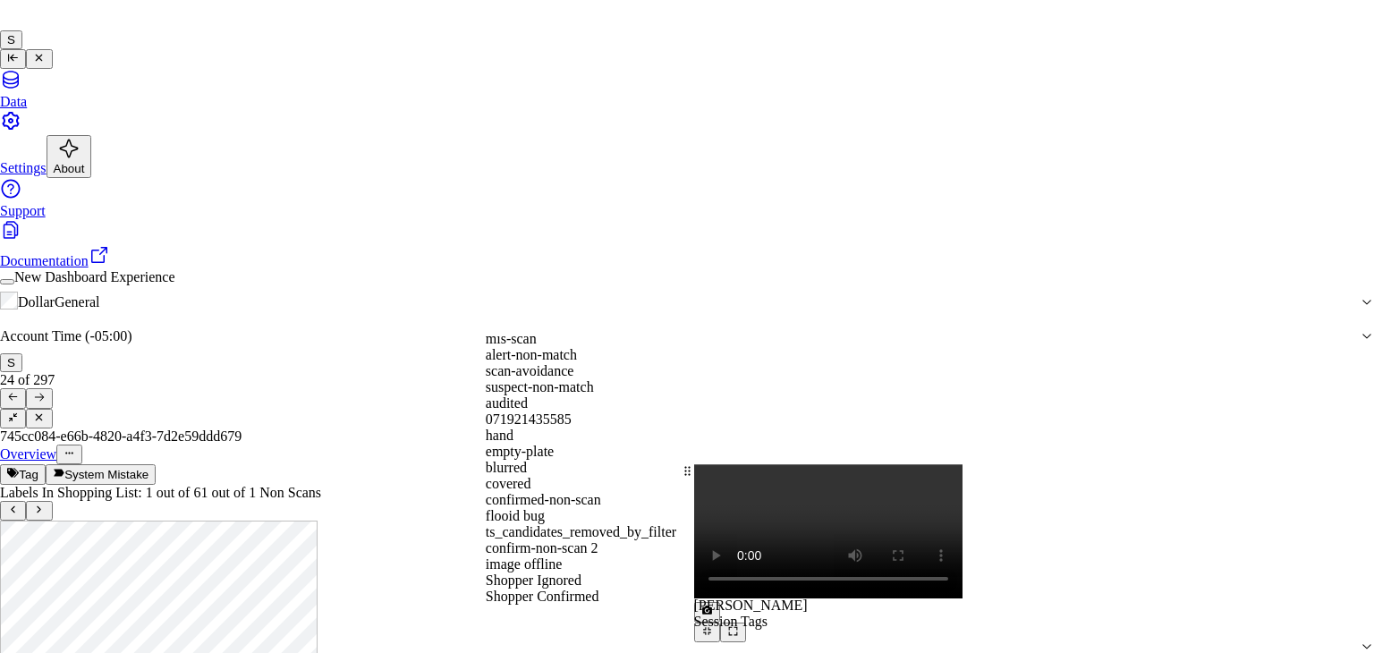
click at [588, 524] on div "flooid bug" at bounding box center [687, 516] width 403 height 16
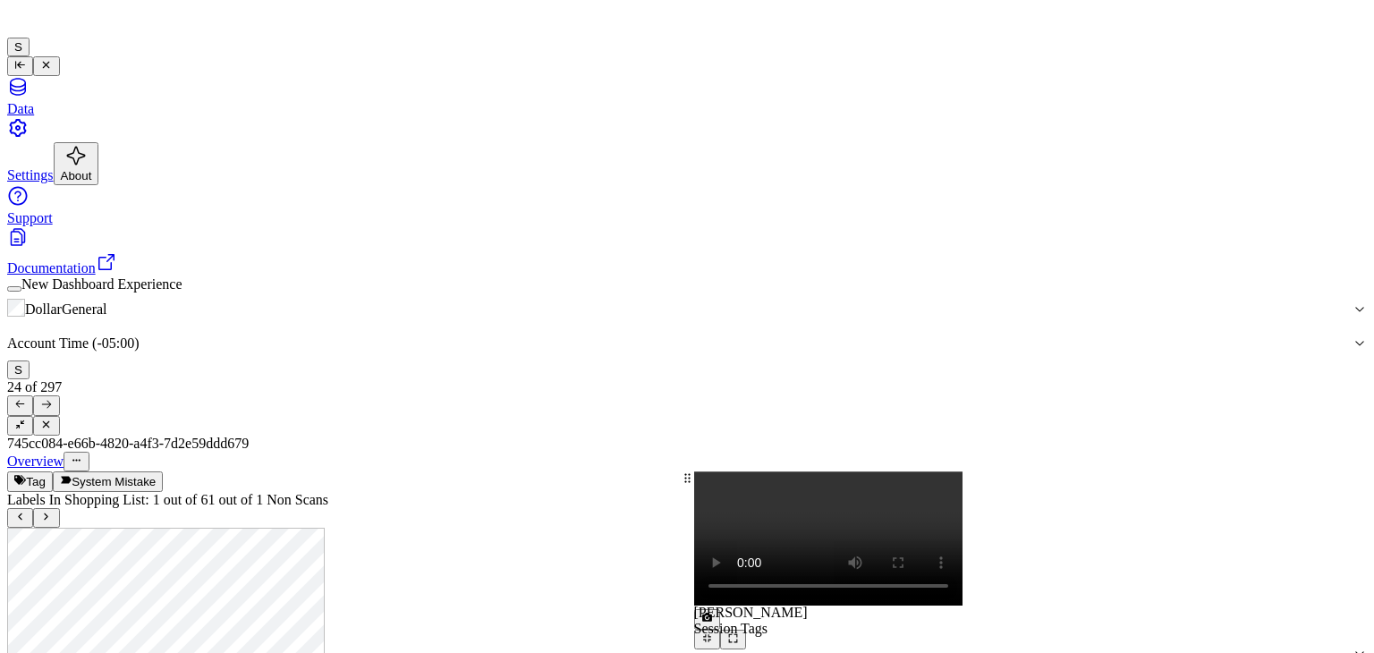
click at [51, 401] on icon at bounding box center [46, 404] width 9 height 7
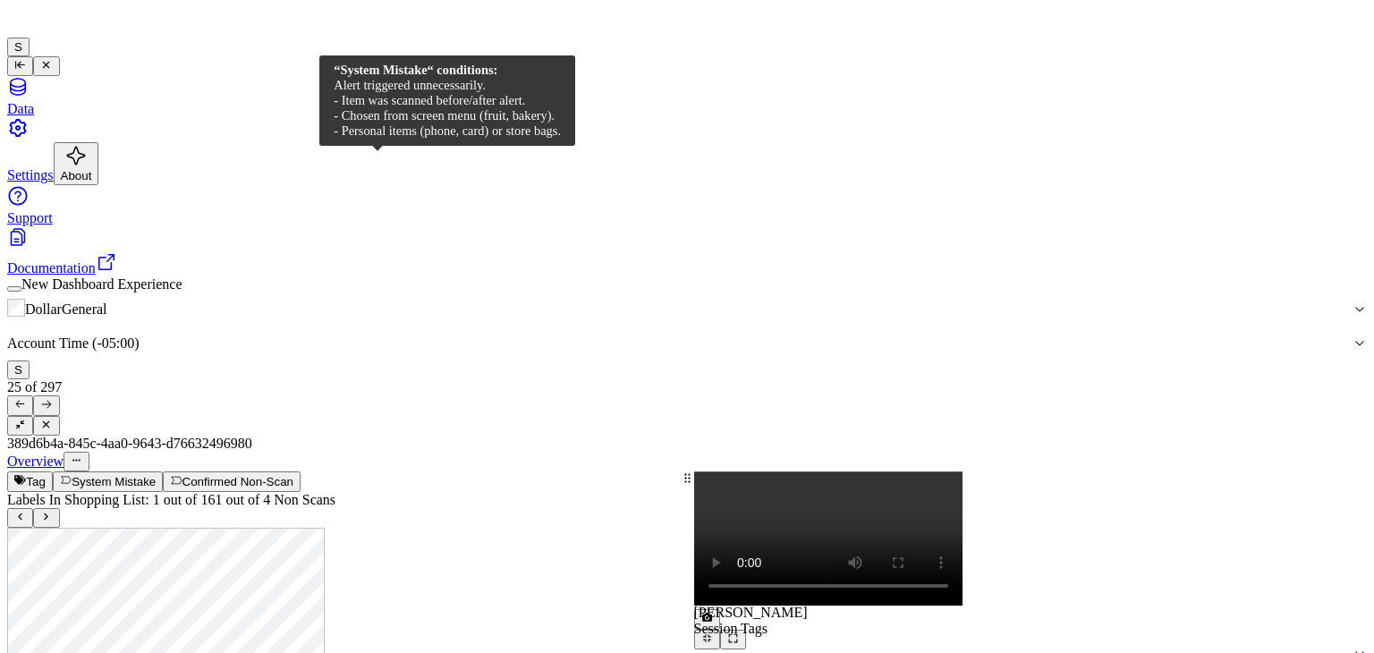
click at [163, 472] on button "System Mistake" at bounding box center [108, 482] width 110 height 20
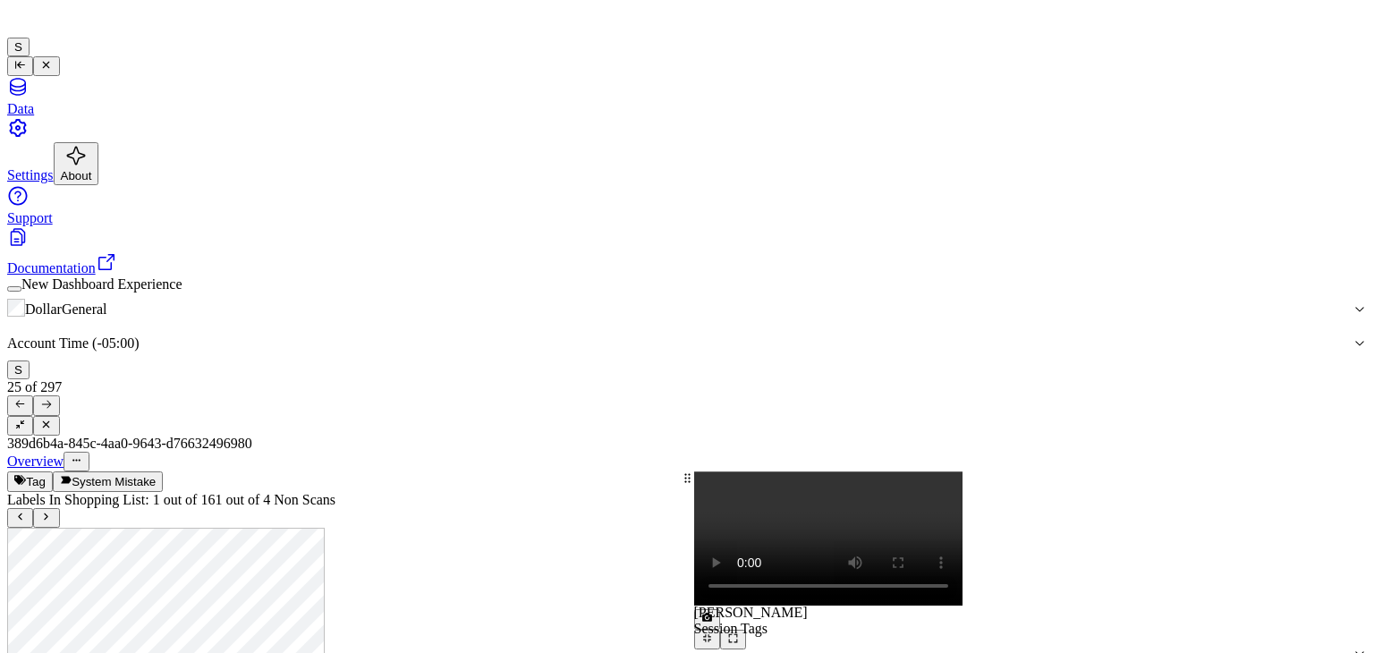
click at [53, 472] on button "Tag" at bounding box center [30, 482] width 46 height 20
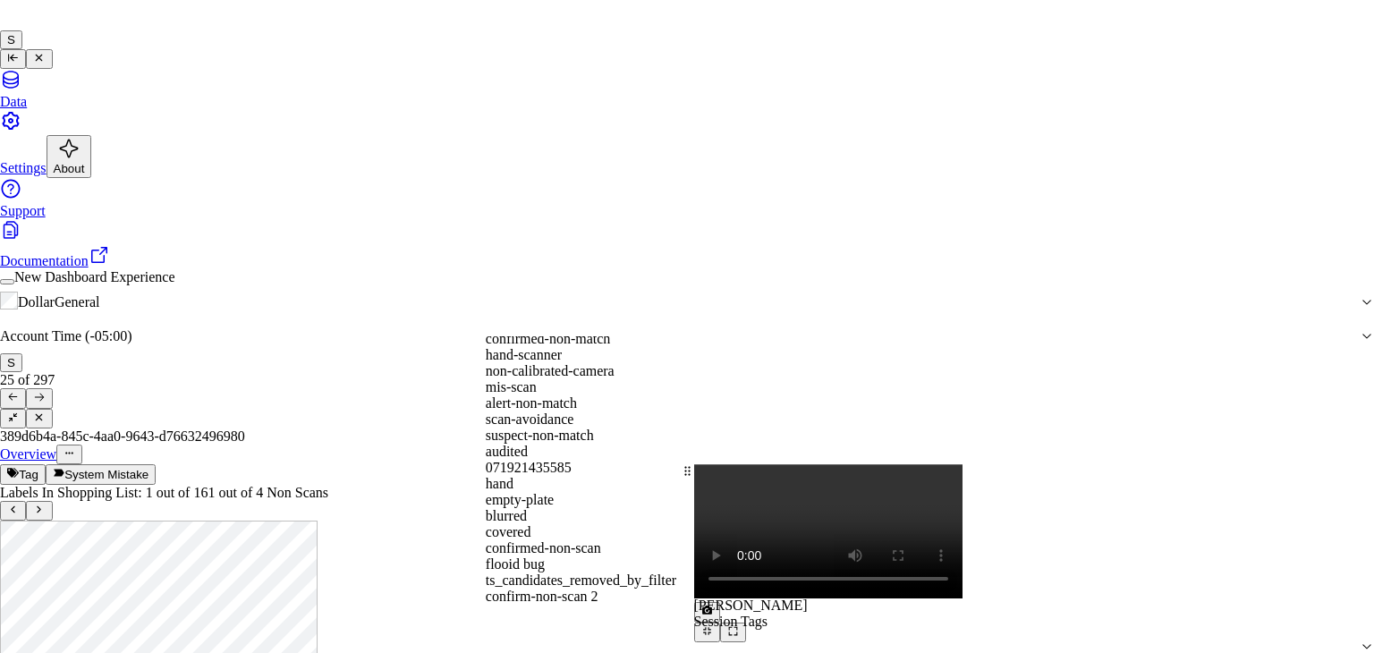
scroll to position [293, 0]
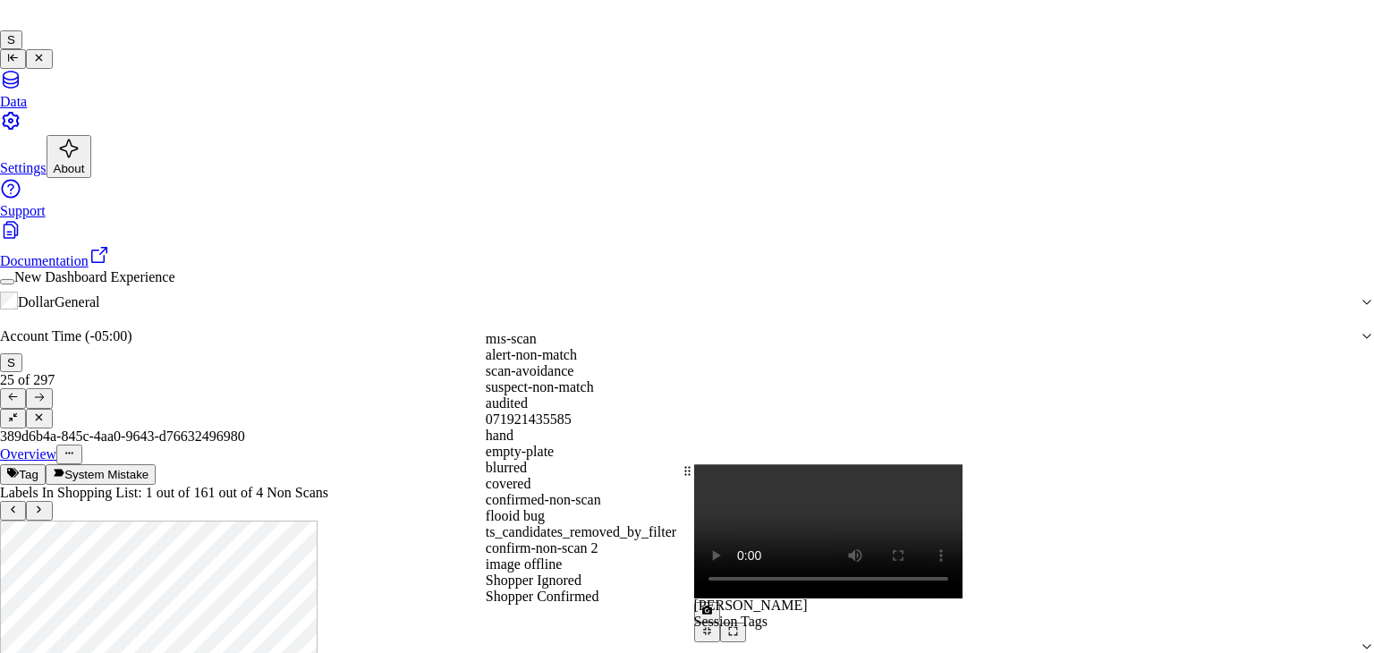
click at [551, 524] on div "flooid bug" at bounding box center [687, 516] width 403 height 16
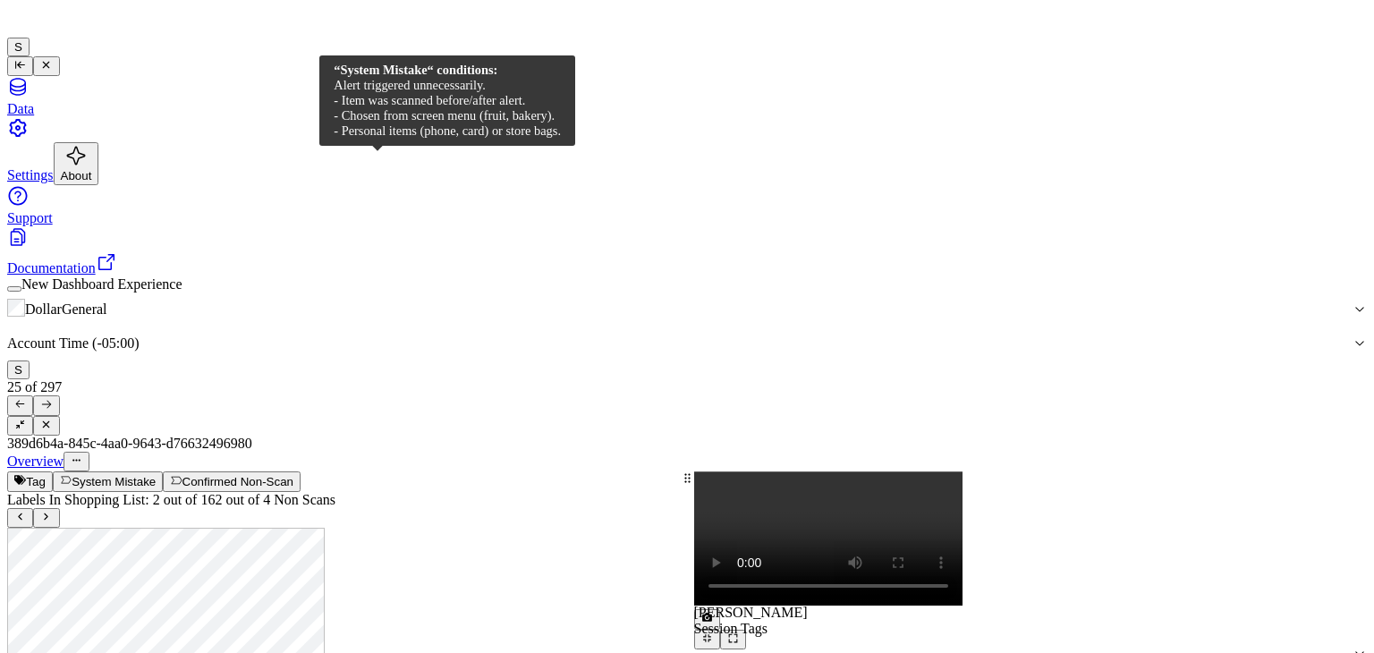
click at [163, 472] on button "System Mistake" at bounding box center [108, 482] width 110 height 20
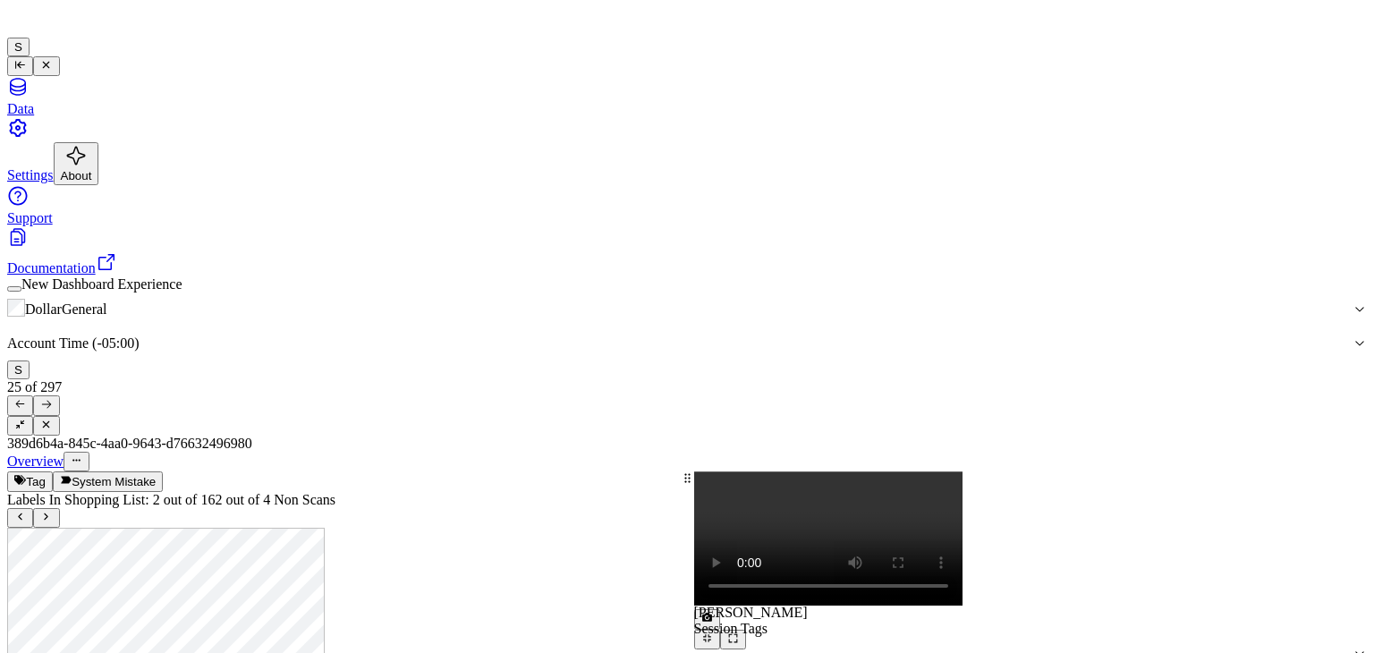
click at [52, 398] on icon at bounding box center [46, 404] width 12 height 12
click at [163, 472] on button "System Mistake" at bounding box center [108, 482] width 110 height 20
click at [53, 472] on button "Tag" at bounding box center [30, 482] width 46 height 20
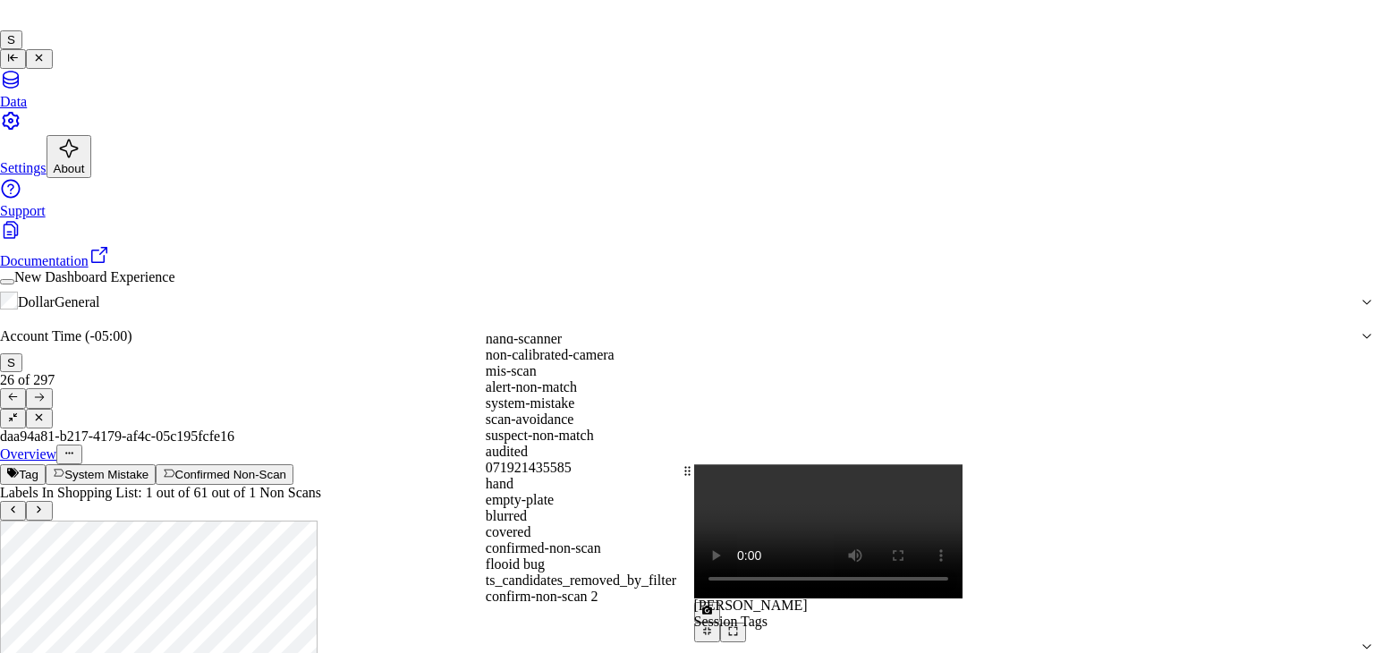
scroll to position [322, 0]
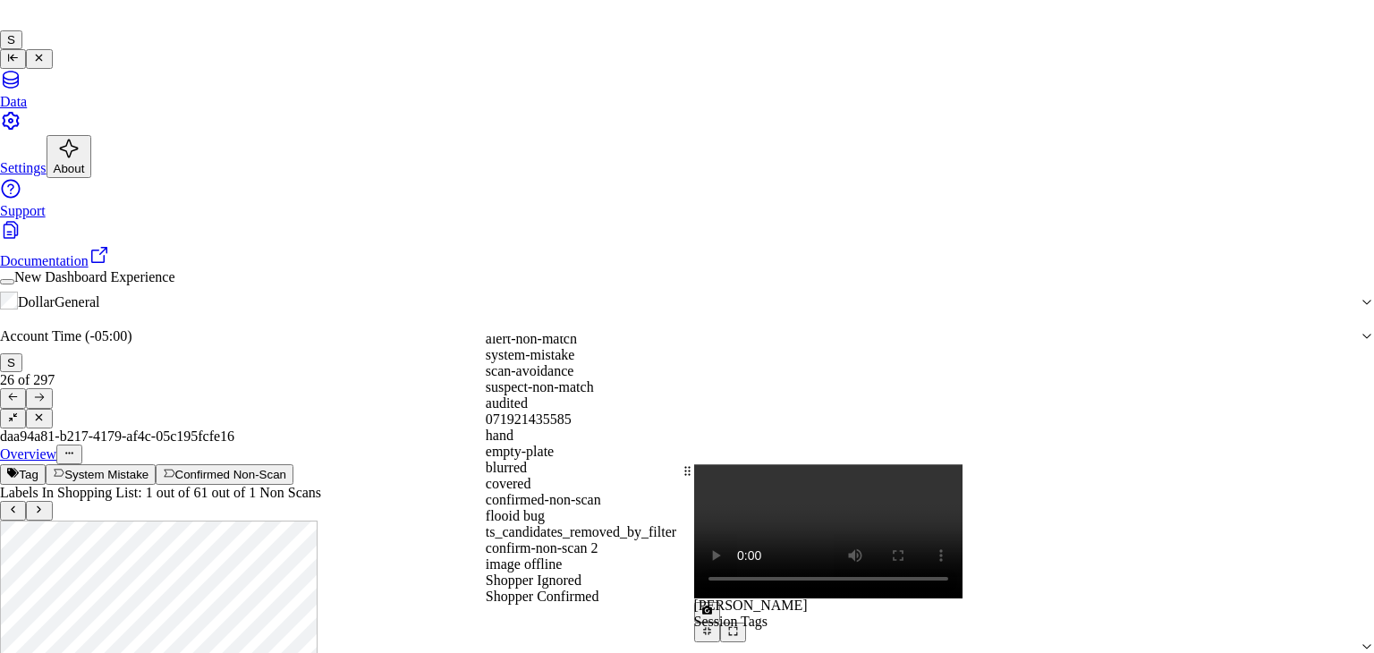
click at [564, 524] on div "flooid bug" at bounding box center [687, 516] width 403 height 16
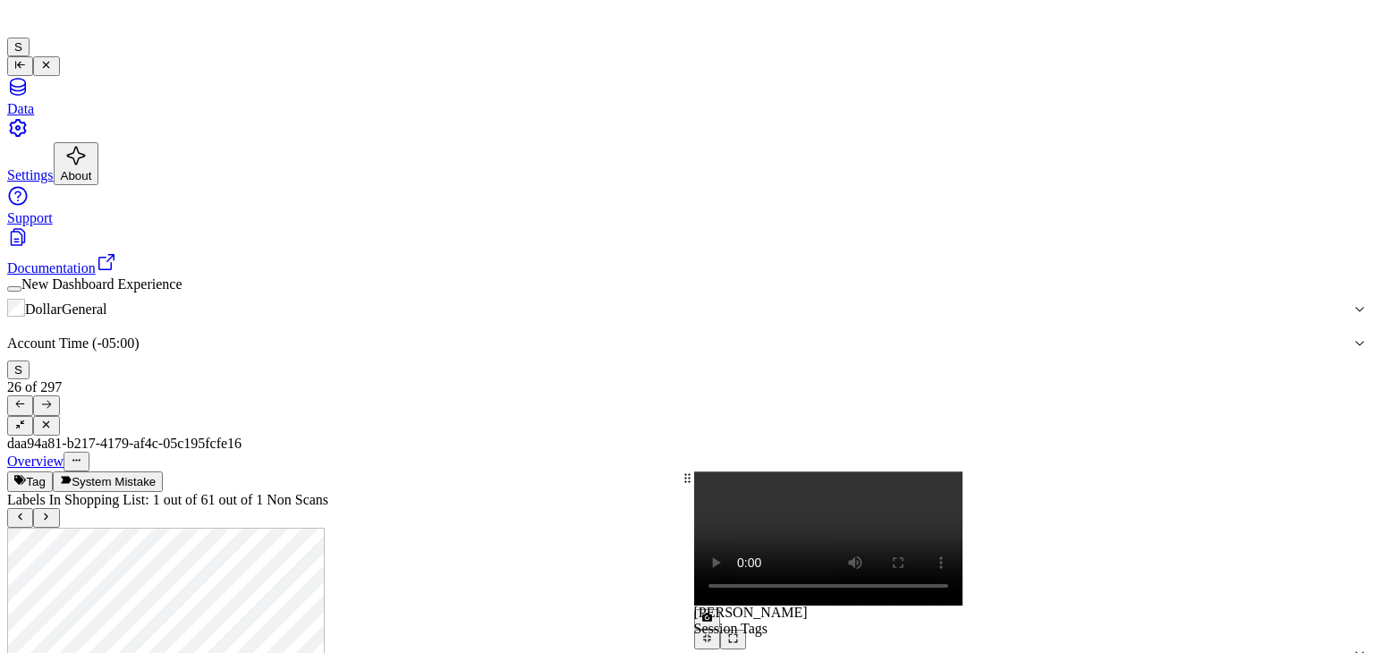
click at [59, 395] on button at bounding box center [46, 405] width 26 height 20
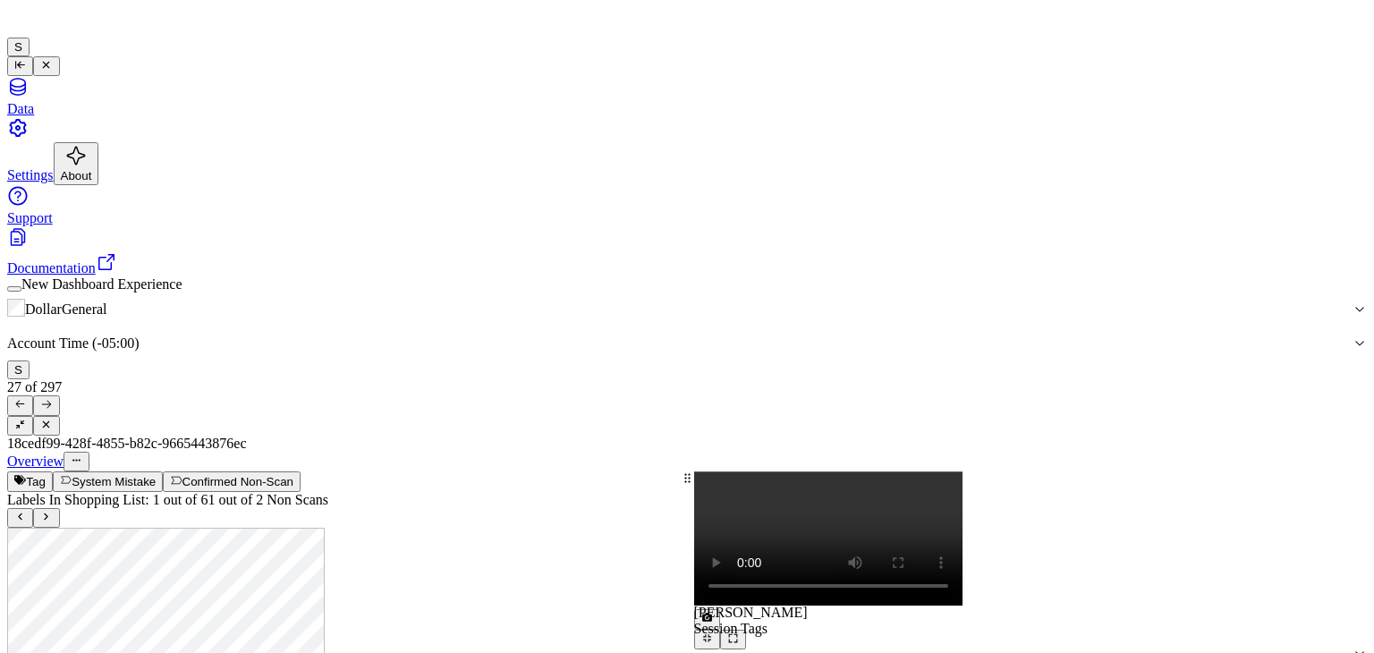
click at [720, 609] on button at bounding box center [707, 619] width 26 height 20
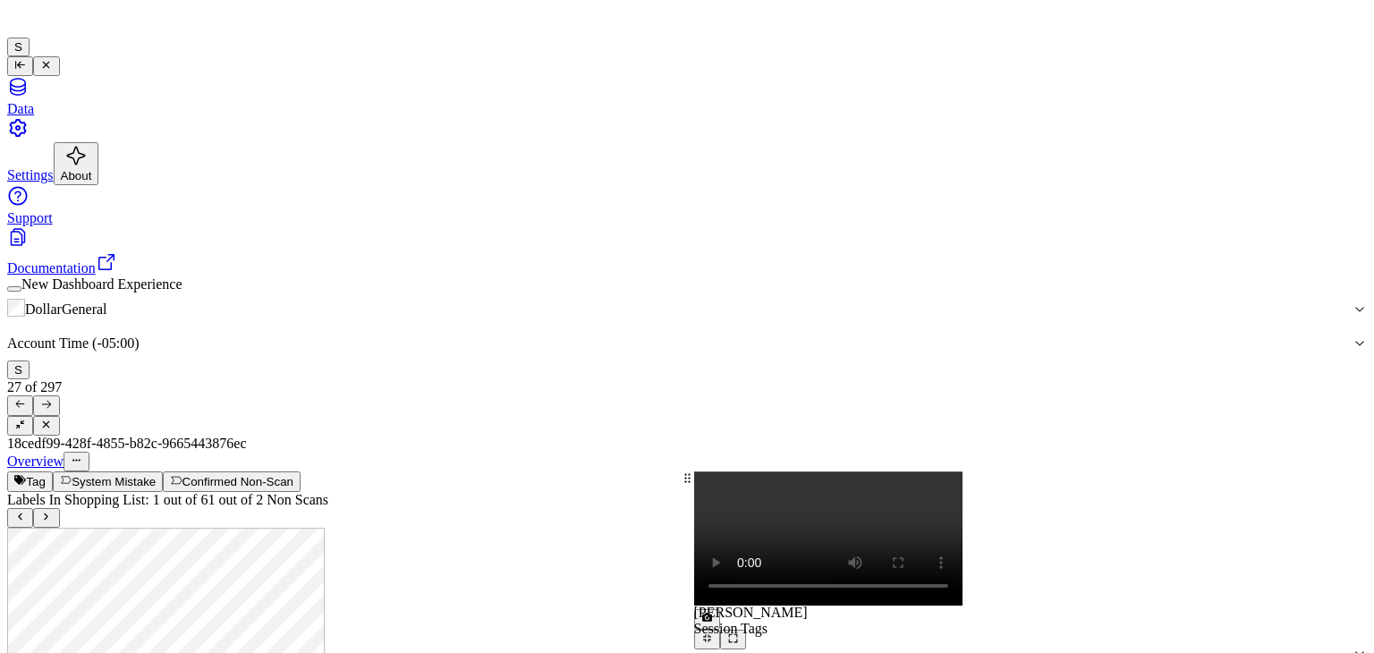
click at [163, 472] on button "System Mistake" at bounding box center [108, 482] width 110 height 20
click at [53, 472] on button "Tag" at bounding box center [30, 482] width 46 height 20
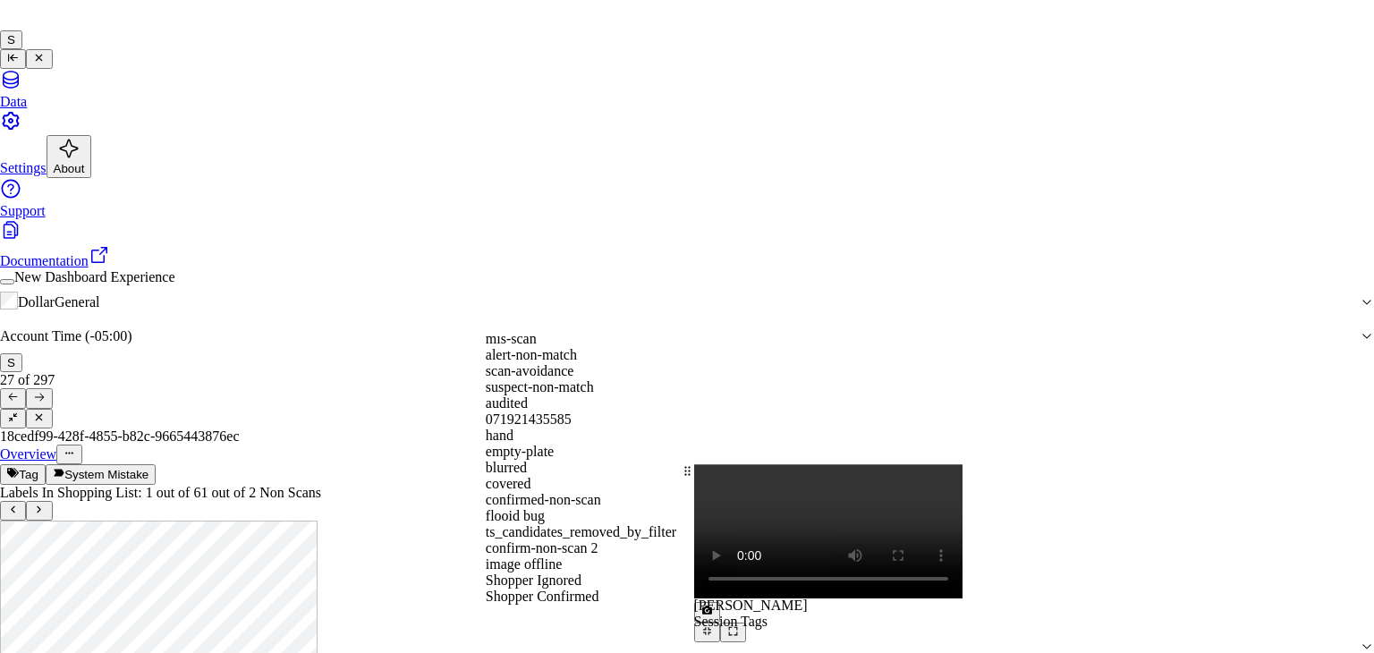
scroll to position [381, 0]
click at [582, 508] on div "flooid bug" at bounding box center [687, 516] width 403 height 16
